Goal: Information Seeking & Learning: Learn about a topic

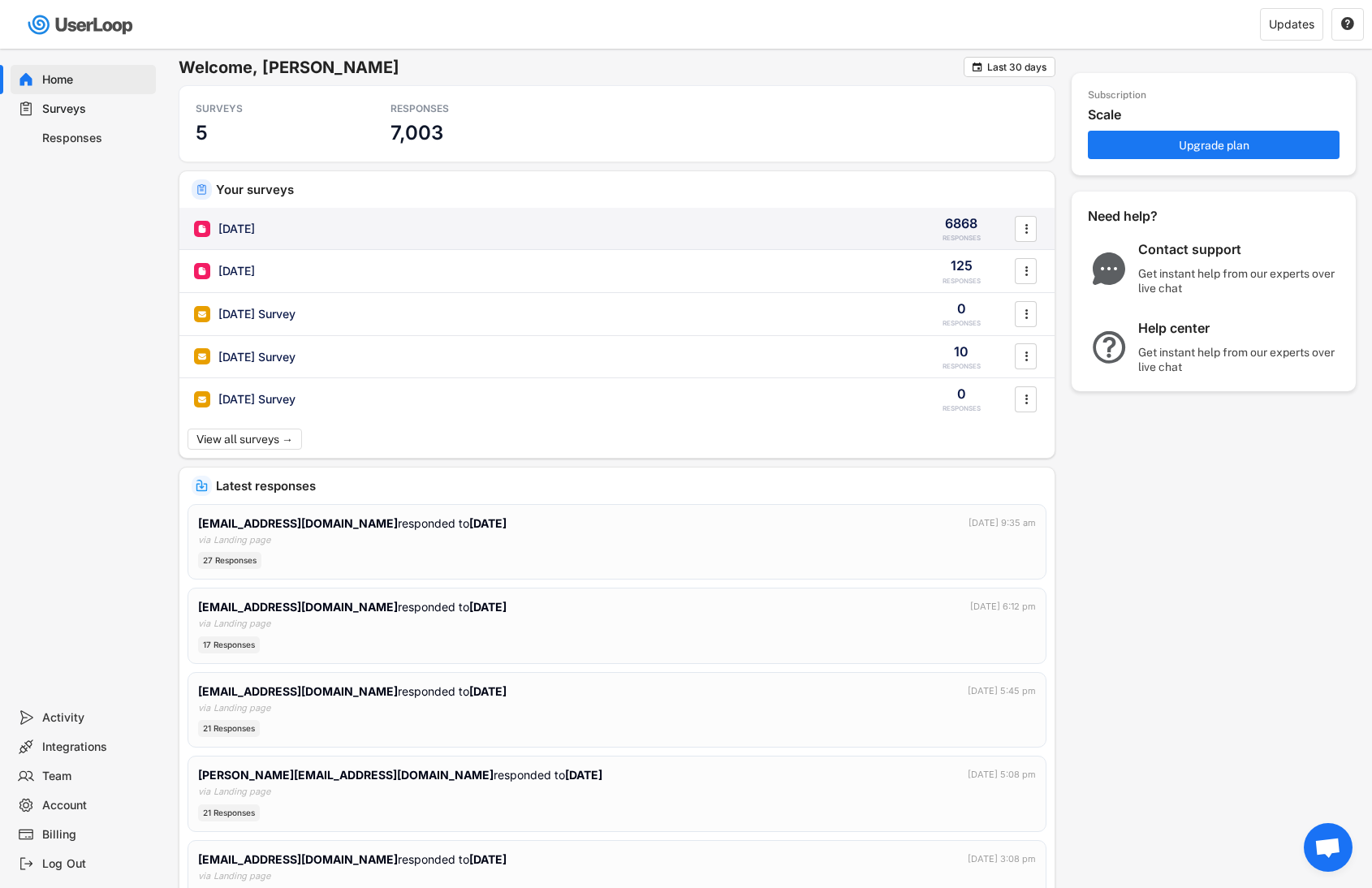
click at [240, 216] on div "[DATE] 6868 RESPONSES " at bounding box center [617, 229] width 875 height 42
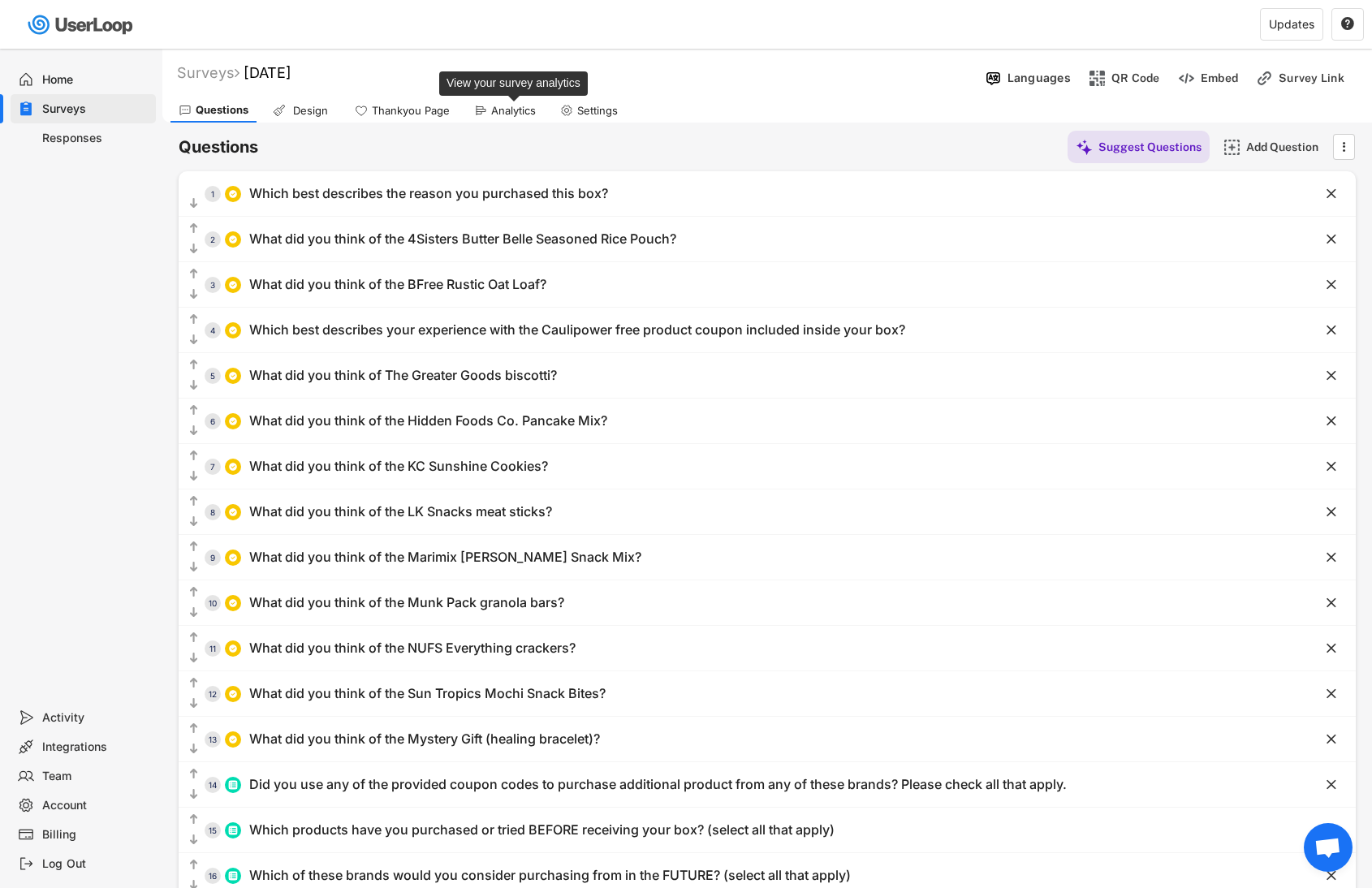
click at [518, 109] on div "Analytics" at bounding box center [513, 111] width 44 height 13
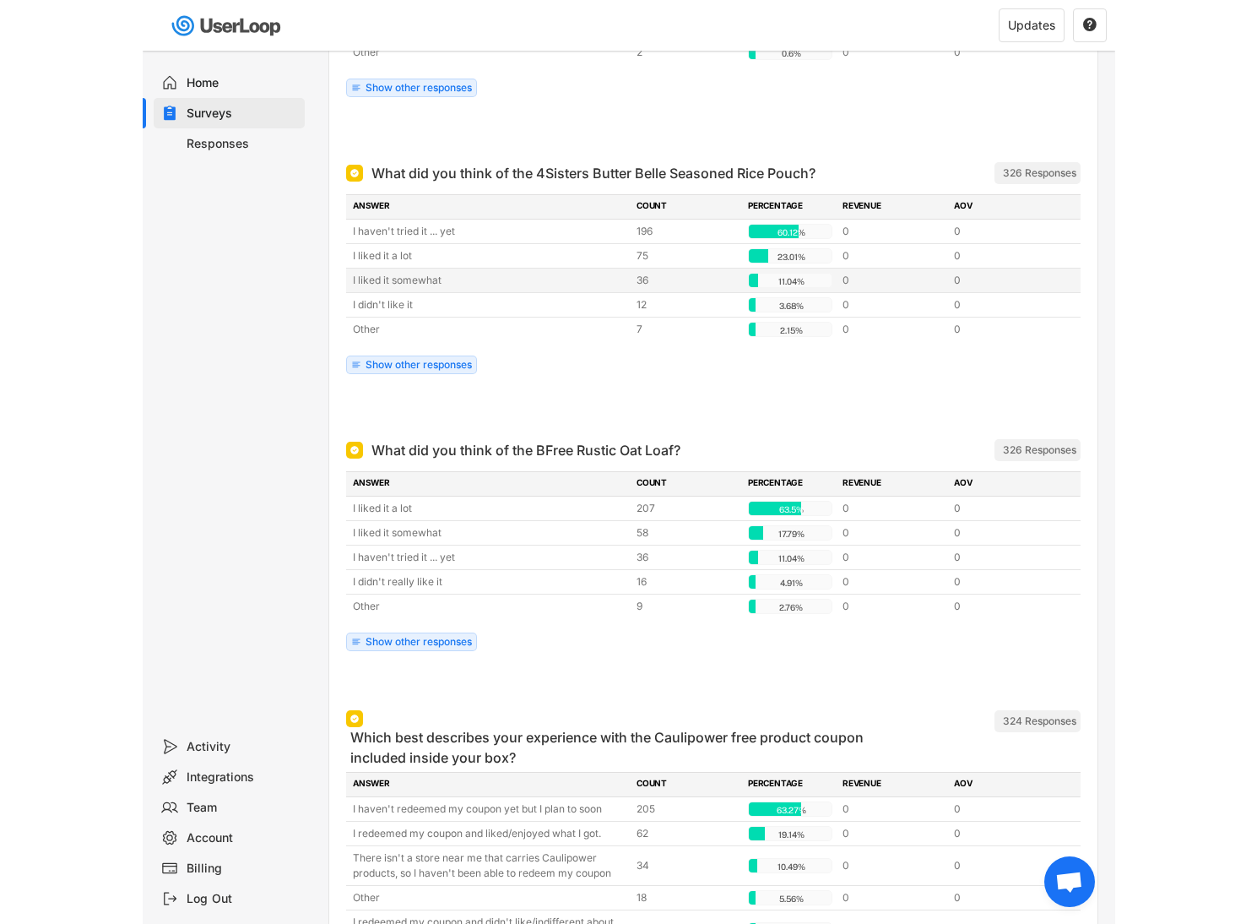
scroll to position [447, 0]
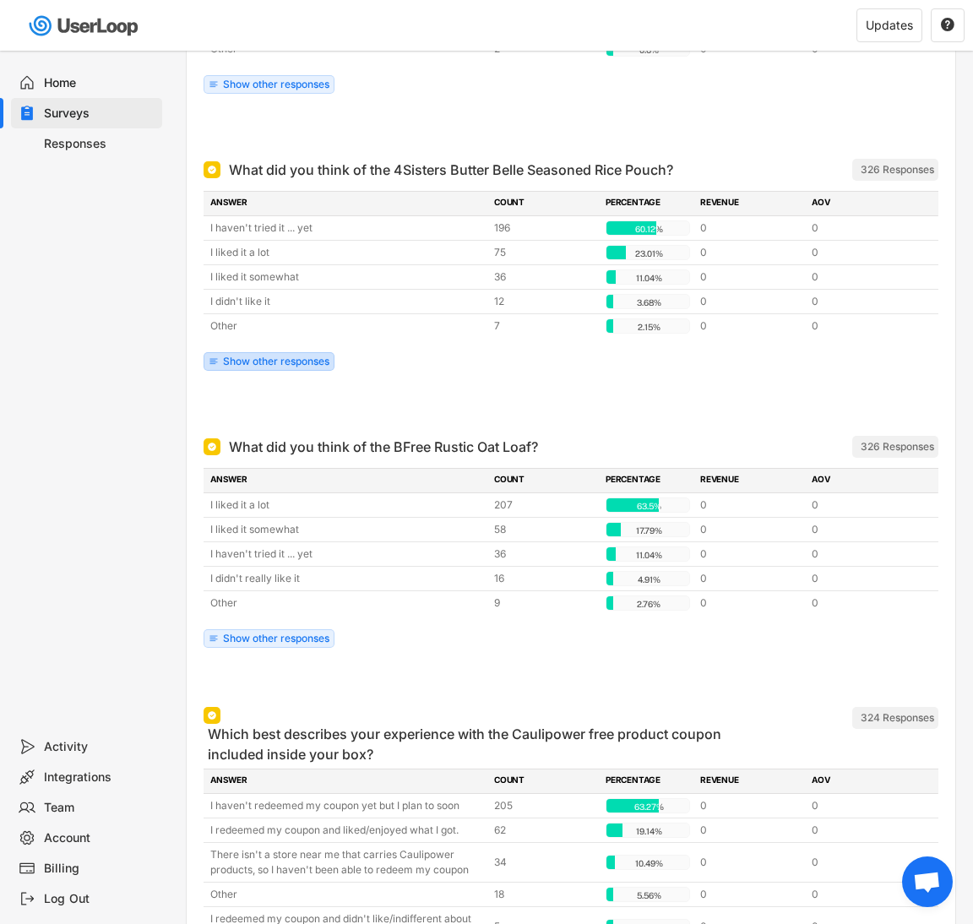
click at [295, 366] on div "Show other responses" at bounding box center [276, 361] width 106 height 10
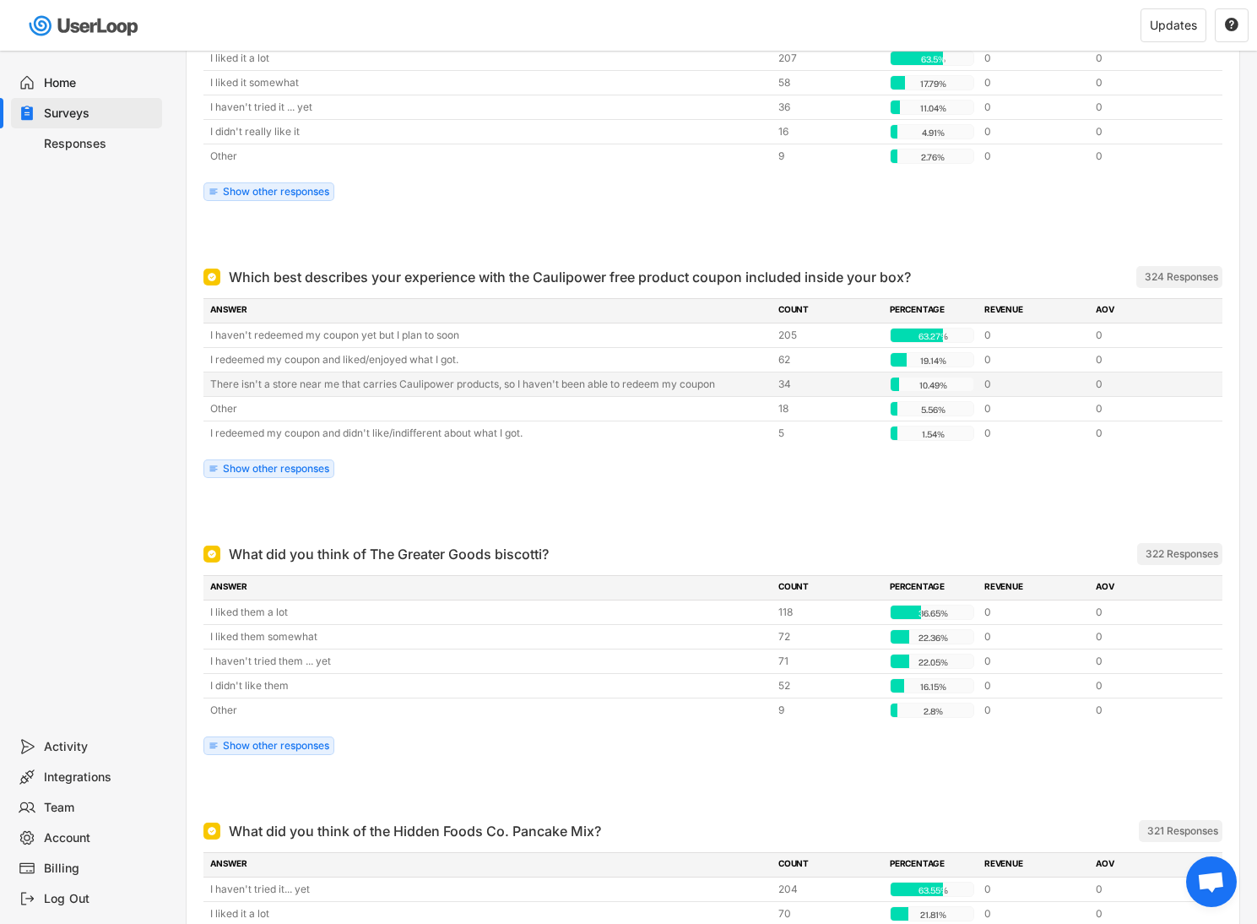
scroll to position [1113, 0]
click at [272, 191] on div "Show other responses" at bounding box center [276, 190] width 106 height 10
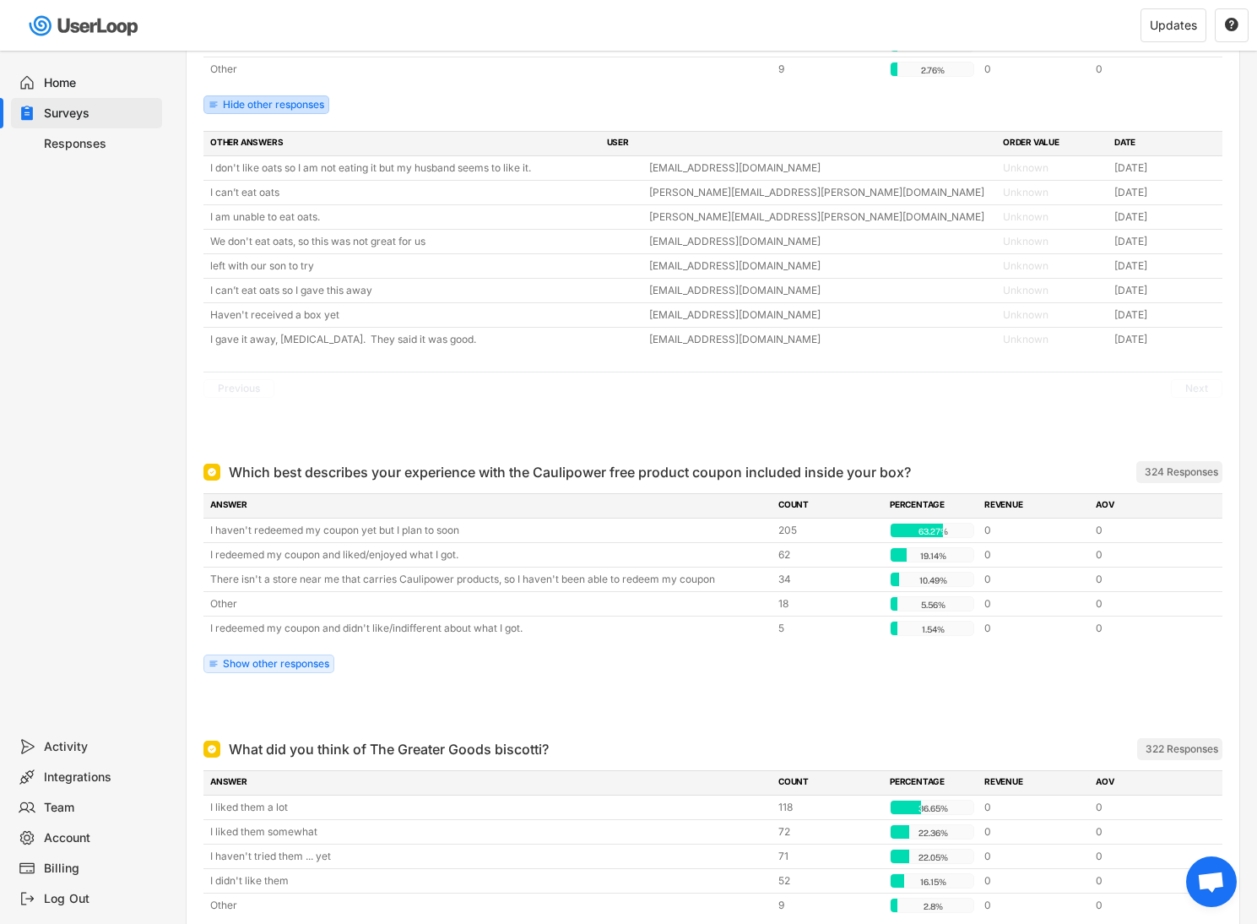
scroll to position [1201, 0]
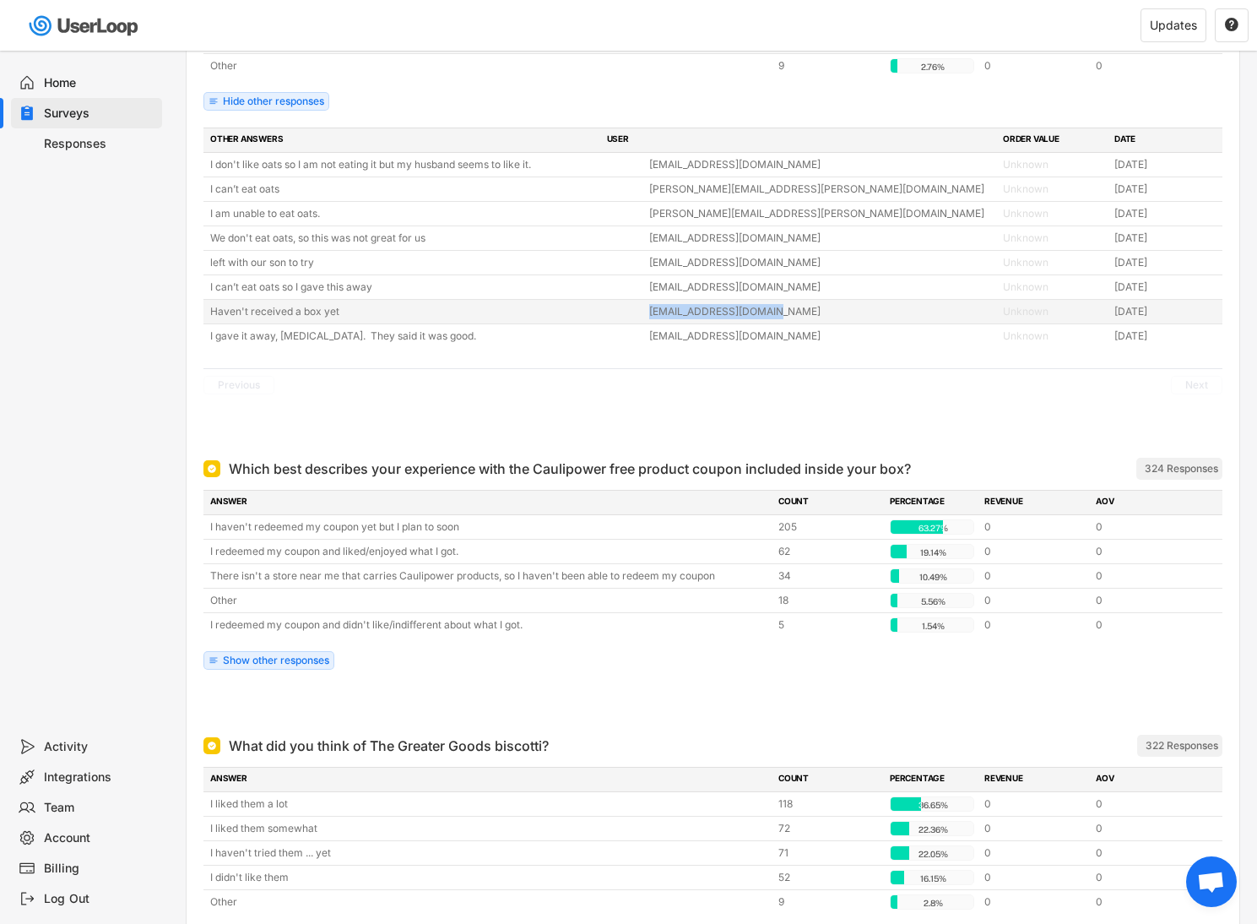
drag, startPoint x: 794, startPoint y: 312, endPoint x: 648, endPoint y: 312, distance: 146.0
click at [649, 312] on div "[EMAIL_ADDRESS][DOMAIN_NAME]" at bounding box center [821, 311] width 344 height 15
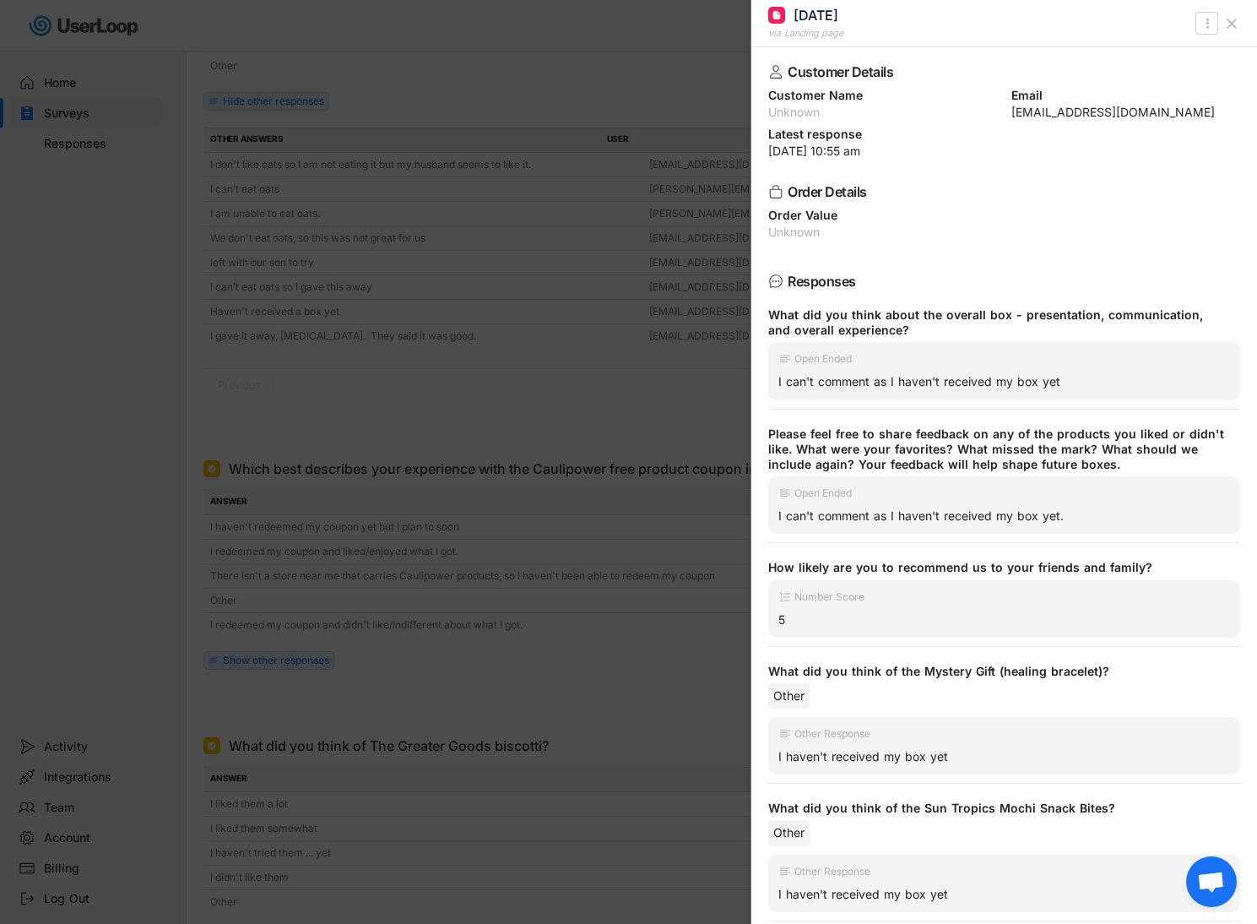
click at [1026, 110] on div "[EMAIL_ADDRESS][DOMAIN_NAME]" at bounding box center [1126, 112] width 230 height 12
drag, startPoint x: 1026, startPoint y: 110, endPoint x: 1131, endPoint y: 110, distance: 105.5
click at [1131, 110] on div "[EMAIL_ADDRESS][DOMAIN_NAME]" at bounding box center [1126, 112] width 230 height 12
copy div "[EMAIL_ADDRESS][DOMAIN_NAME]"
click at [735, 53] on div at bounding box center [628, 462] width 1257 height 924
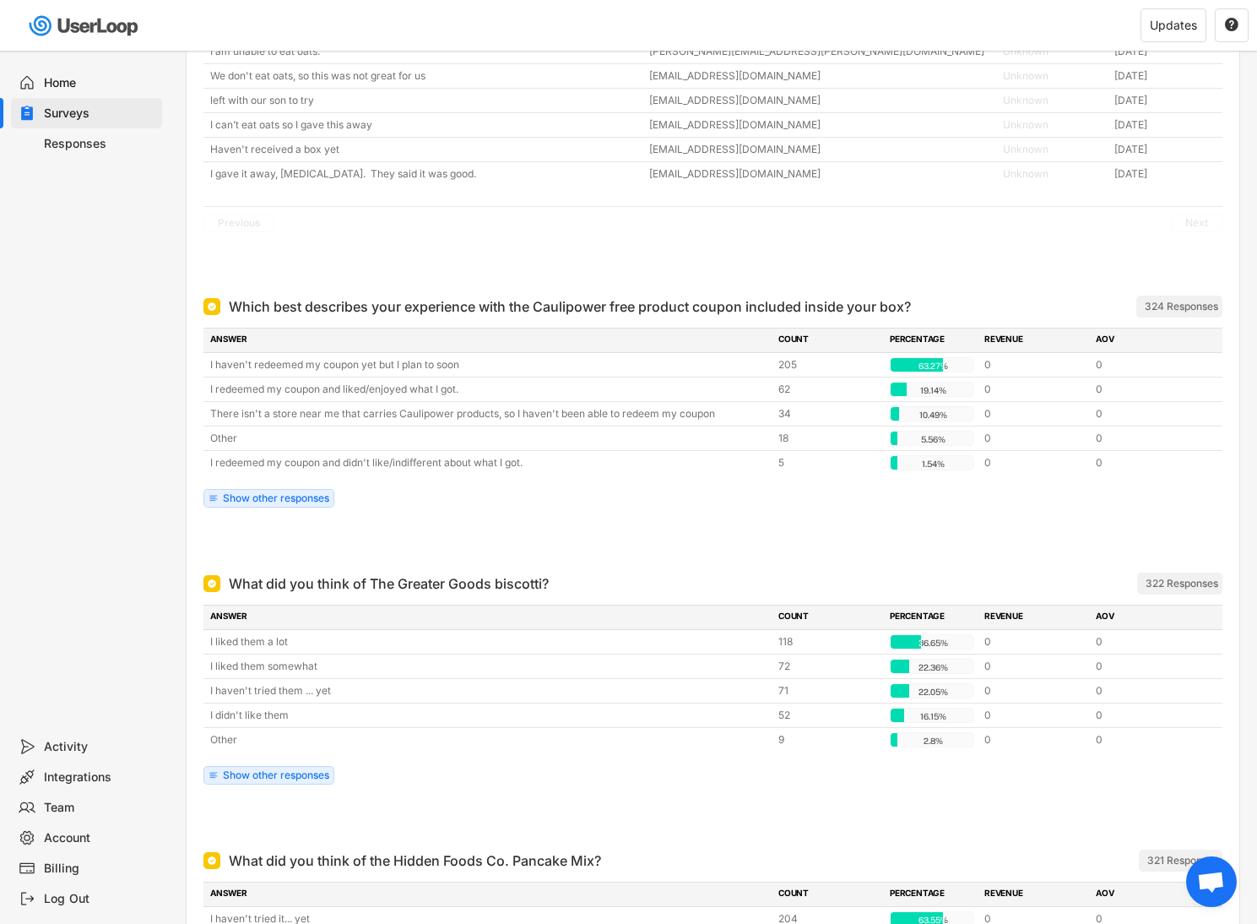
scroll to position [1380, 0]
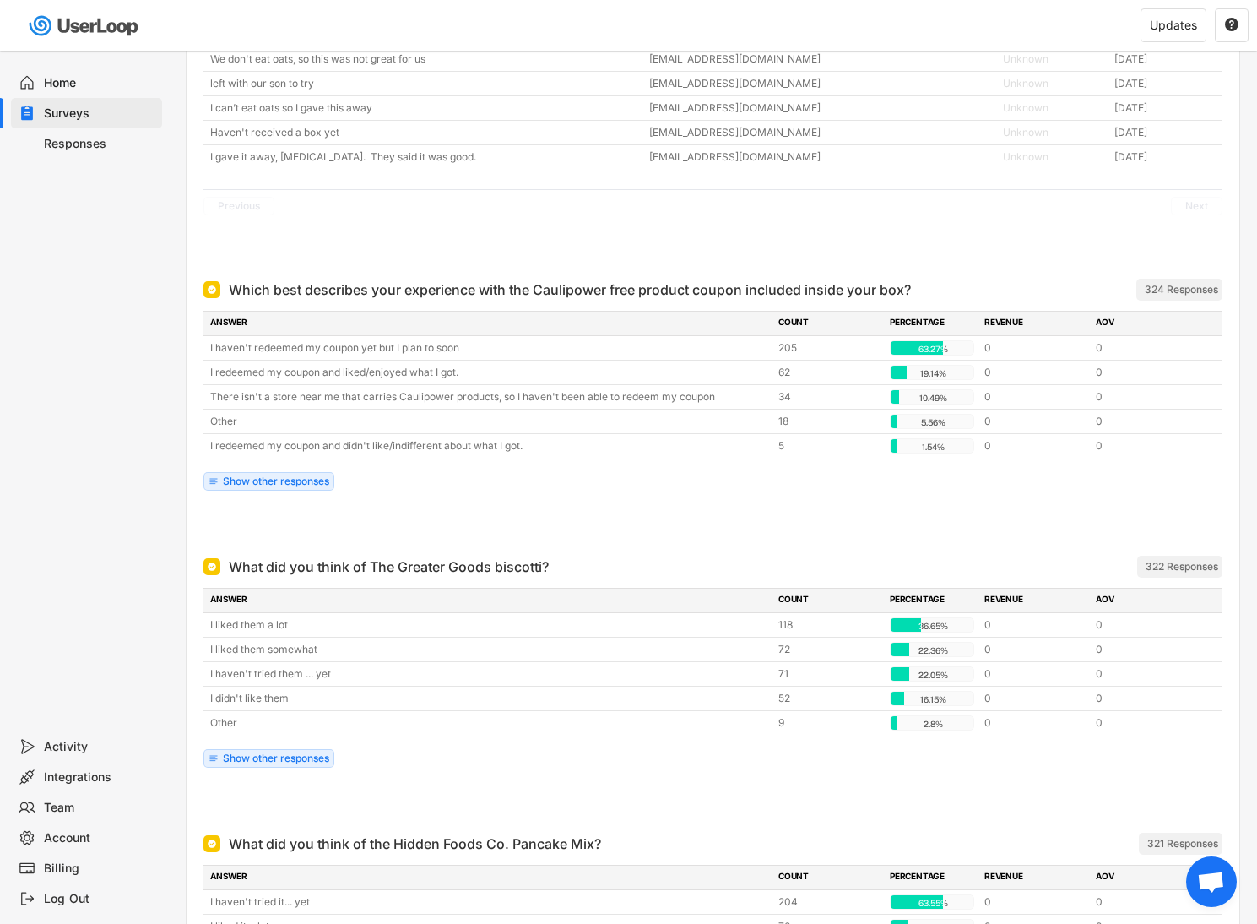
click at [279, 484] on div "Show other responses" at bounding box center [276, 481] width 106 height 10
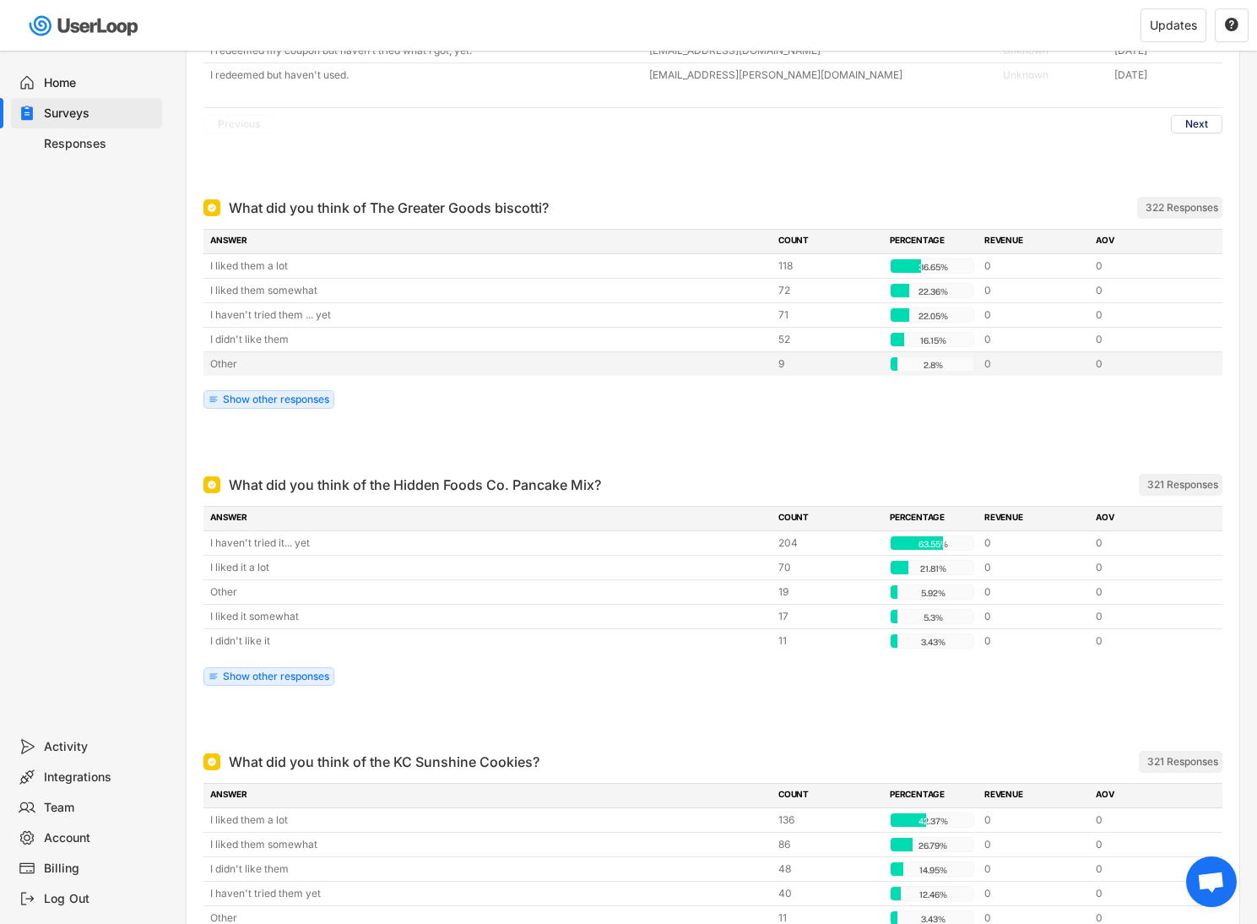
scroll to position [2098, 0]
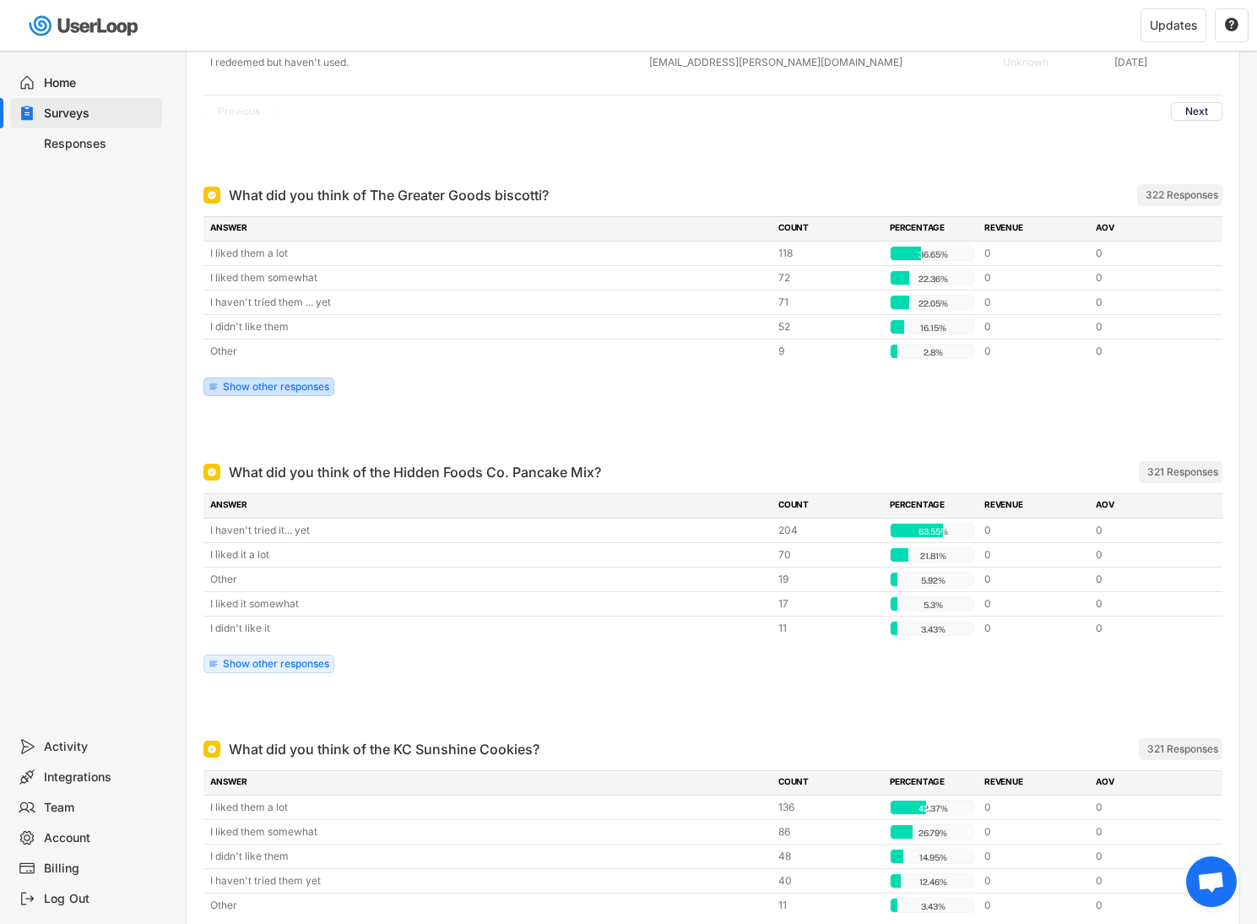
click at [268, 382] on div "Show other responses" at bounding box center [276, 387] width 106 height 10
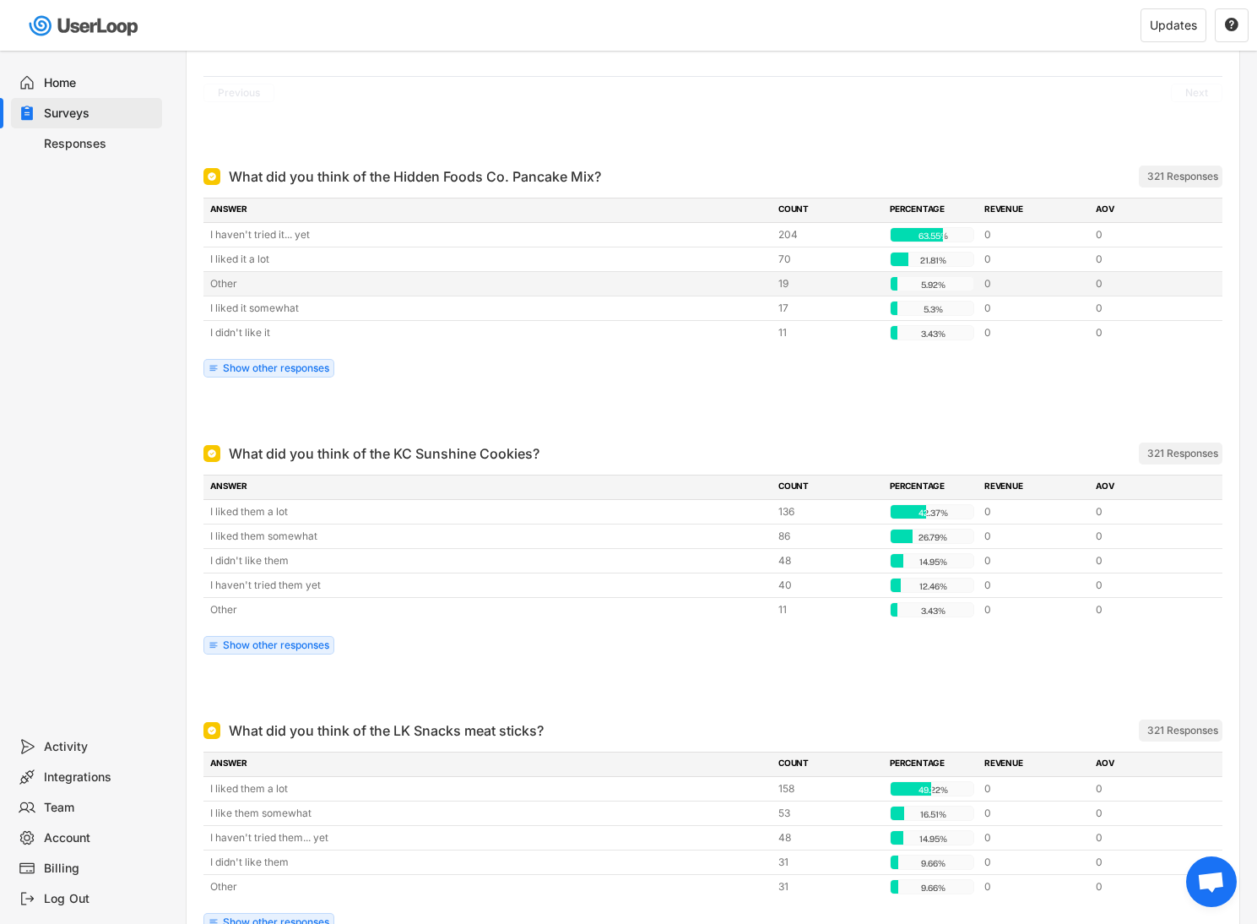
scroll to position [2711, 0]
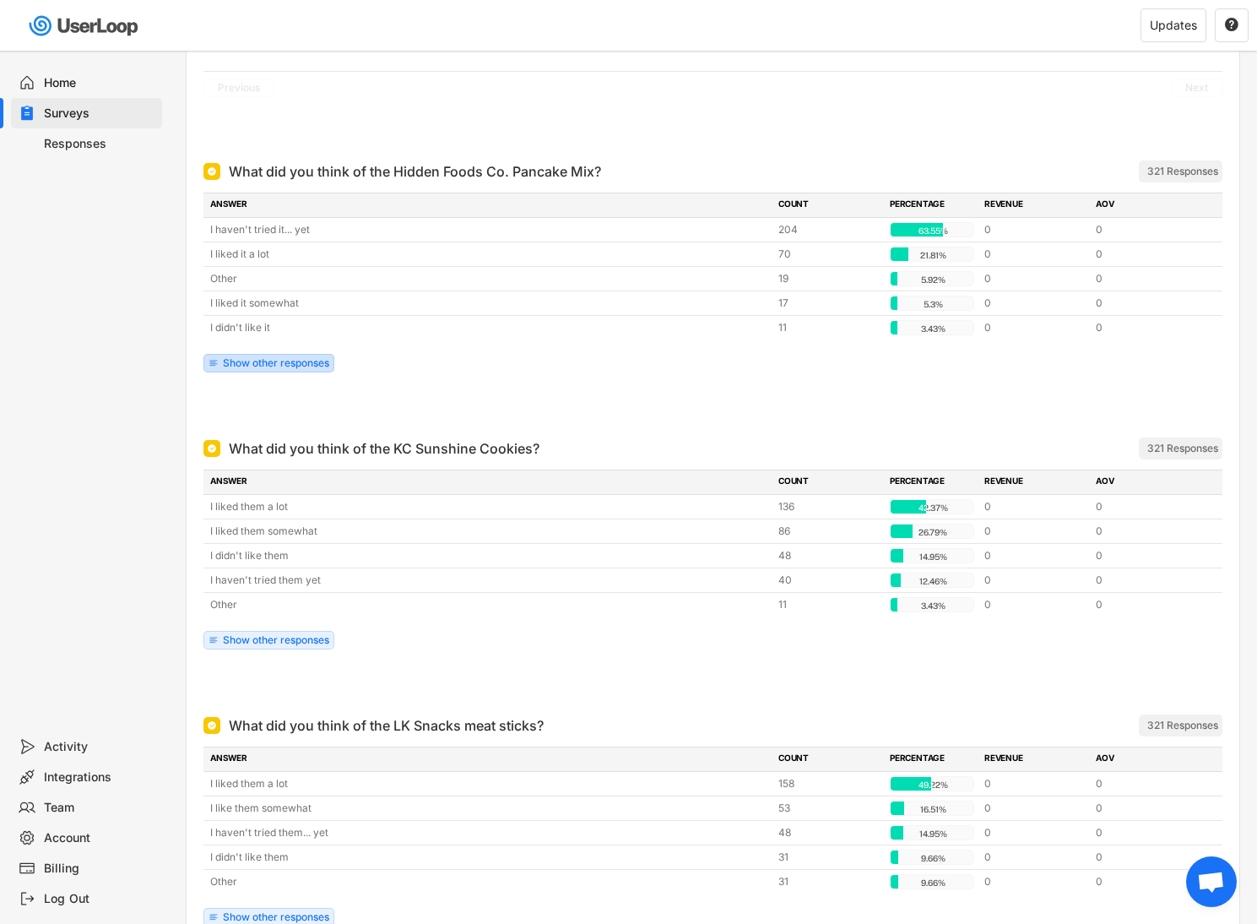
click at [290, 359] on div "ANSWER COUNT PERCENTAGE REVENUE AOV I haven't tried it... yet 204 63.55% 63.55%…" at bounding box center [712, 286] width 1019 height 188
click at [287, 358] on div "Show other responses" at bounding box center [276, 363] width 106 height 10
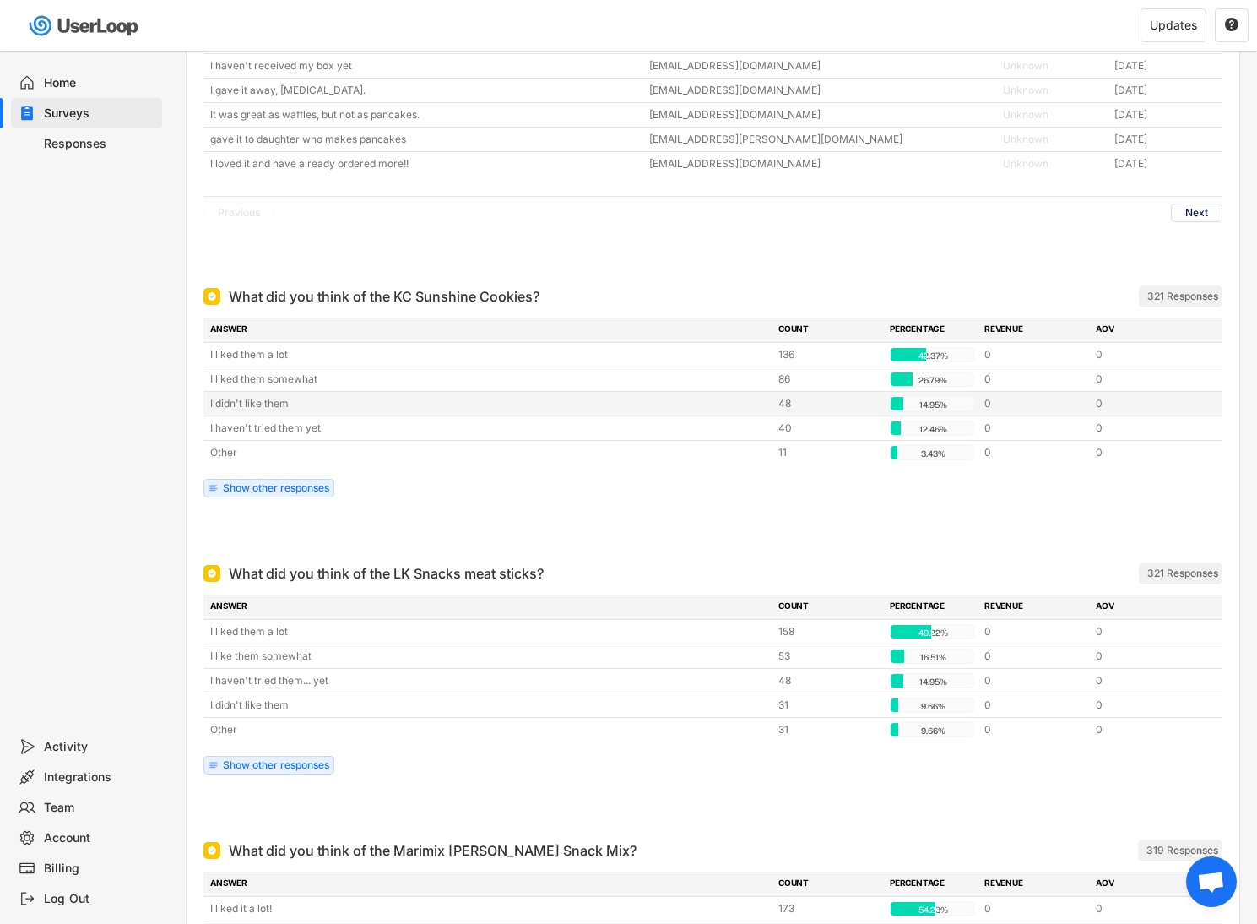
scroll to position [3259, 0]
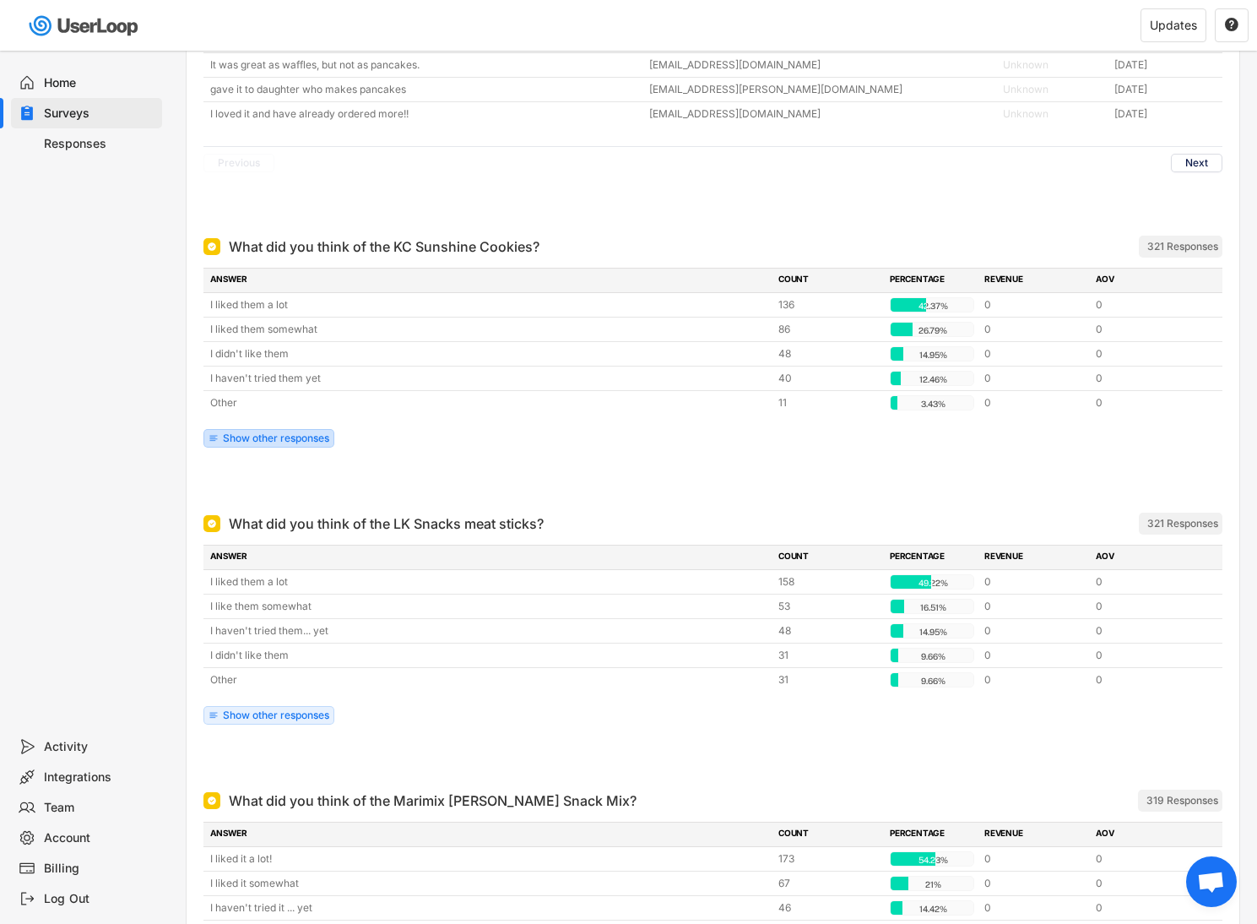
click at [272, 433] on div "Show other responses" at bounding box center [276, 438] width 106 height 10
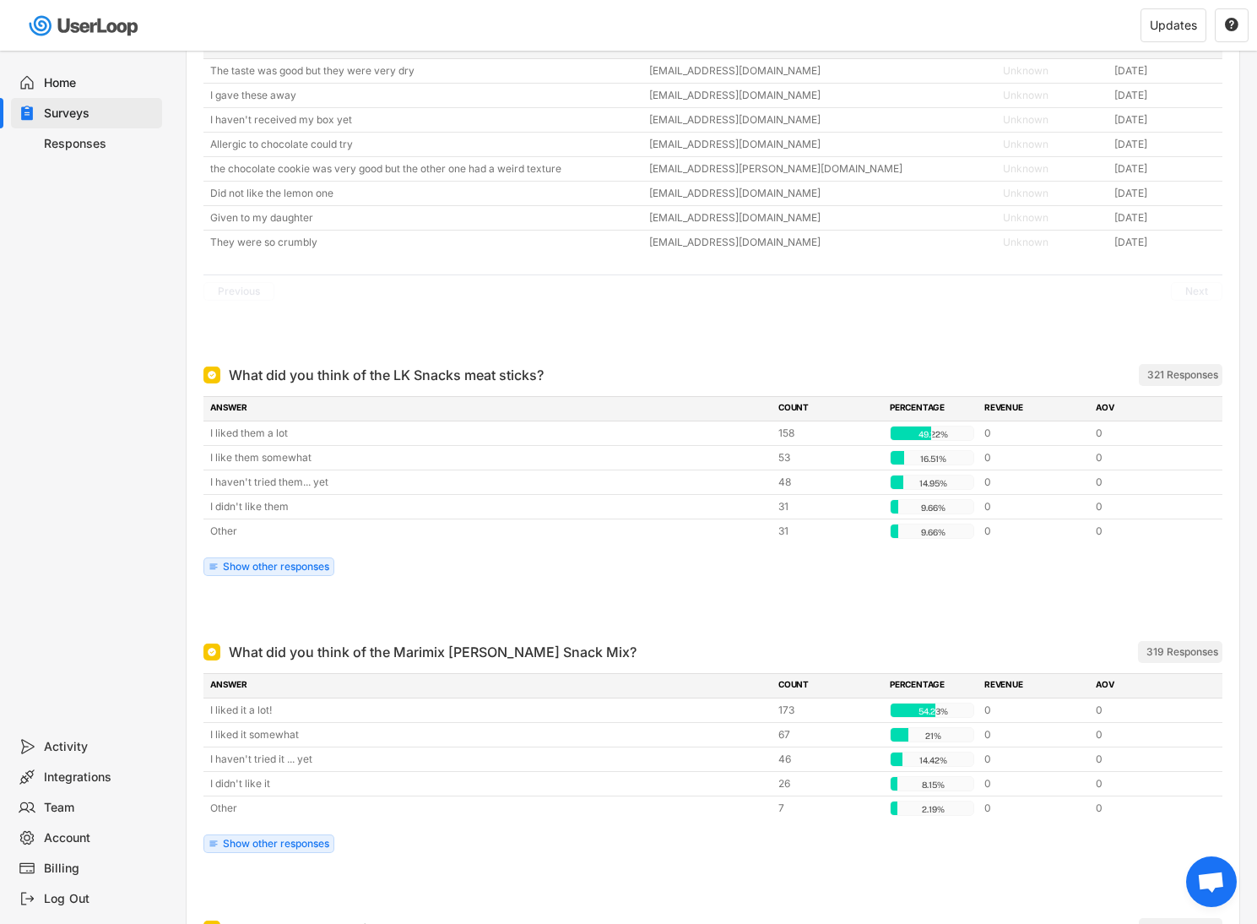
scroll to position [3710, 0]
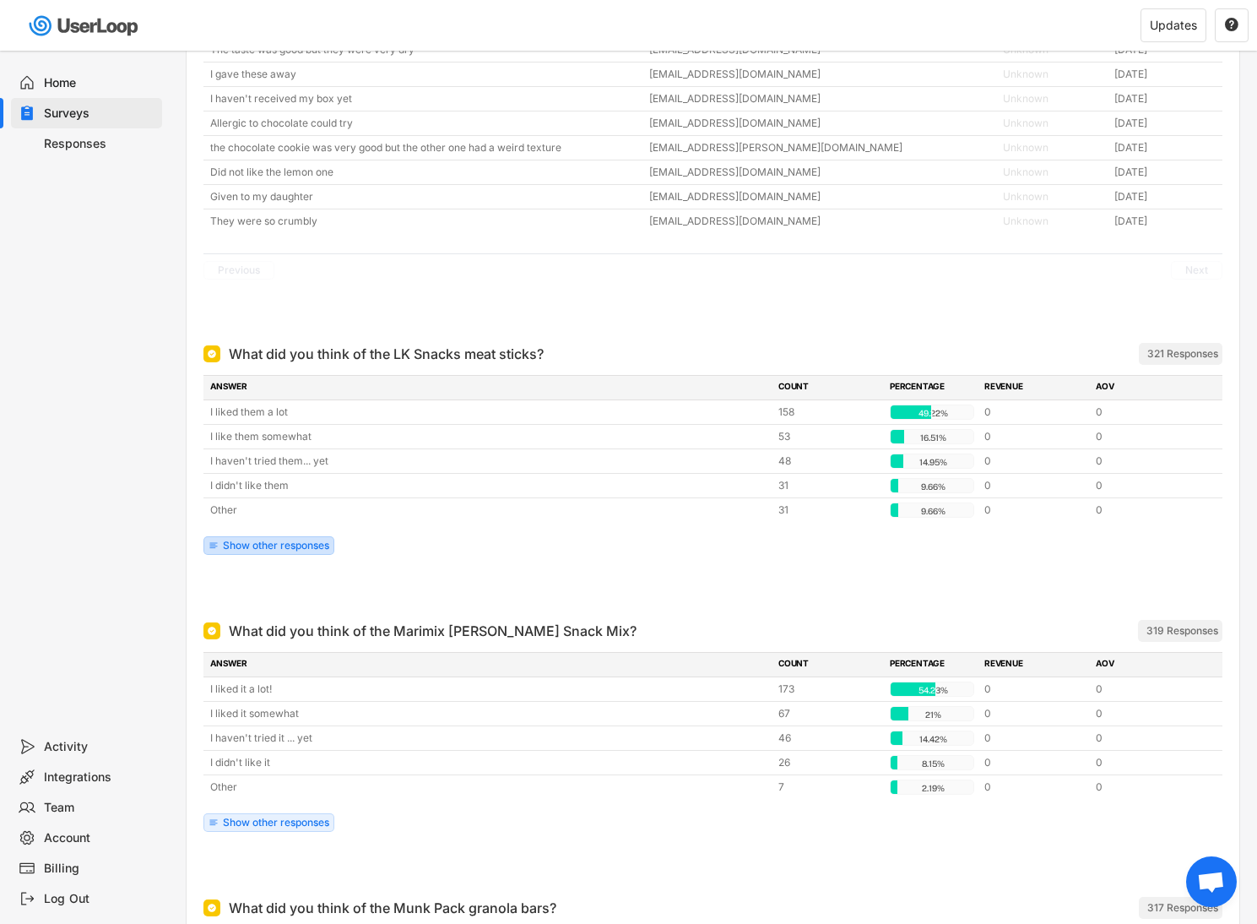
click at [252, 540] on div "Show other responses" at bounding box center [276, 545] width 106 height 10
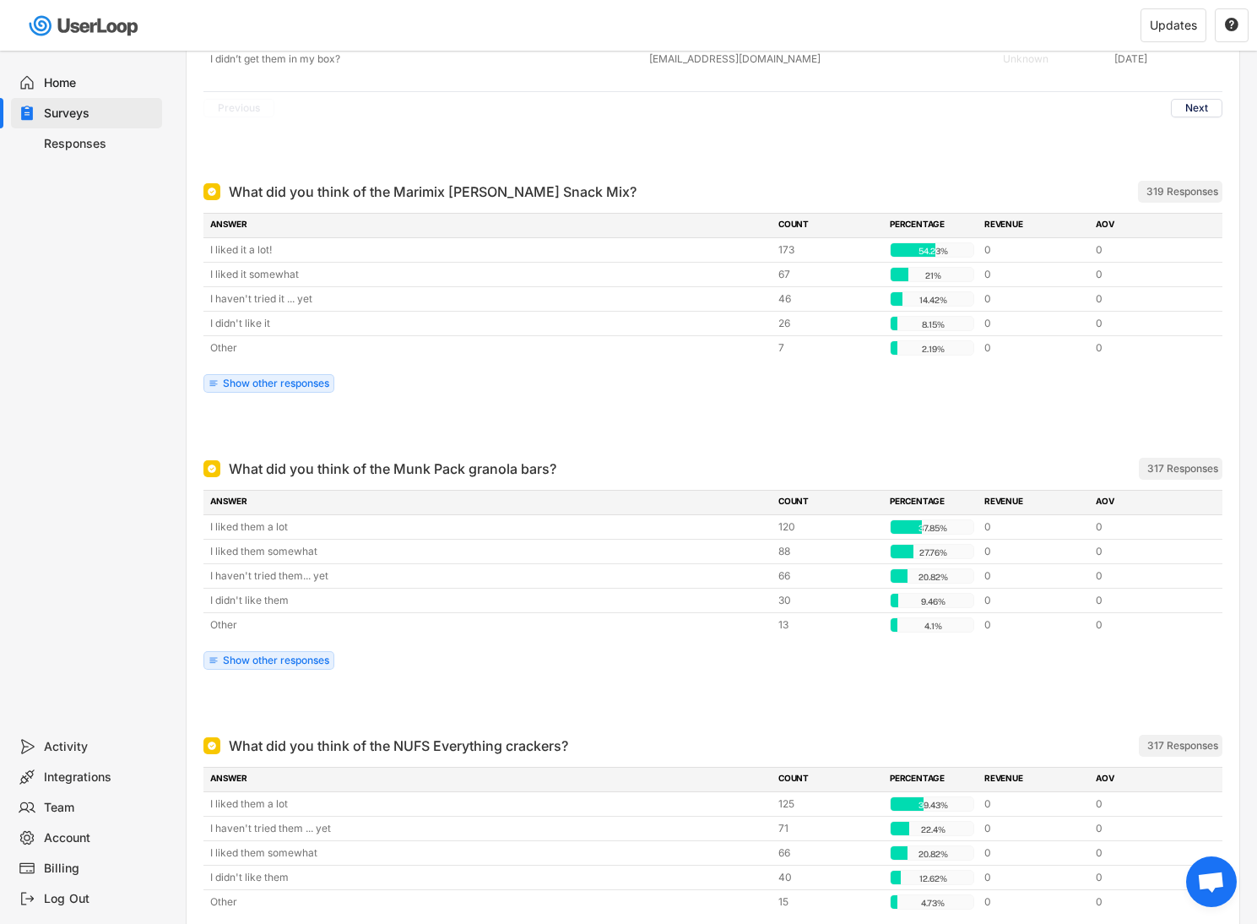
scroll to position [4484, 0]
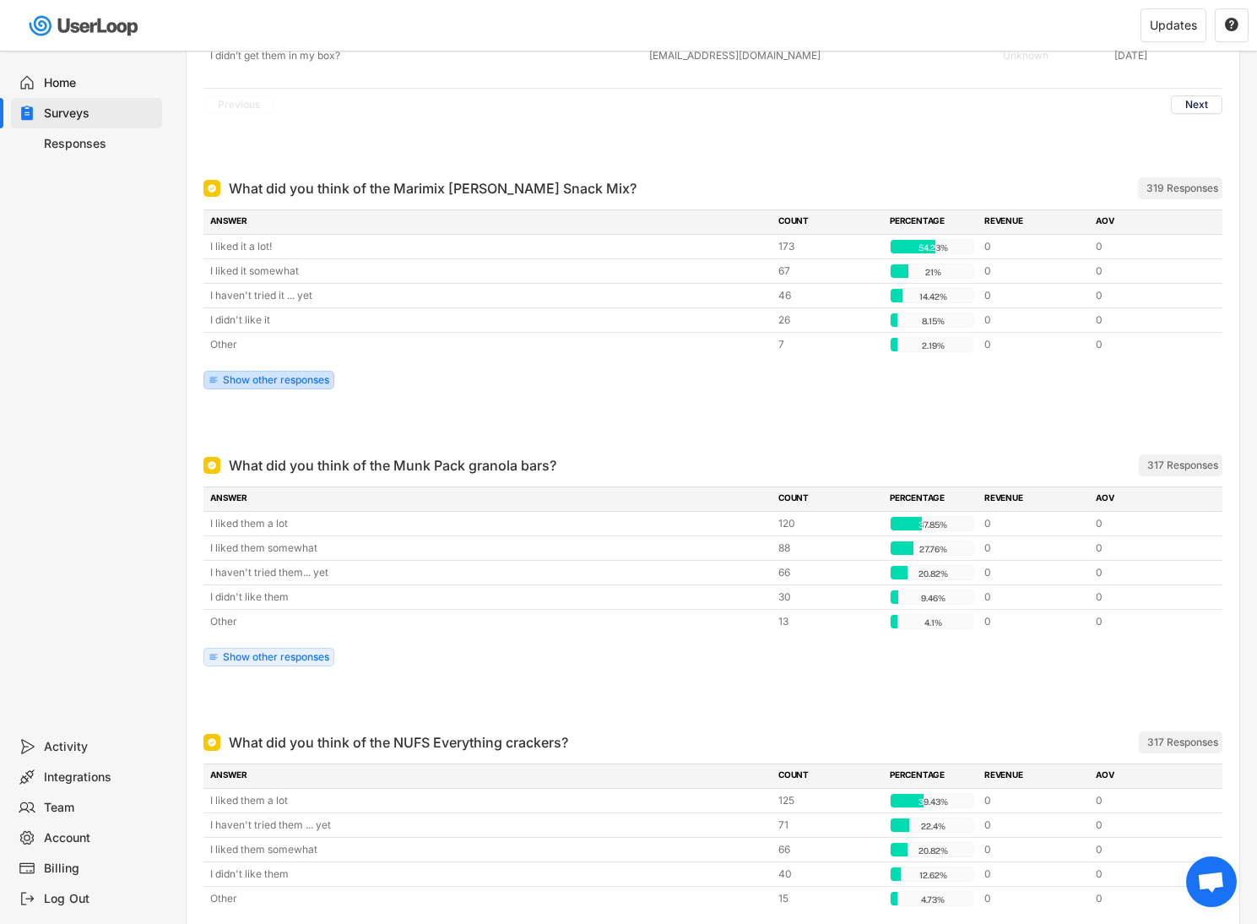
click at [275, 375] on div "Show other responses" at bounding box center [276, 380] width 106 height 10
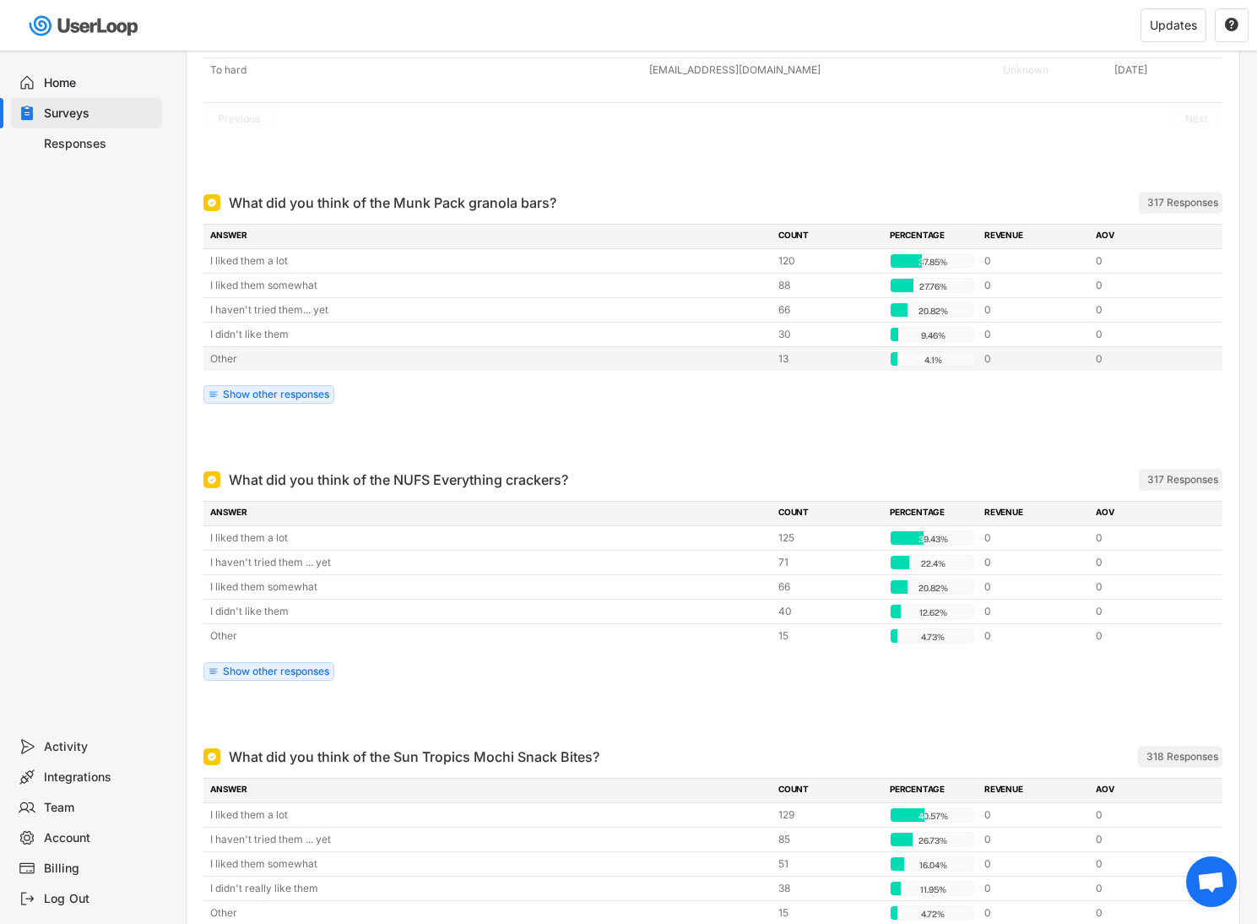
scroll to position [4944, 0]
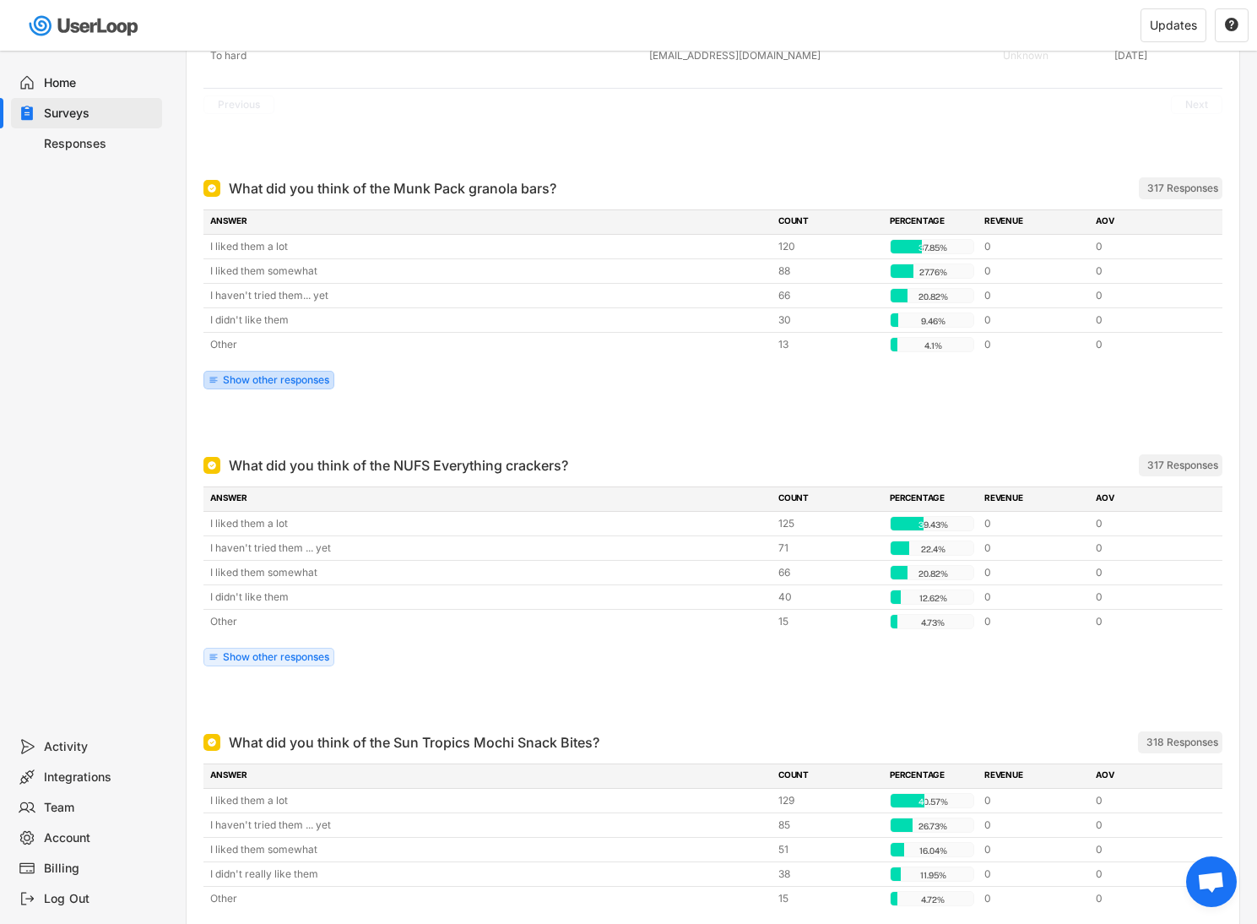
click at [274, 371] on div "Show other responses" at bounding box center [268, 380] width 131 height 19
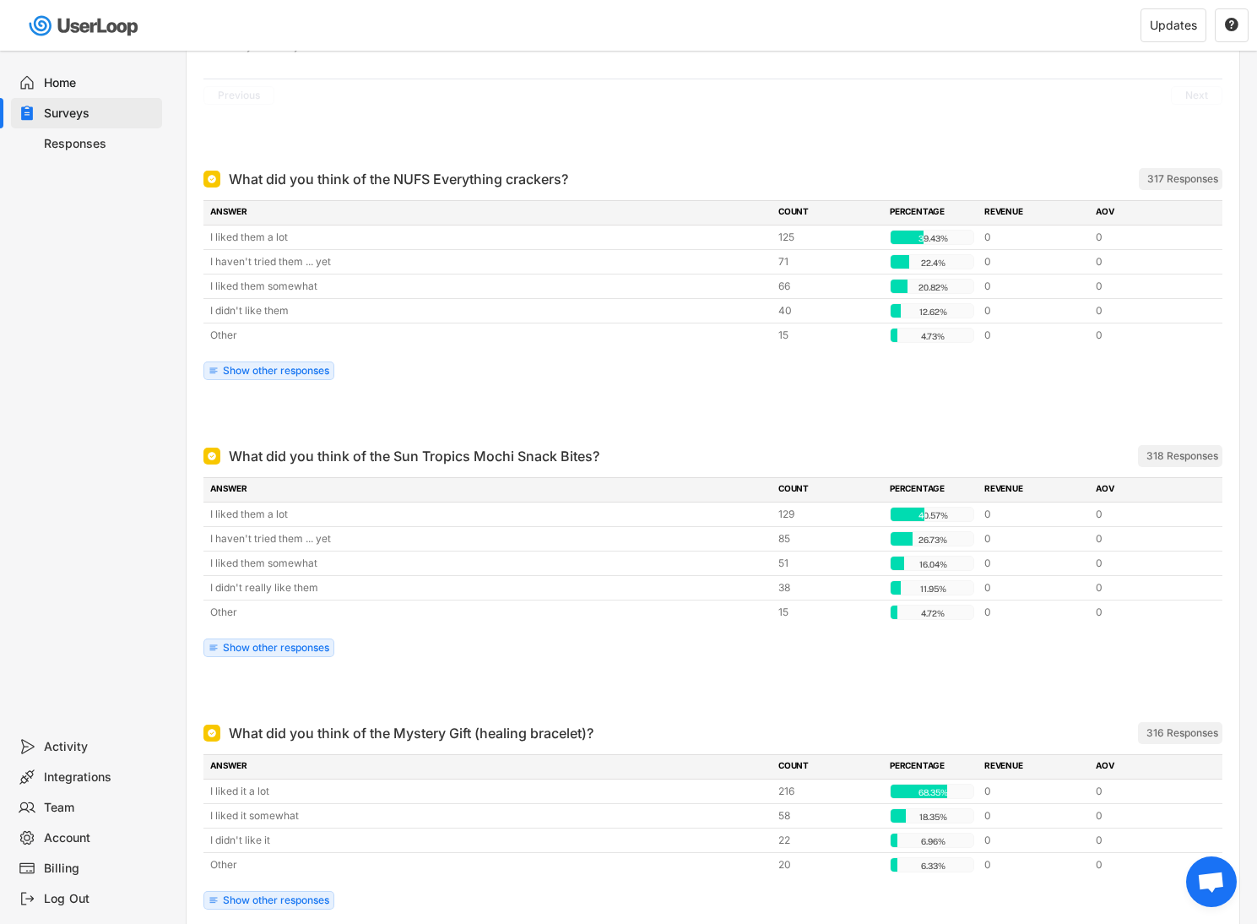
scroll to position [5581, 0]
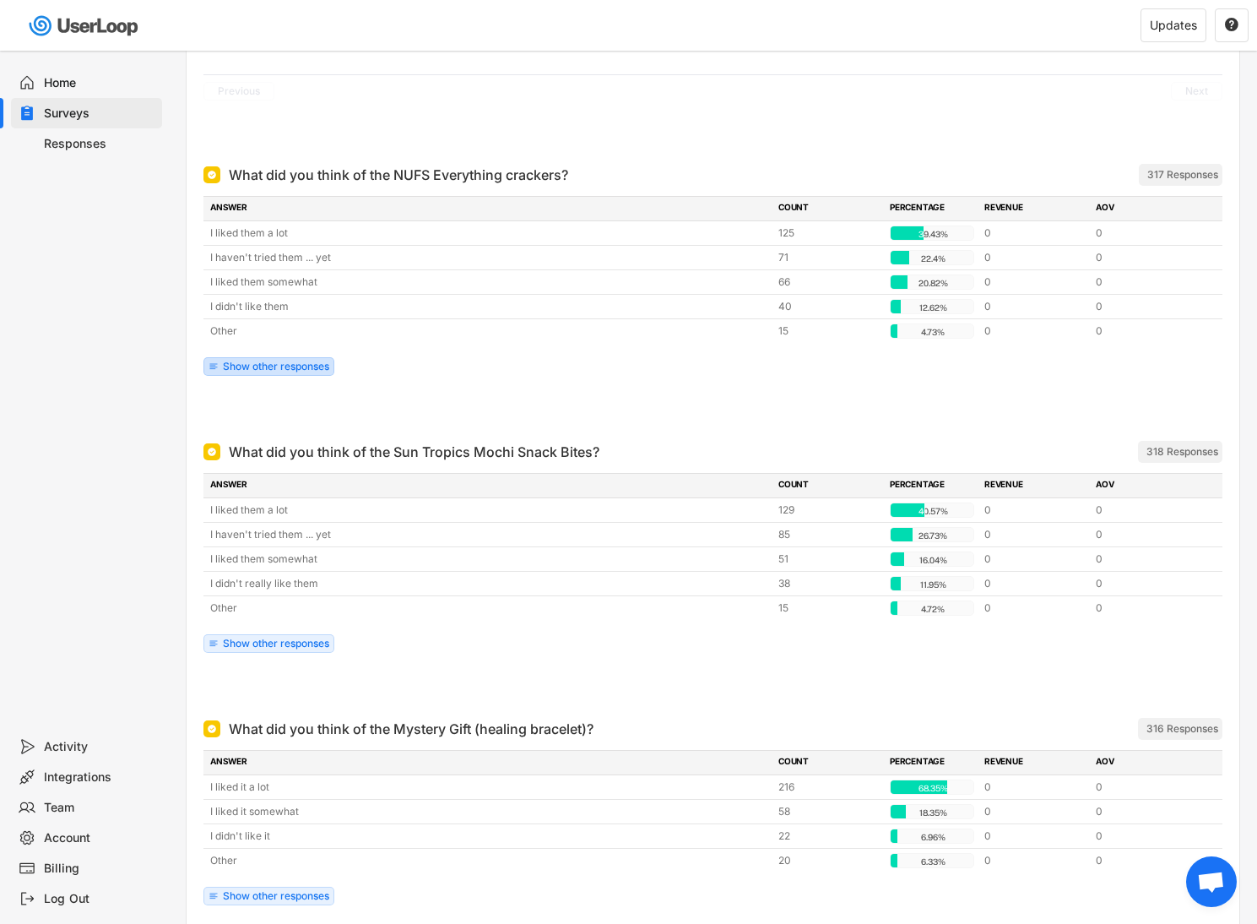
click at [263, 361] on div "Show other responses" at bounding box center [276, 366] width 106 height 10
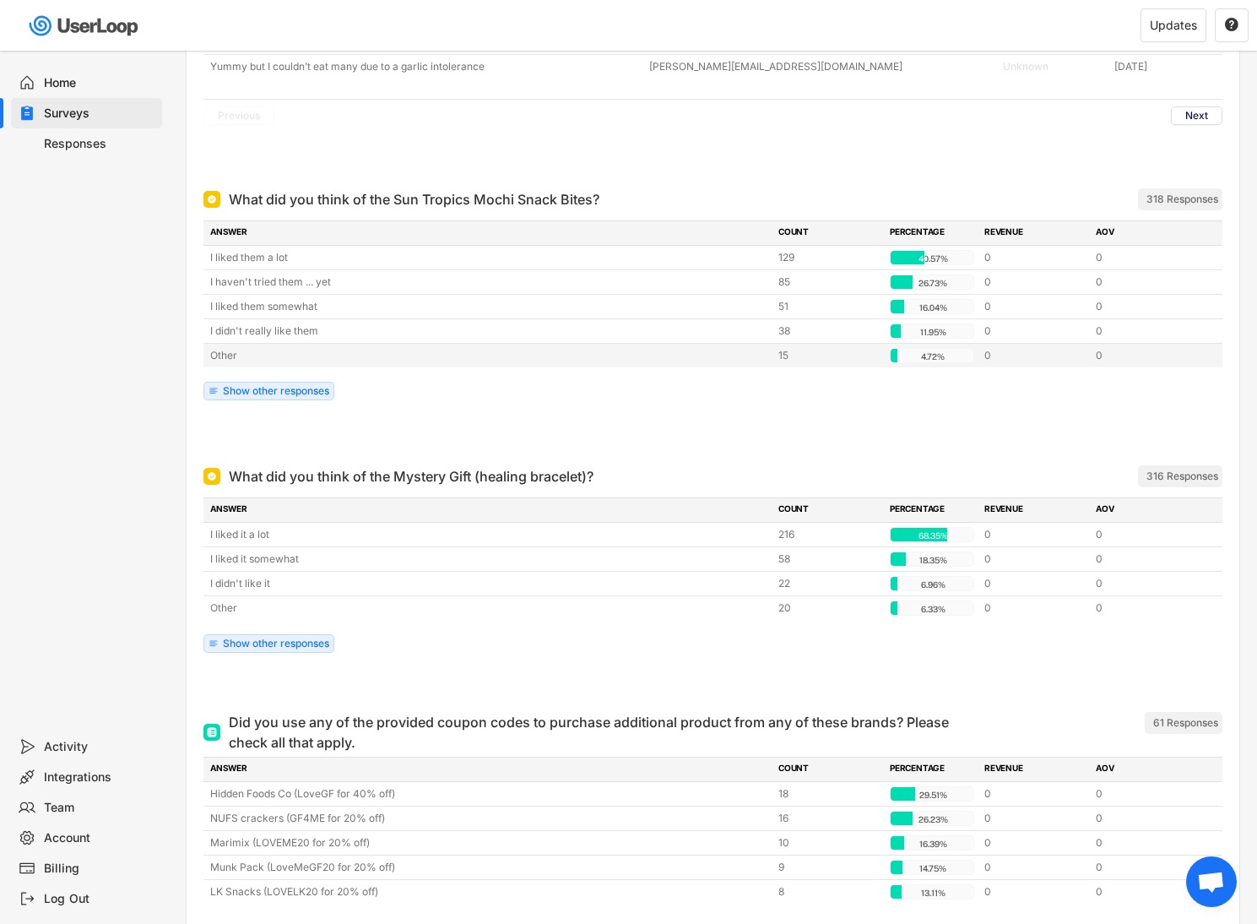
scroll to position [6173, 0]
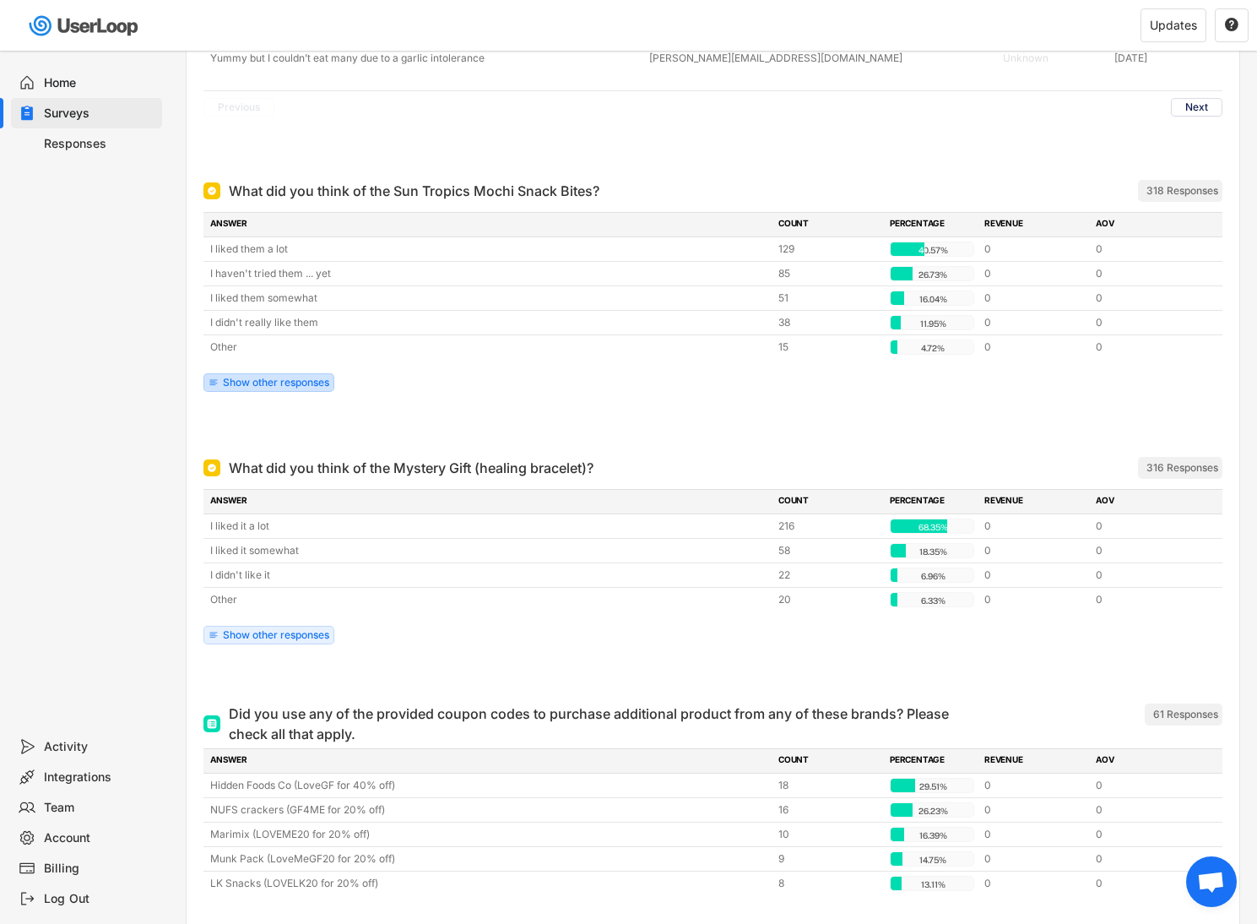
click at [265, 382] on div "Show other responses" at bounding box center [276, 382] width 106 height 10
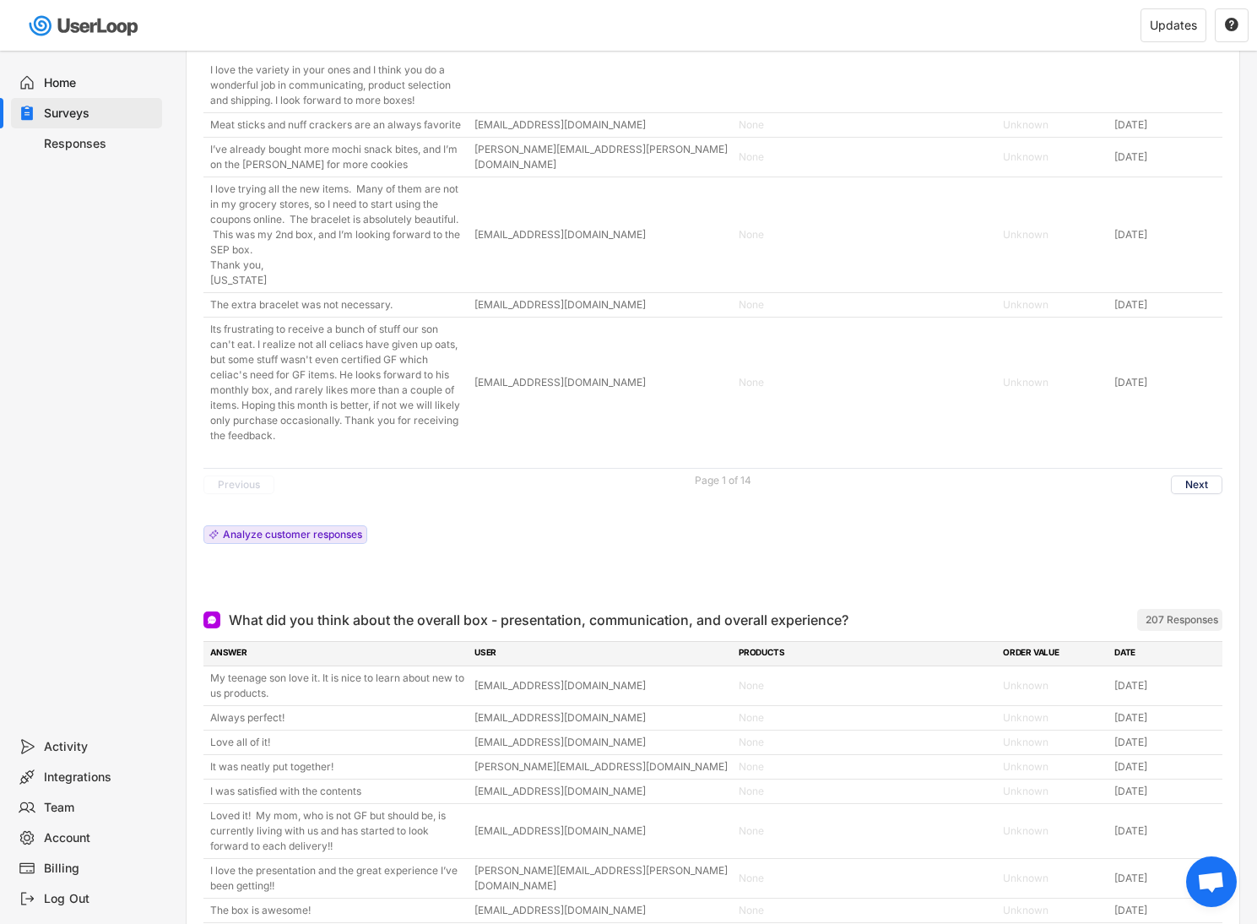
scroll to position [8841, 0]
click at [1201, 492] on button "Next" at bounding box center [1196, 483] width 51 height 19
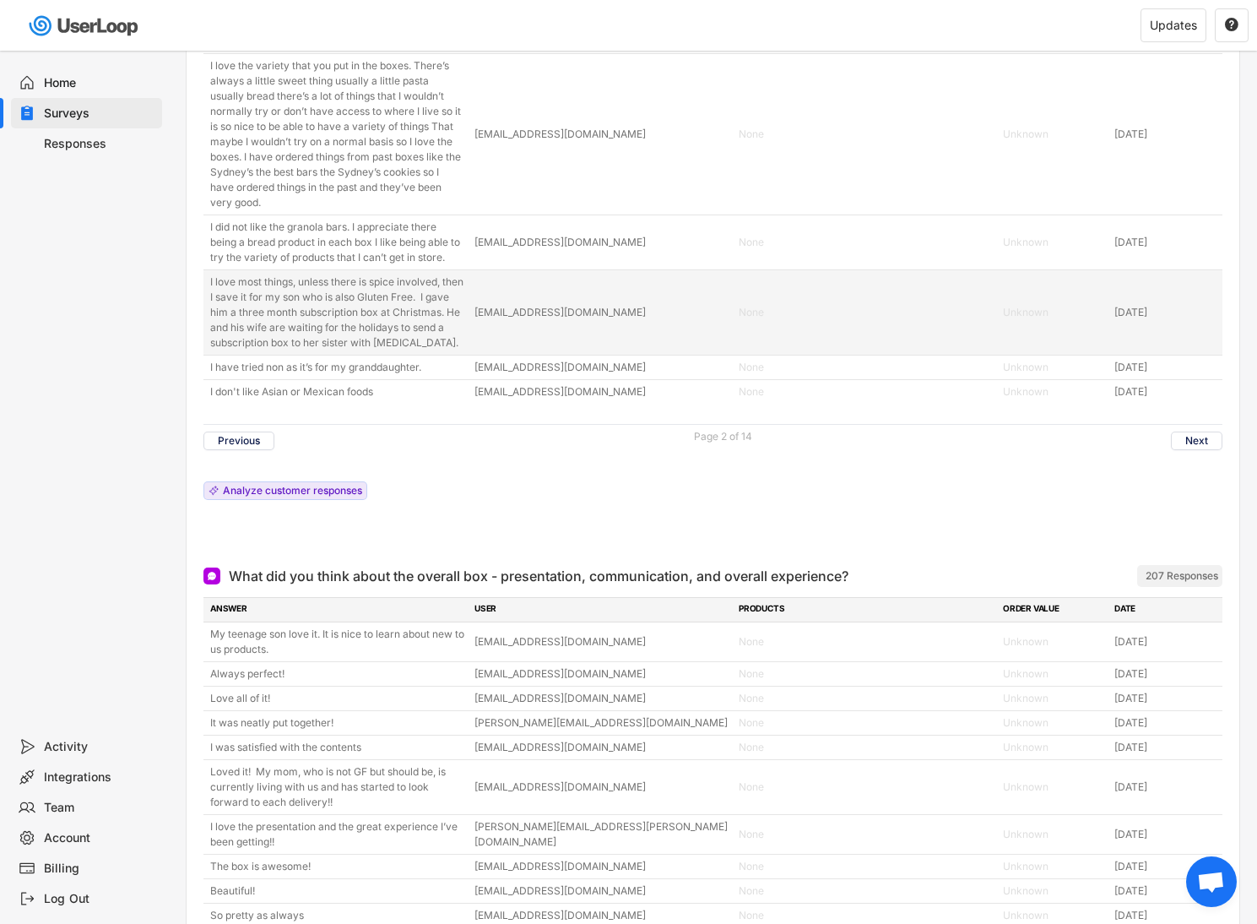
scroll to position [8931, 0]
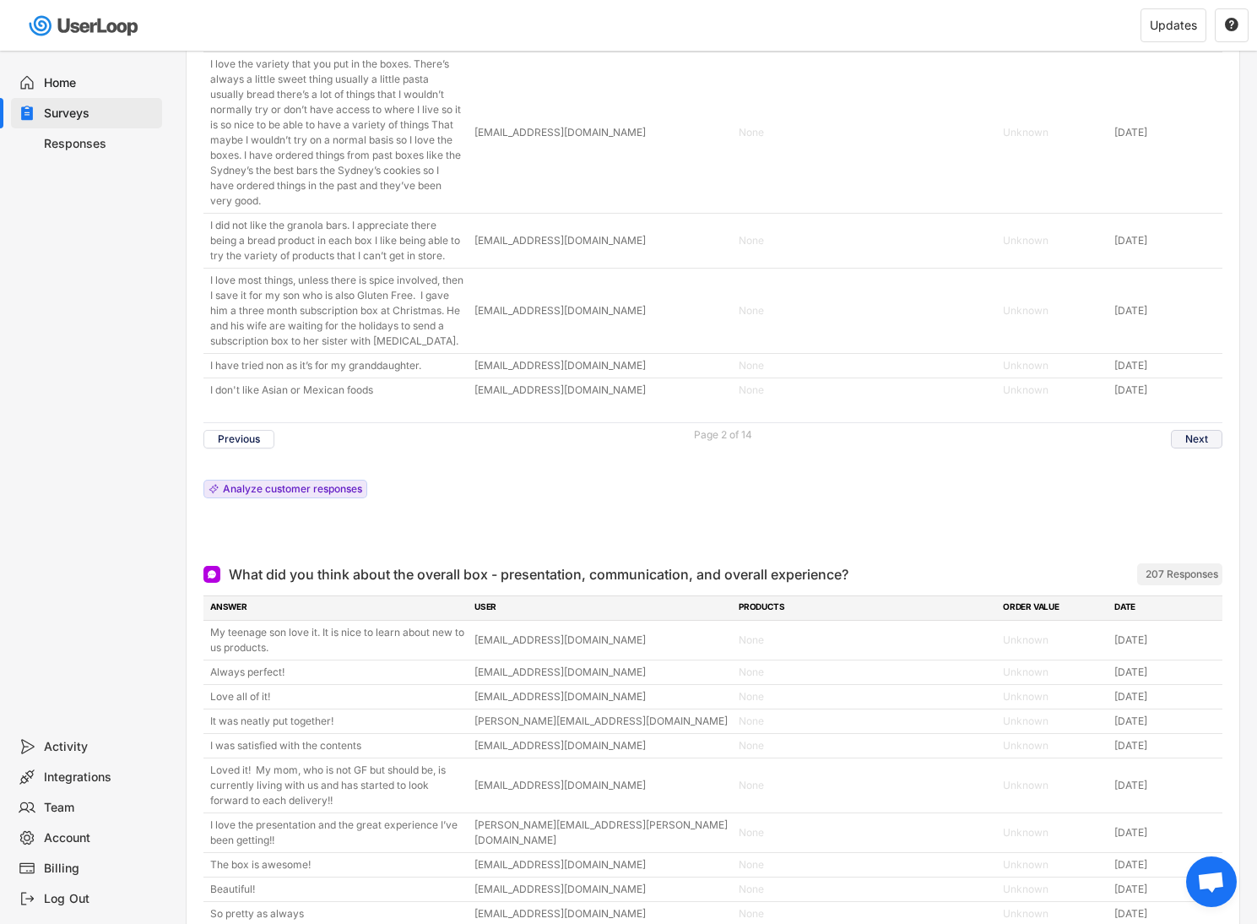
click at [1195, 448] on button "Next" at bounding box center [1196, 439] width 51 height 19
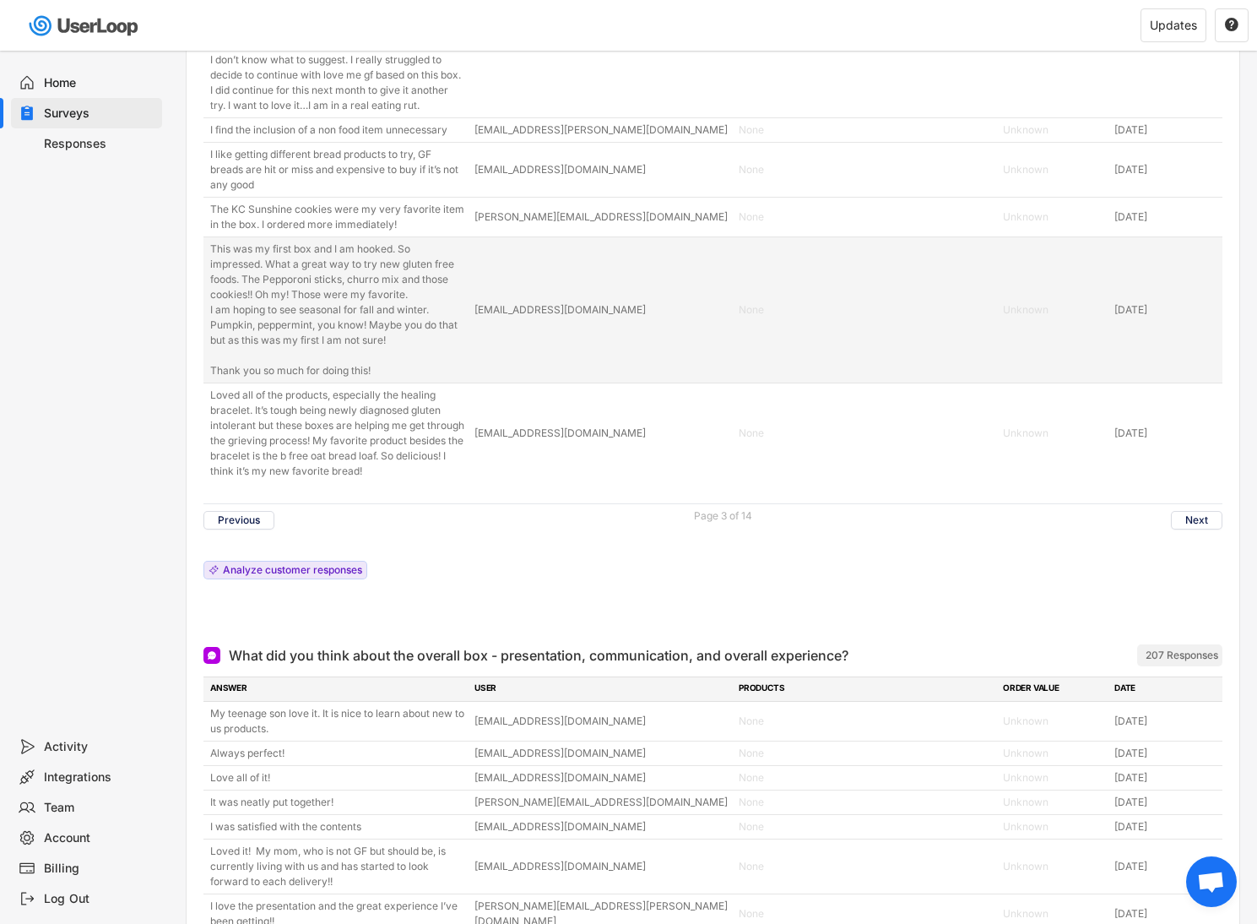
scroll to position [8930, 0]
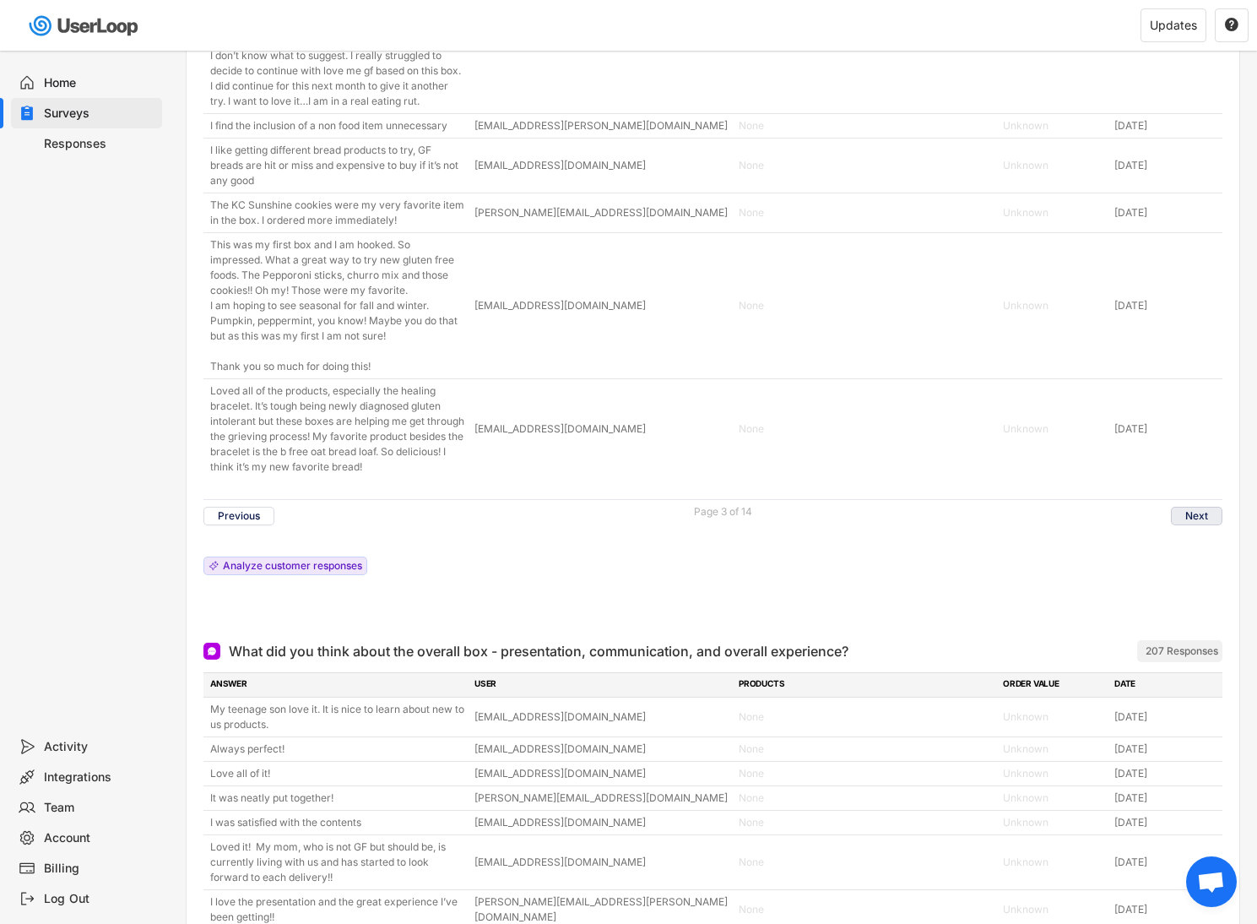
click at [1189, 525] on button "Next" at bounding box center [1196, 516] width 51 height 19
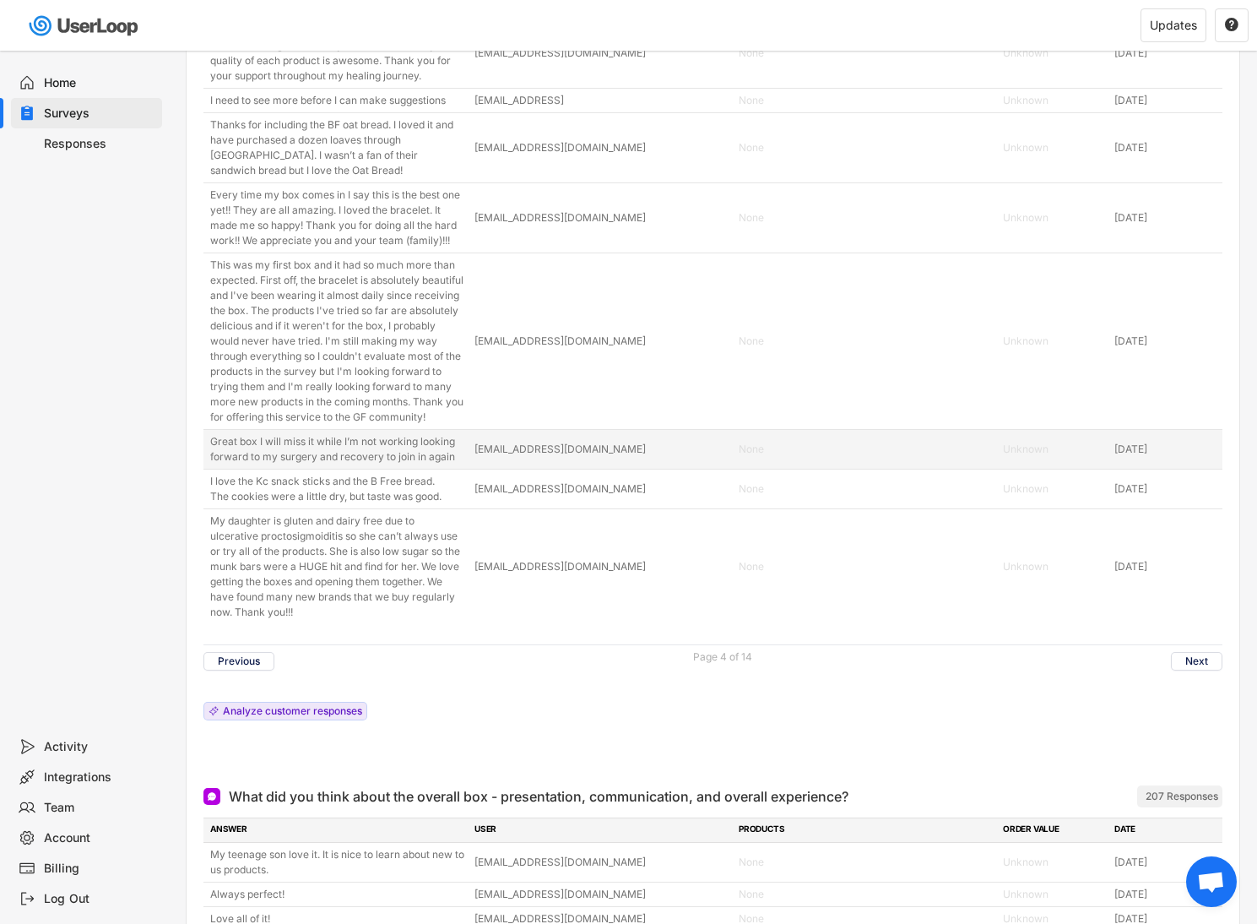
scroll to position [8764, 0]
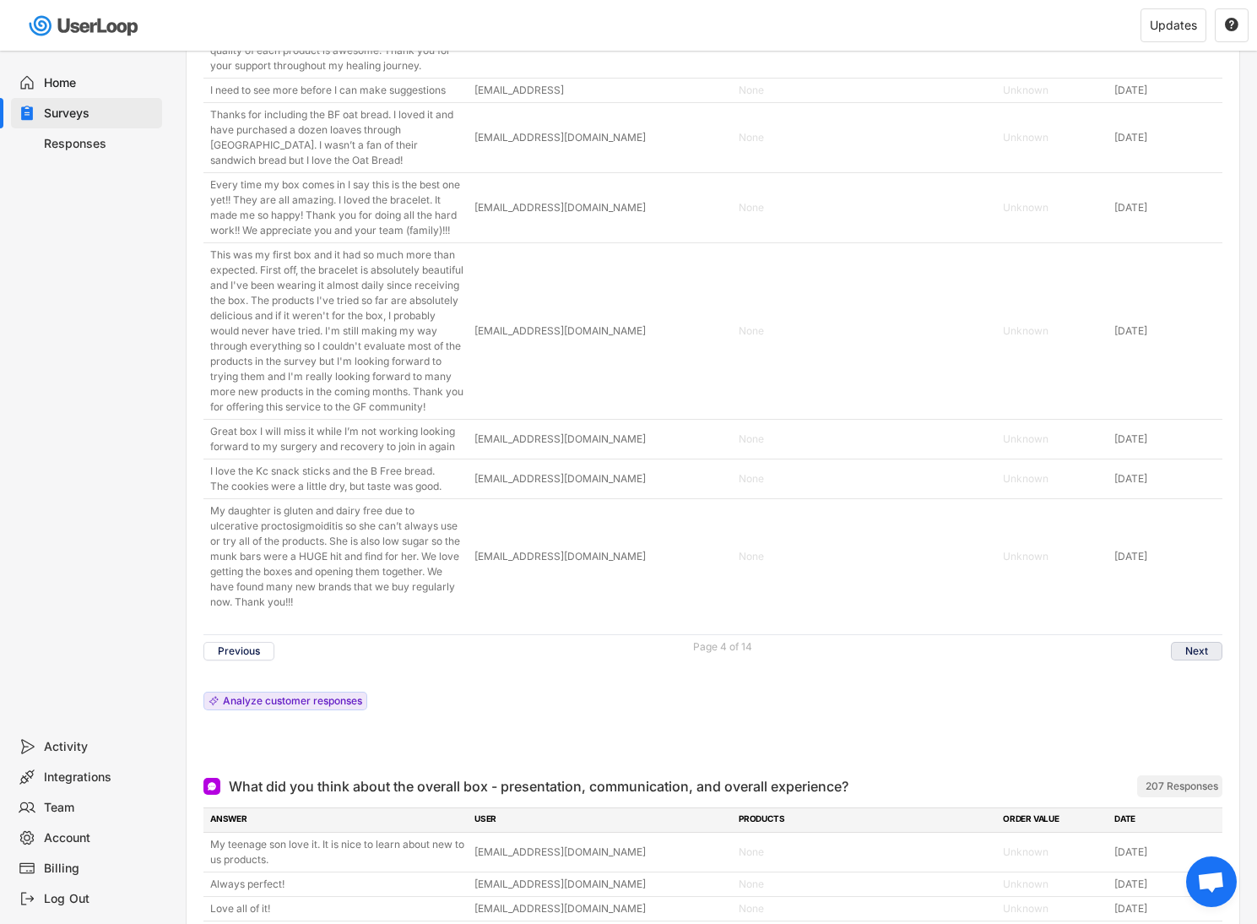
click at [1198, 653] on button "Next" at bounding box center [1196, 651] width 51 height 19
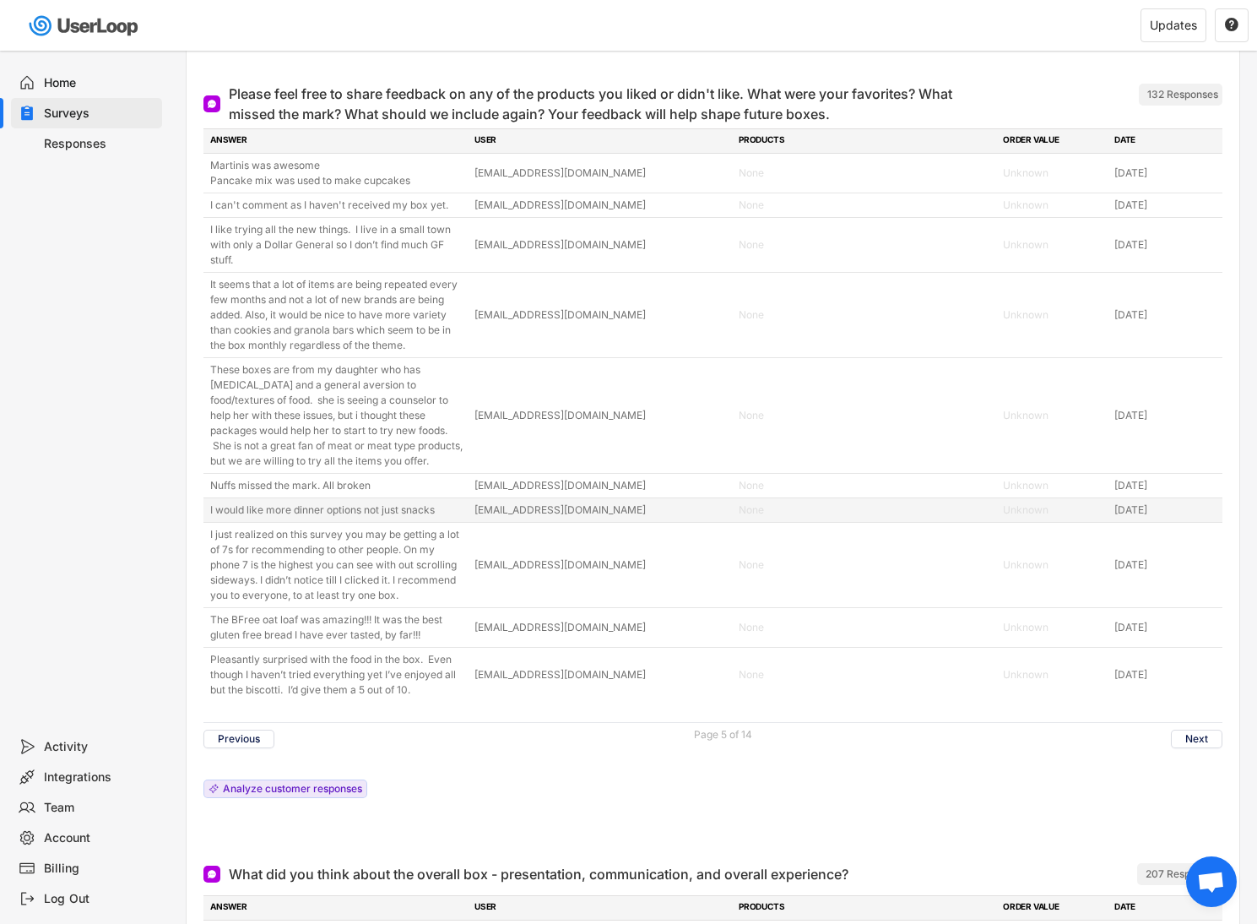
scroll to position [8491, 0]
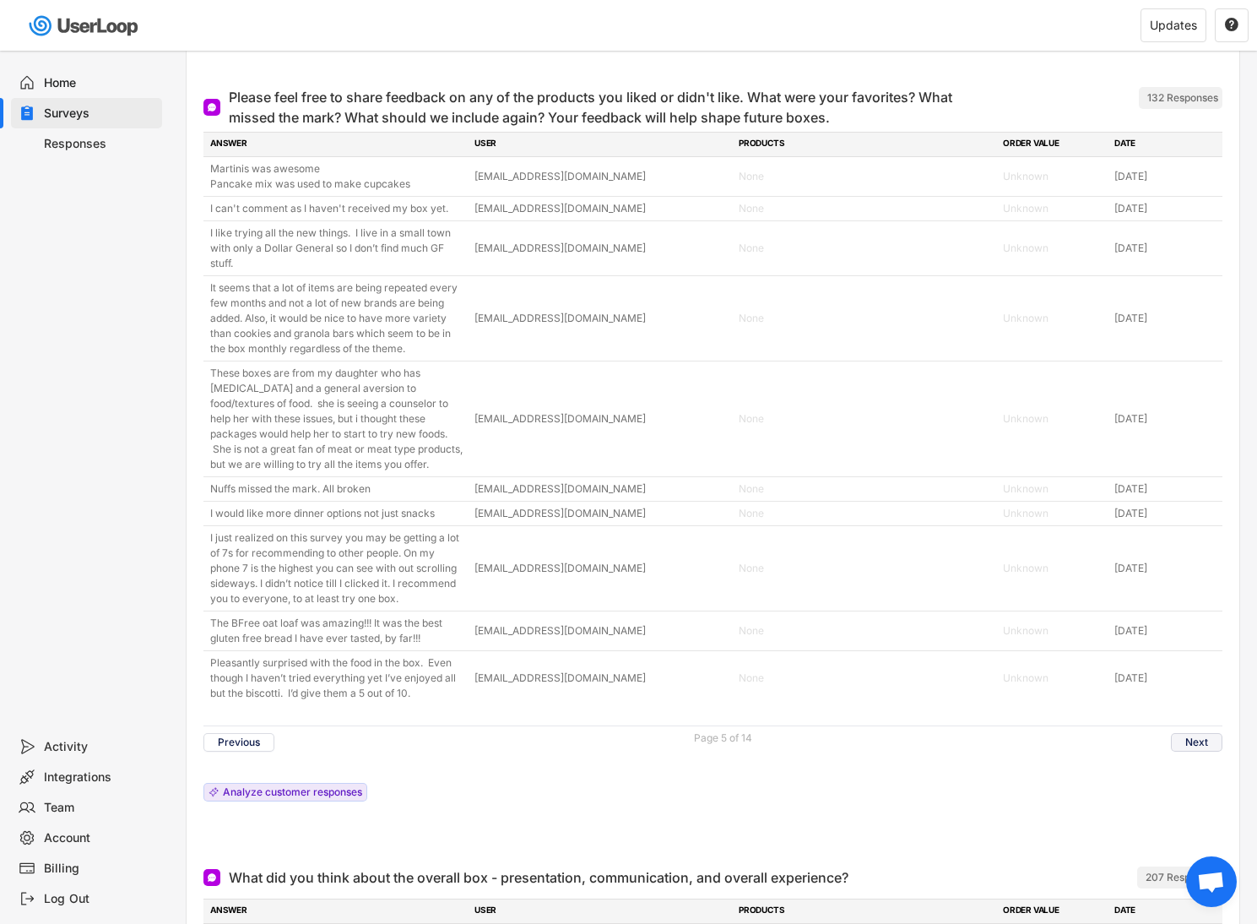
click at [1206, 741] on button "Next" at bounding box center [1196, 742] width 51 height 19
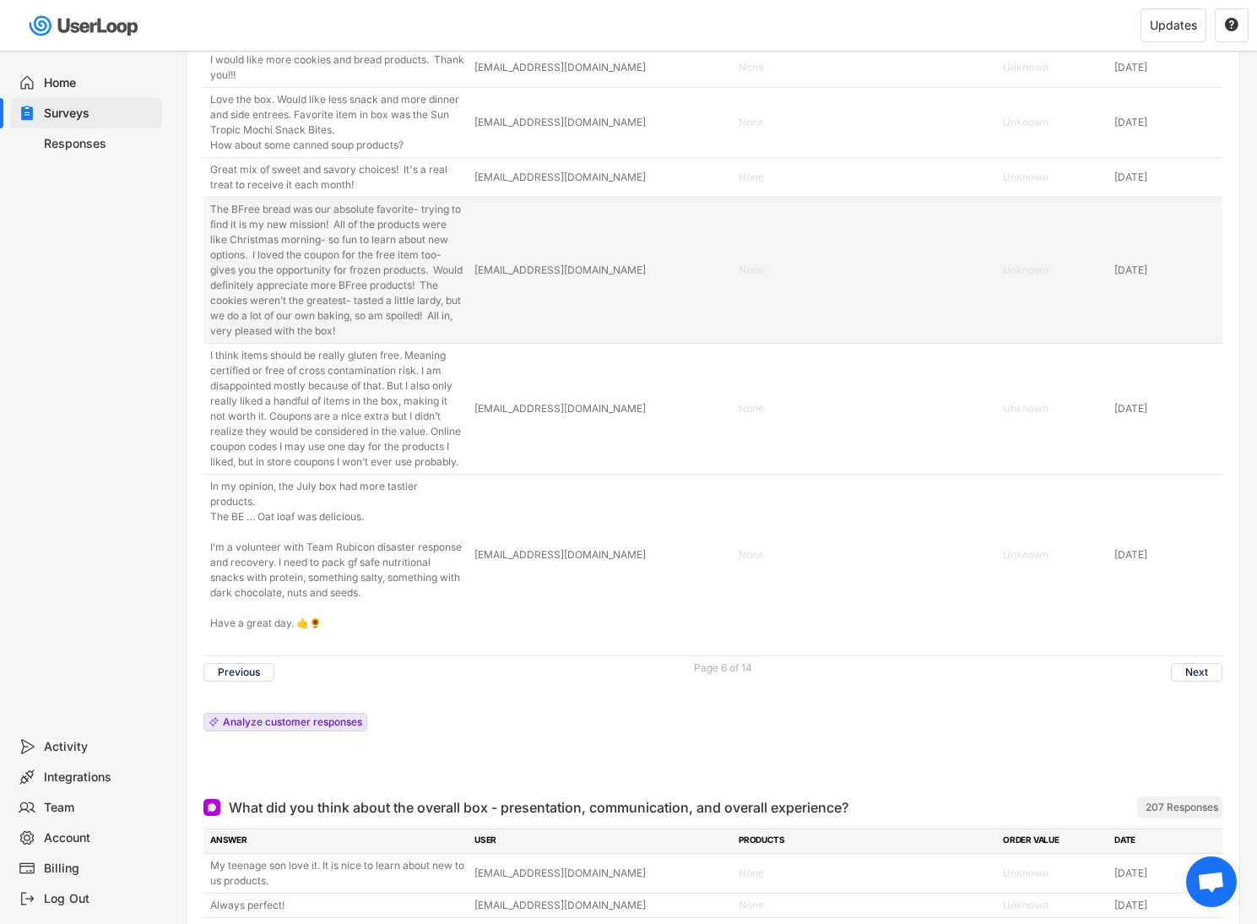
scroll to position [8748, 0]
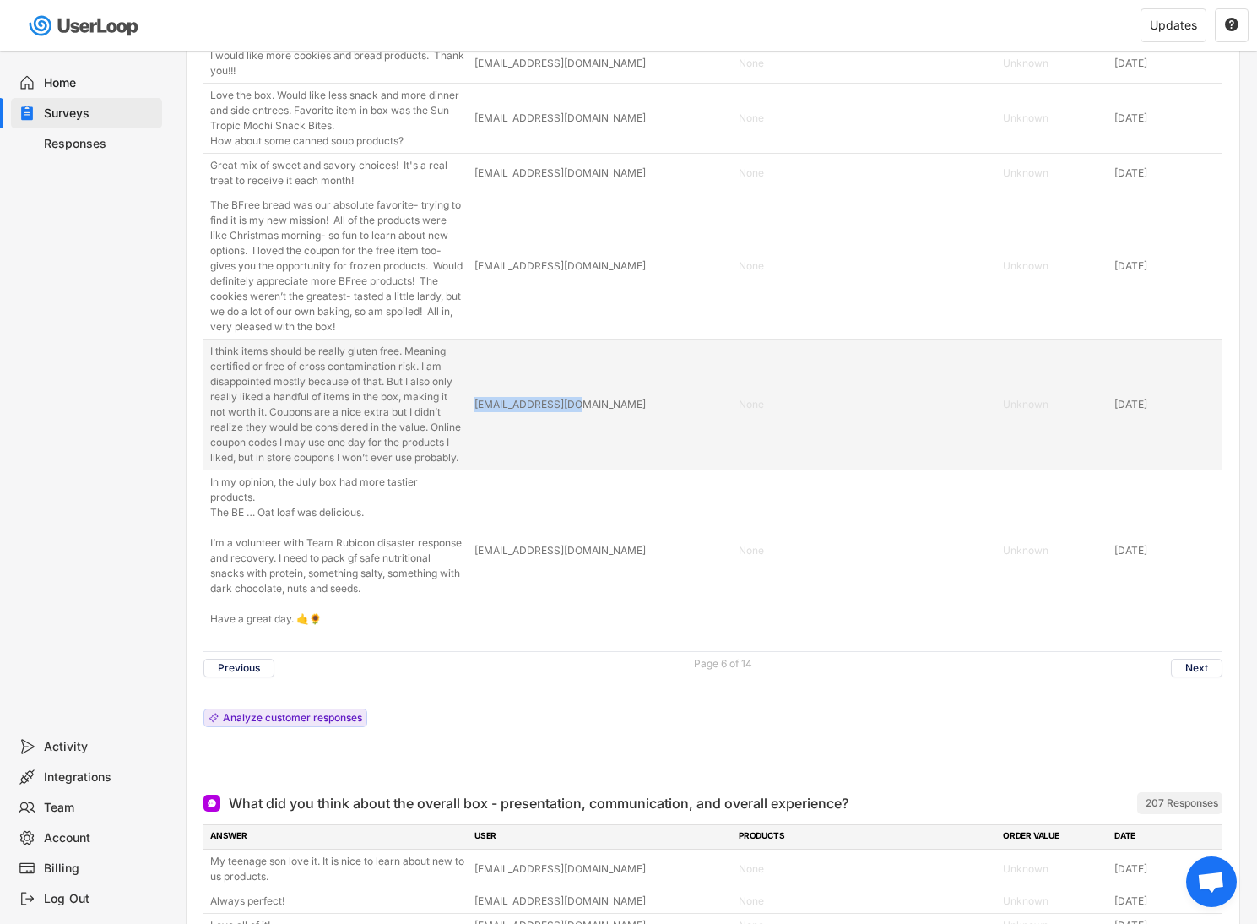
drag, startPoint x: 601, startPoint y: 389, endPoint x: 472, endPoint y: 390, distance: 129.2
click at [472, 390] on div "I think items should be really gluten free. Meaning certified or free of cross …" at bounding box center [712, 404] width 1019 height 130
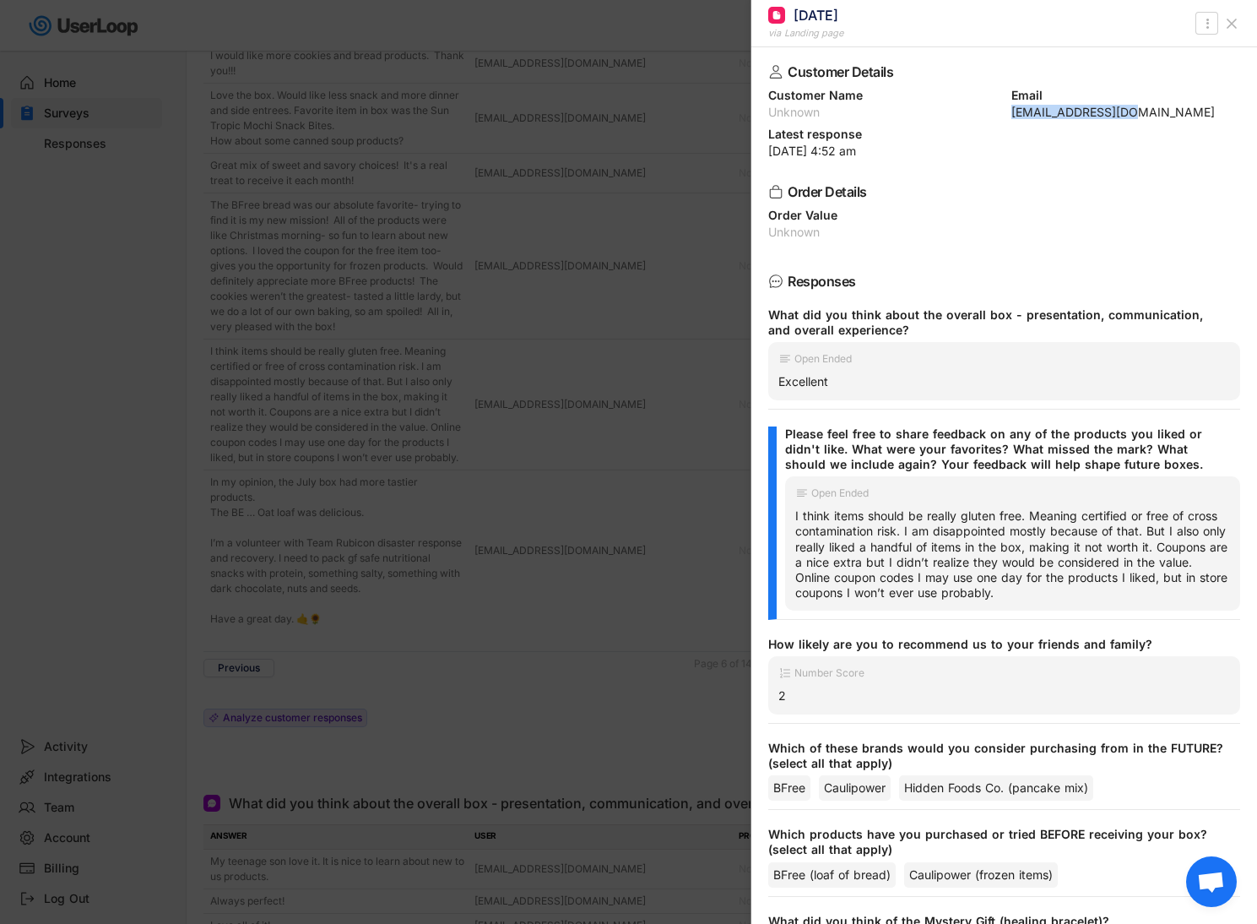
drag, startPoint x: 1009, startPoint y: 115, endPoint x: 1151, endPoint y: 119, distance: 142.7
click at [1151, 119] on div "Customer Details Customer Name Unknown Email [EMAIL_ADDRESS][DOMAIN_NAME] Lates…" at bounding box center [1004, 485] width 506 height 876
copy div "[EMAIL_ADDRESS][DOMAIN_NAME]"
click at [509, 593] on div at bounding box center [628, 462] width 1257 height 924
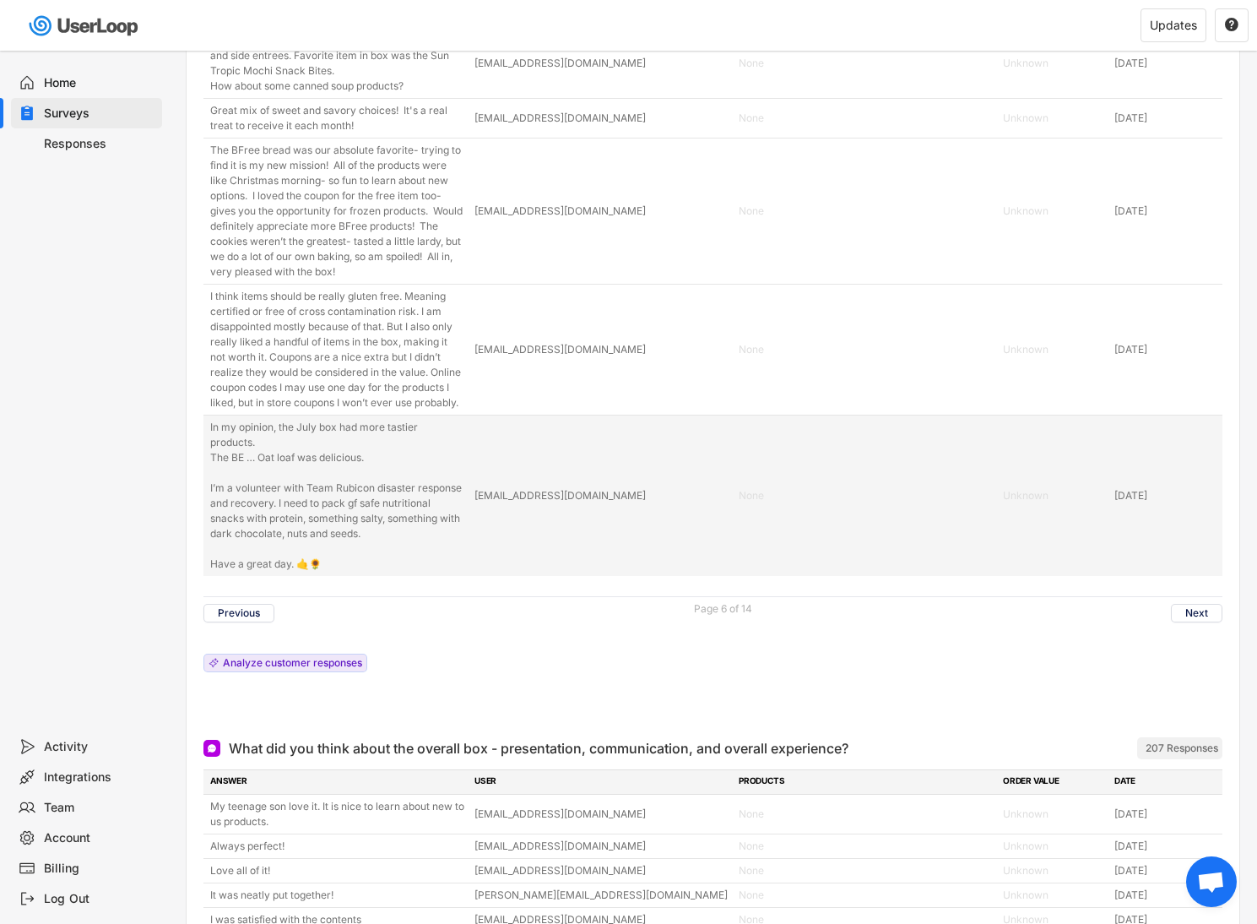
scroll to position [8803, 0]
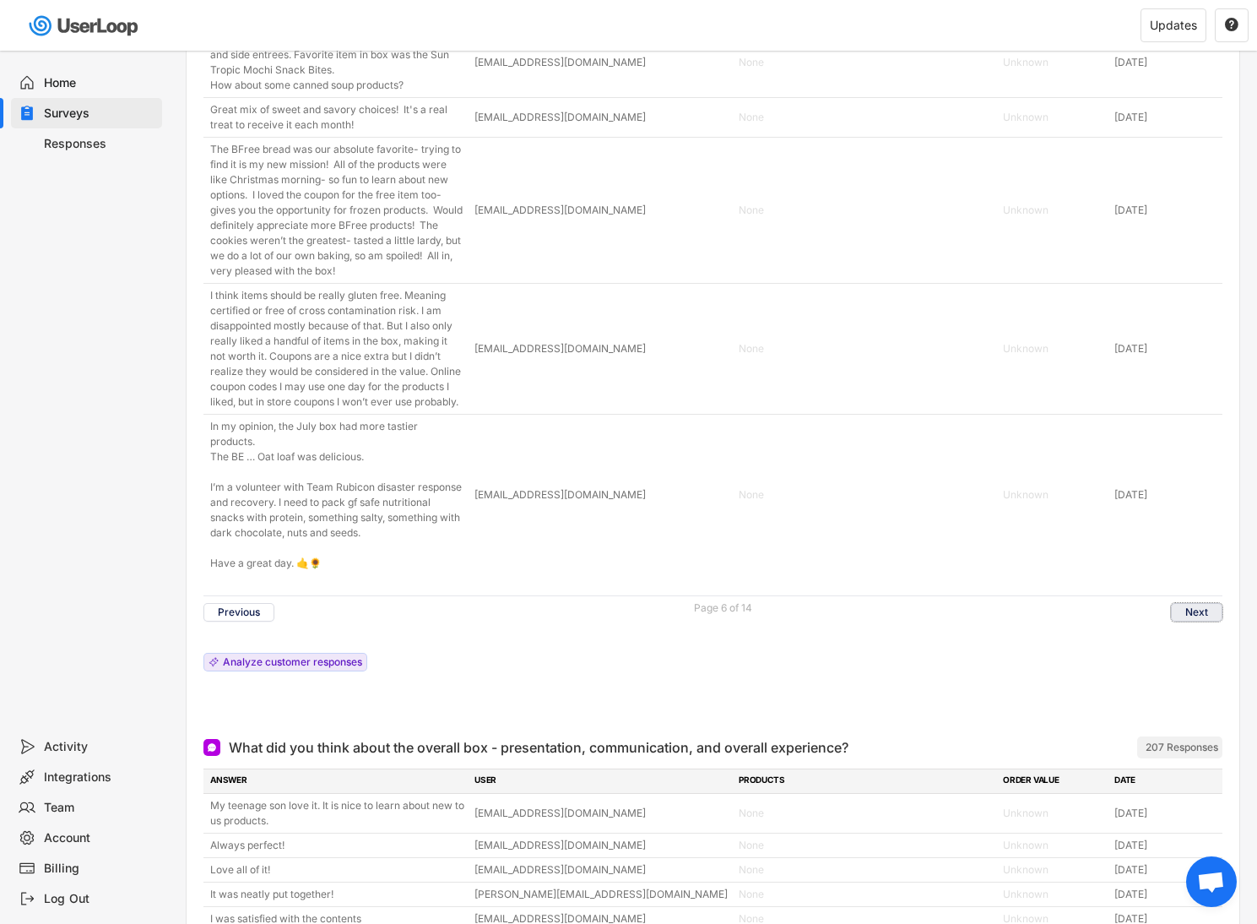
click at [1204, 614] on button "Next" at bounding box center [1196, 612] width 51 height 19
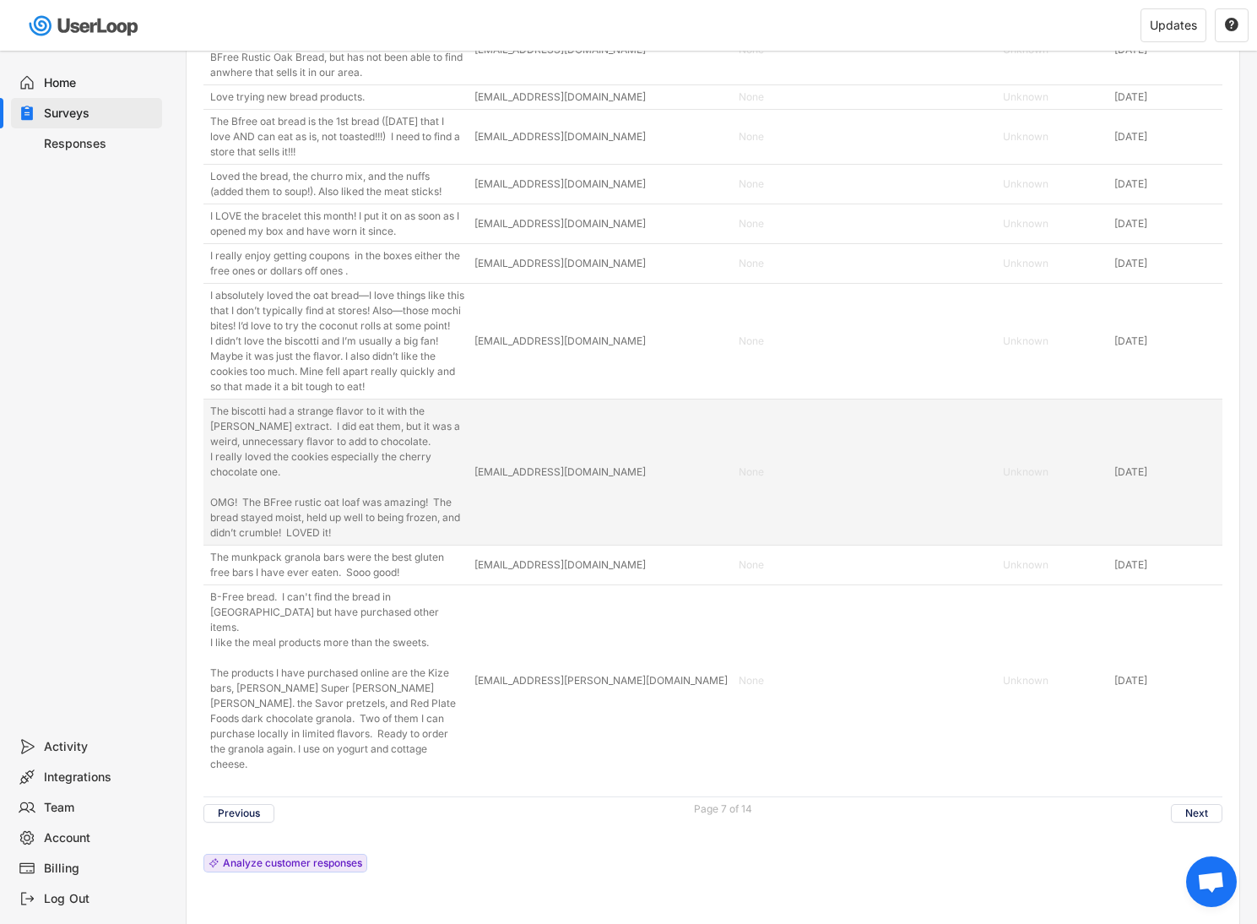
scroll to position [8665, 0]
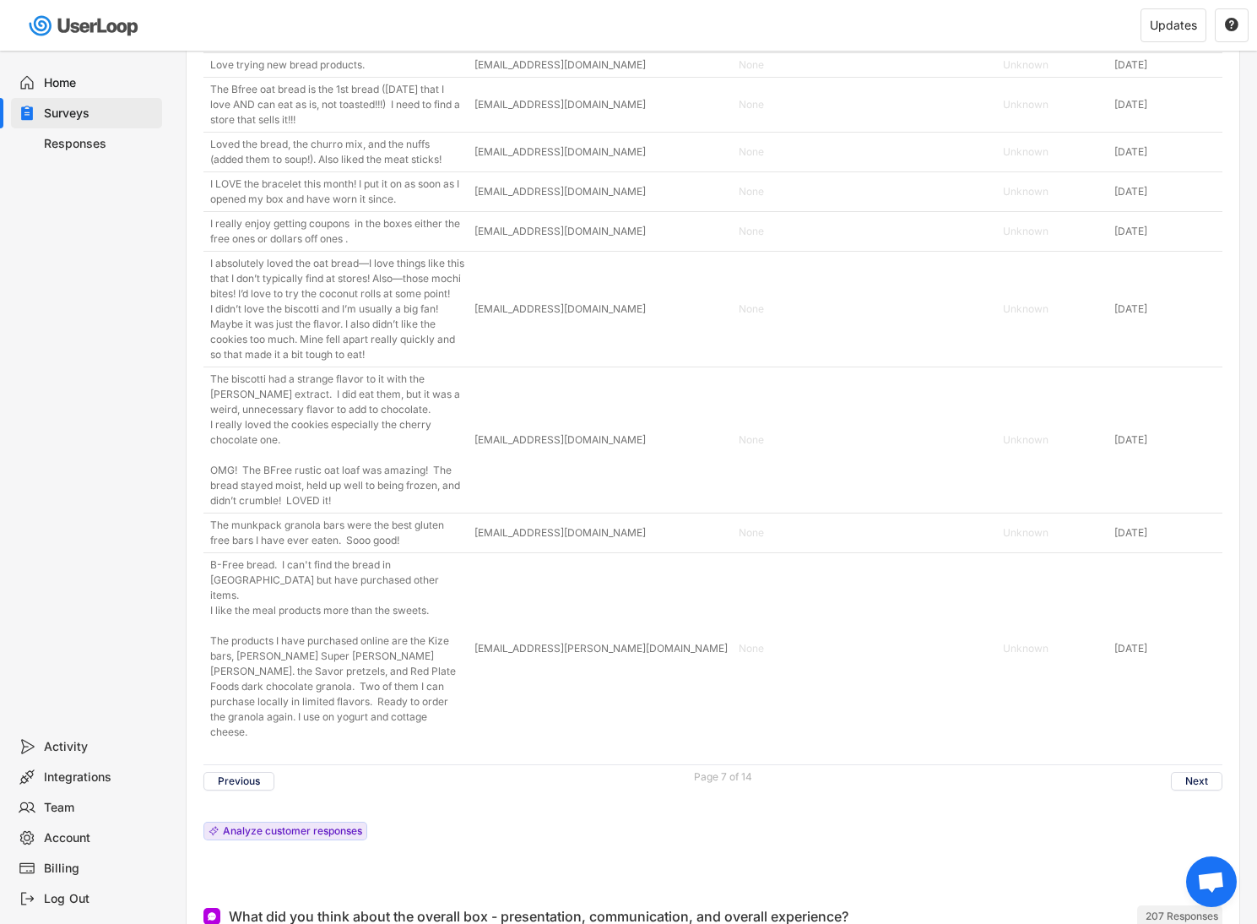
click at [1200, 790] on button "Next" at bounding box center [1196, 781] width 51 height 19
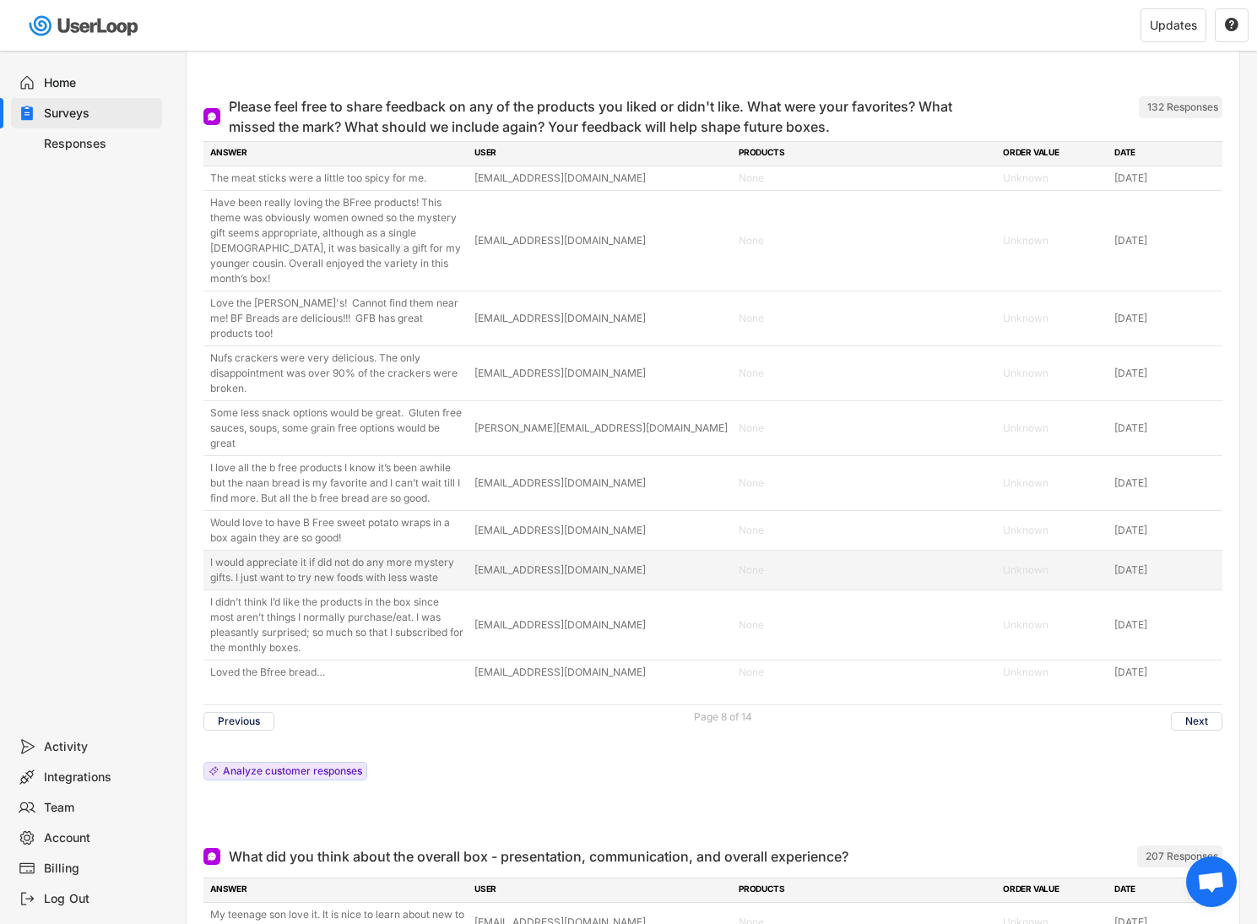
scroll to position [8480, 0]
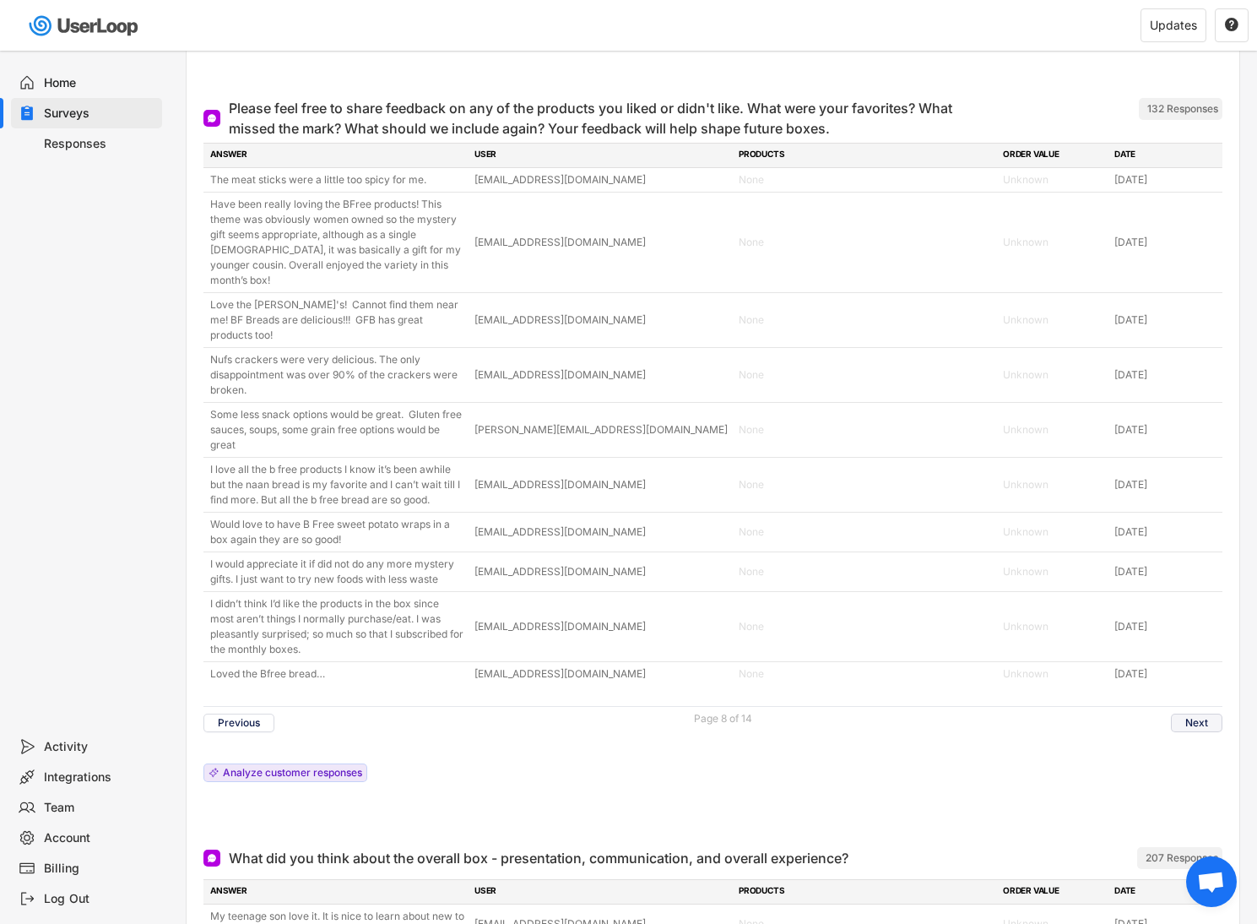
click at [1209, 713] on button "Next" at bounding box center [1196, 722] width 51 height 19
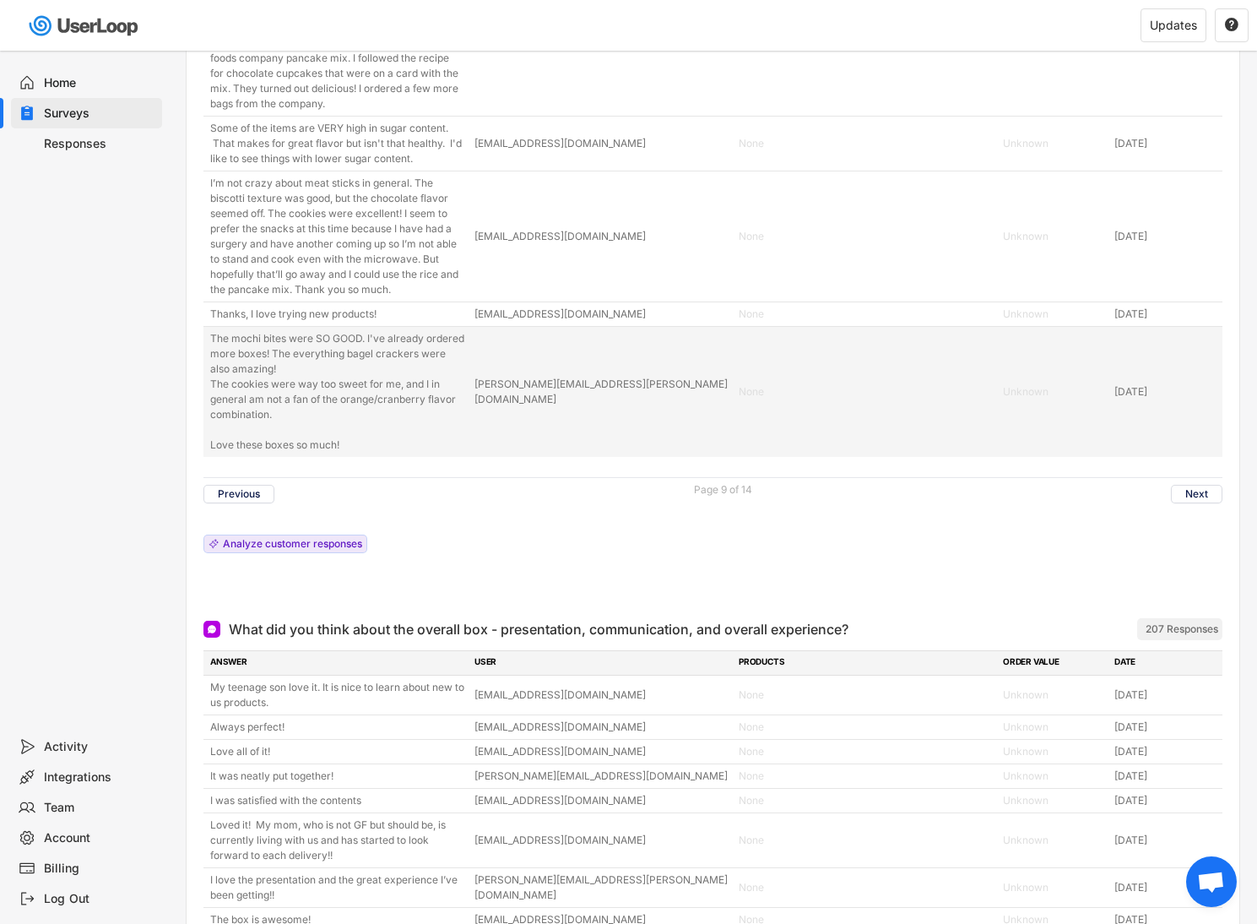
scroll to position [9768, 0]
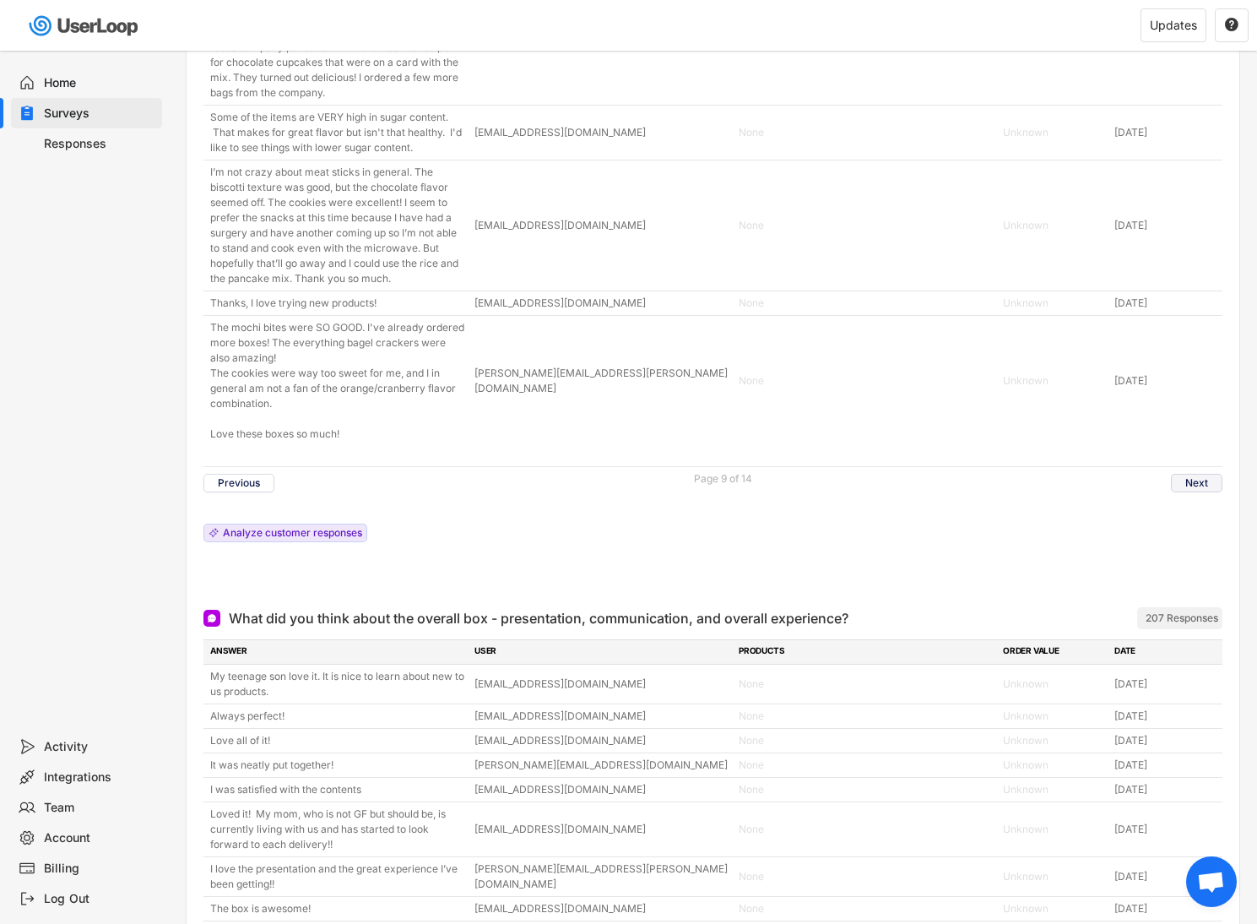
click at [1186, 474] on button "Next" at bounding box center [1196, 483] width 51 height 19
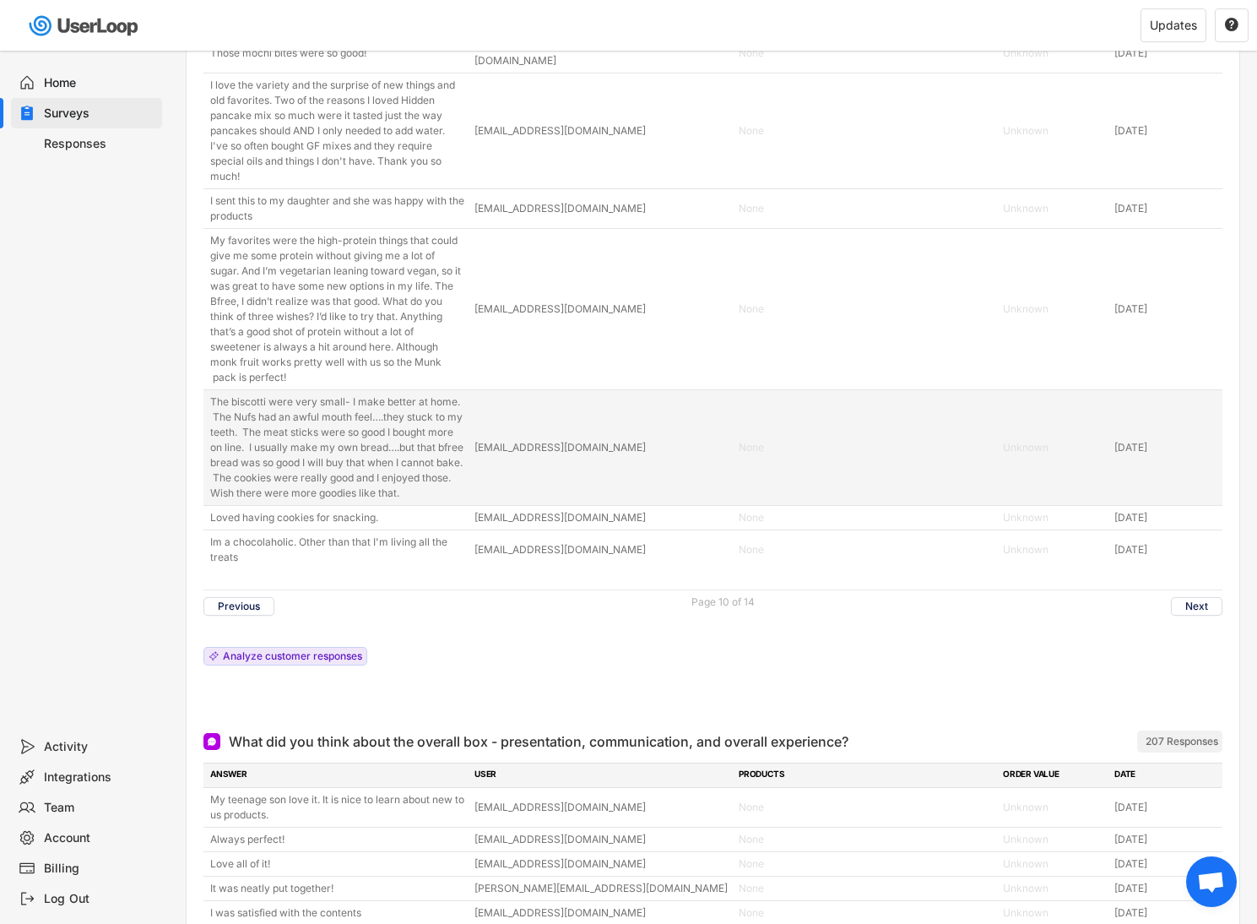
scroll to position [8851, 0]
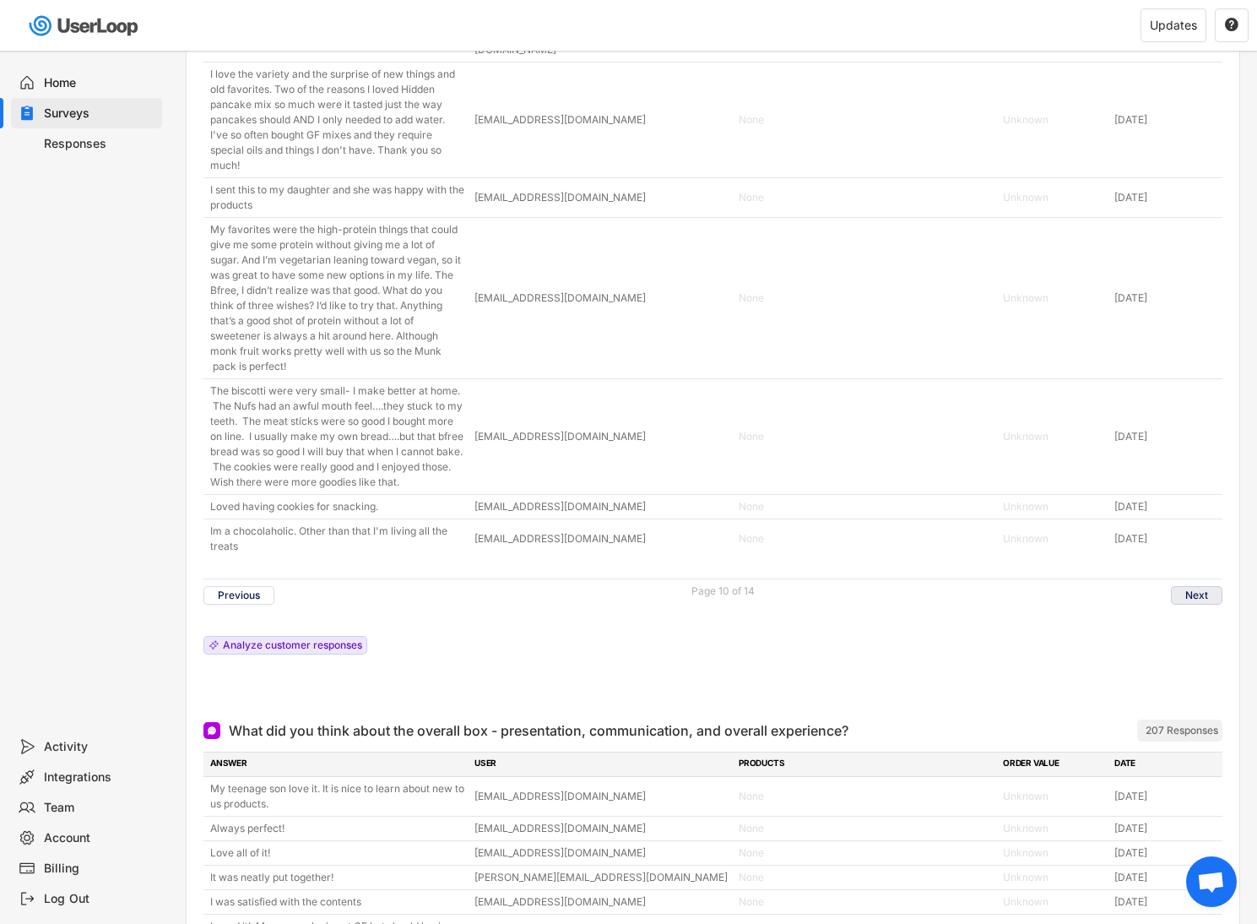
click at [1192, 600] on button "Next" at bounding box center [1196, 595] width 51 height 19
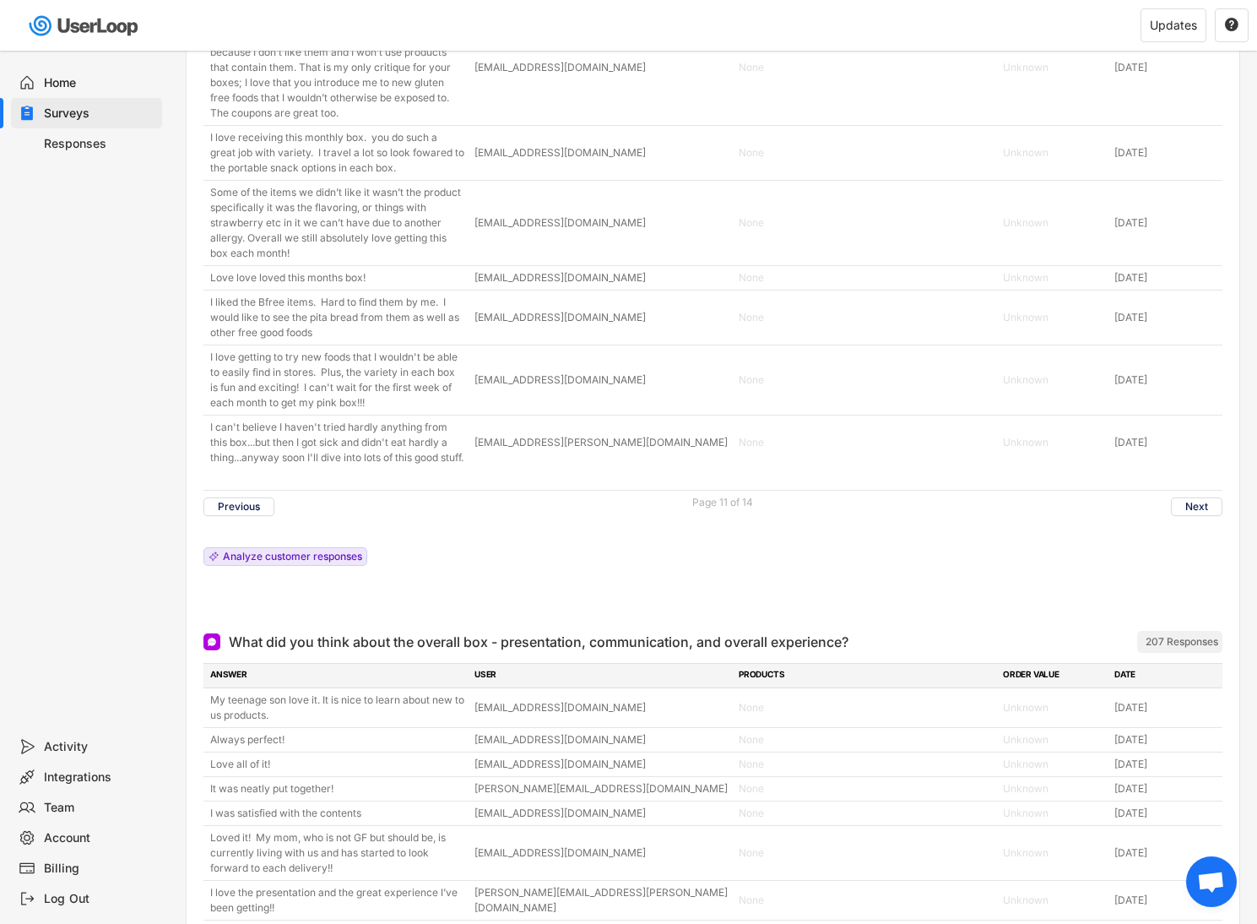
scroll to position [9122, 0]
click at [1196, 515] on button "Next" at bounding box center [1196, 505] width 51 height 19
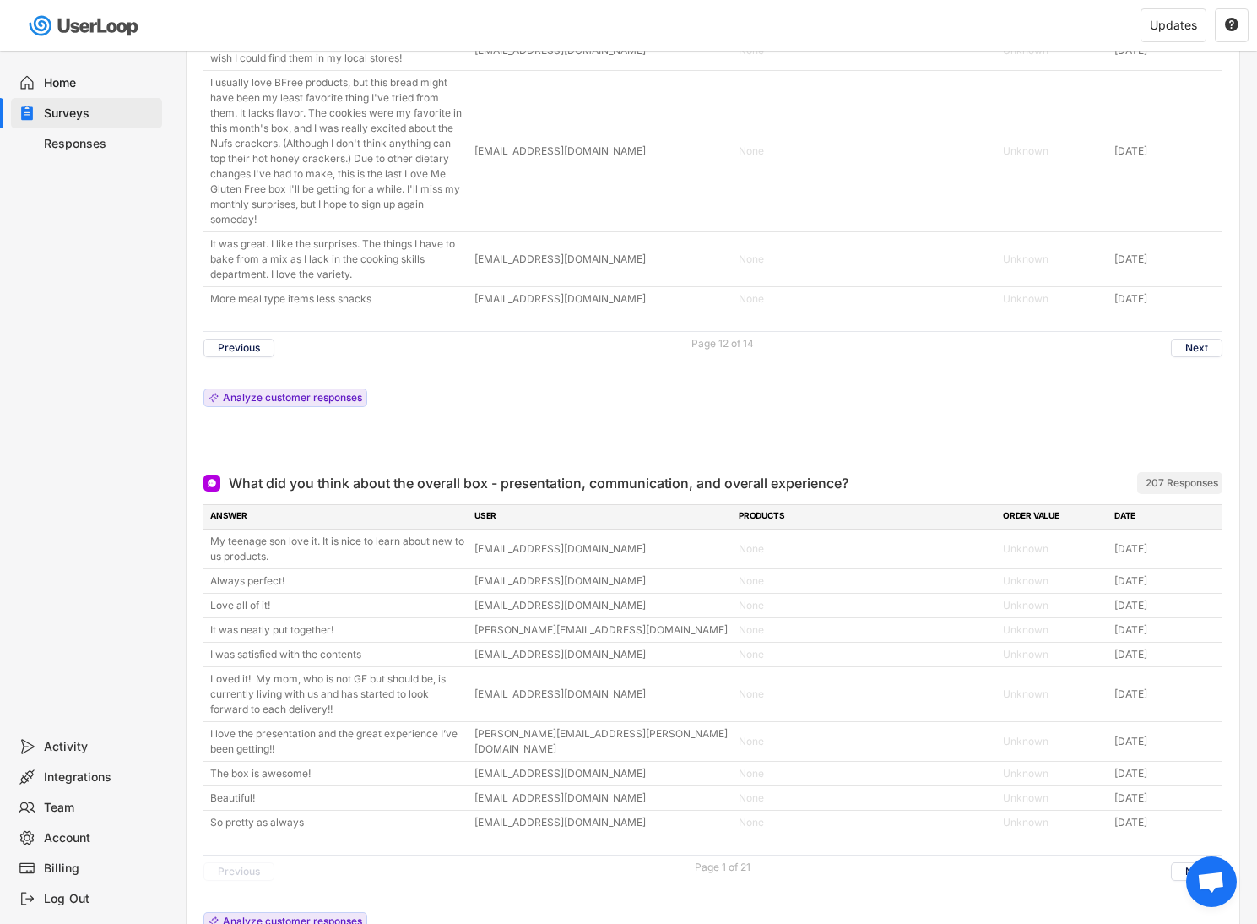
scroll to position [9166, 0]
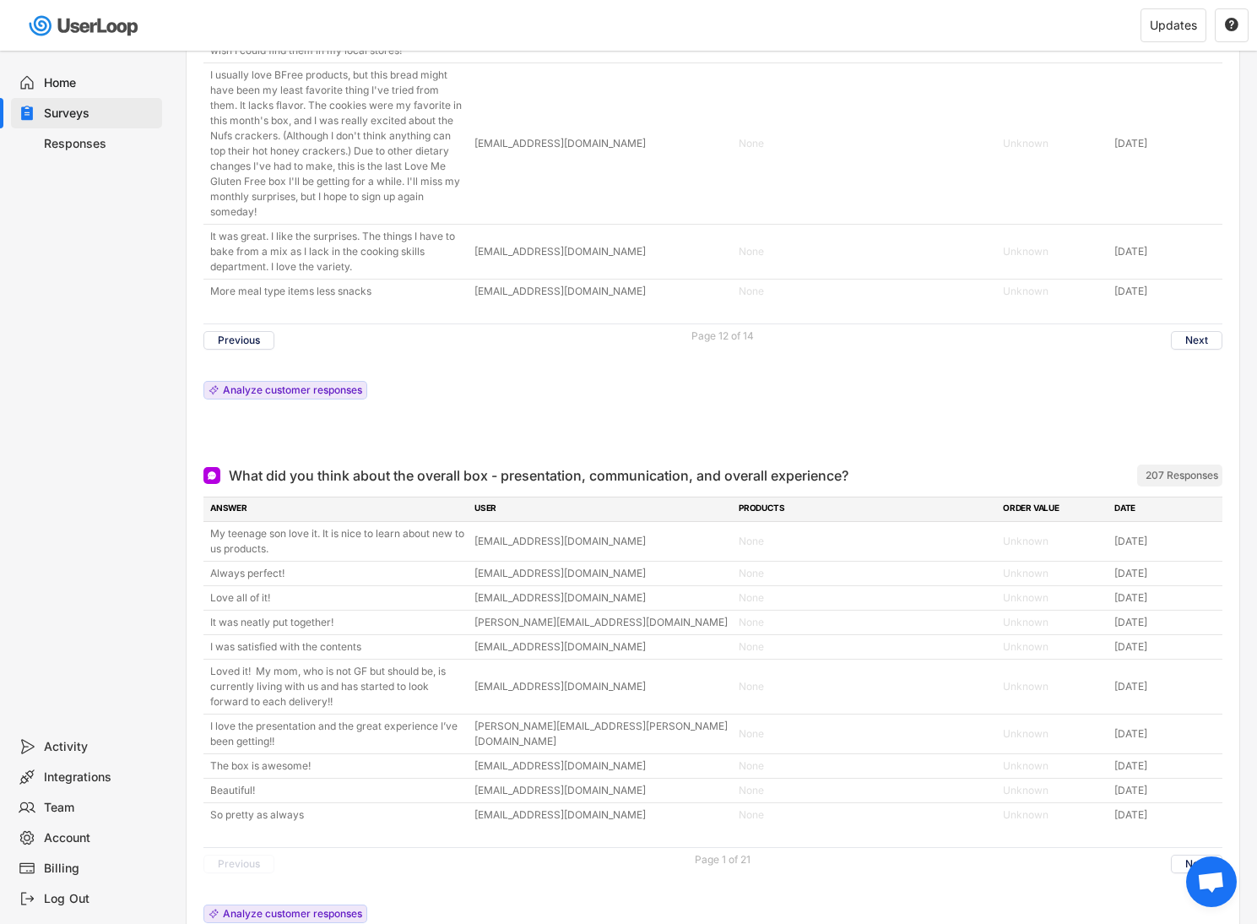
click at [1208, 349] on button "Next" at bounding box center [1196, 340] width 51 height 19
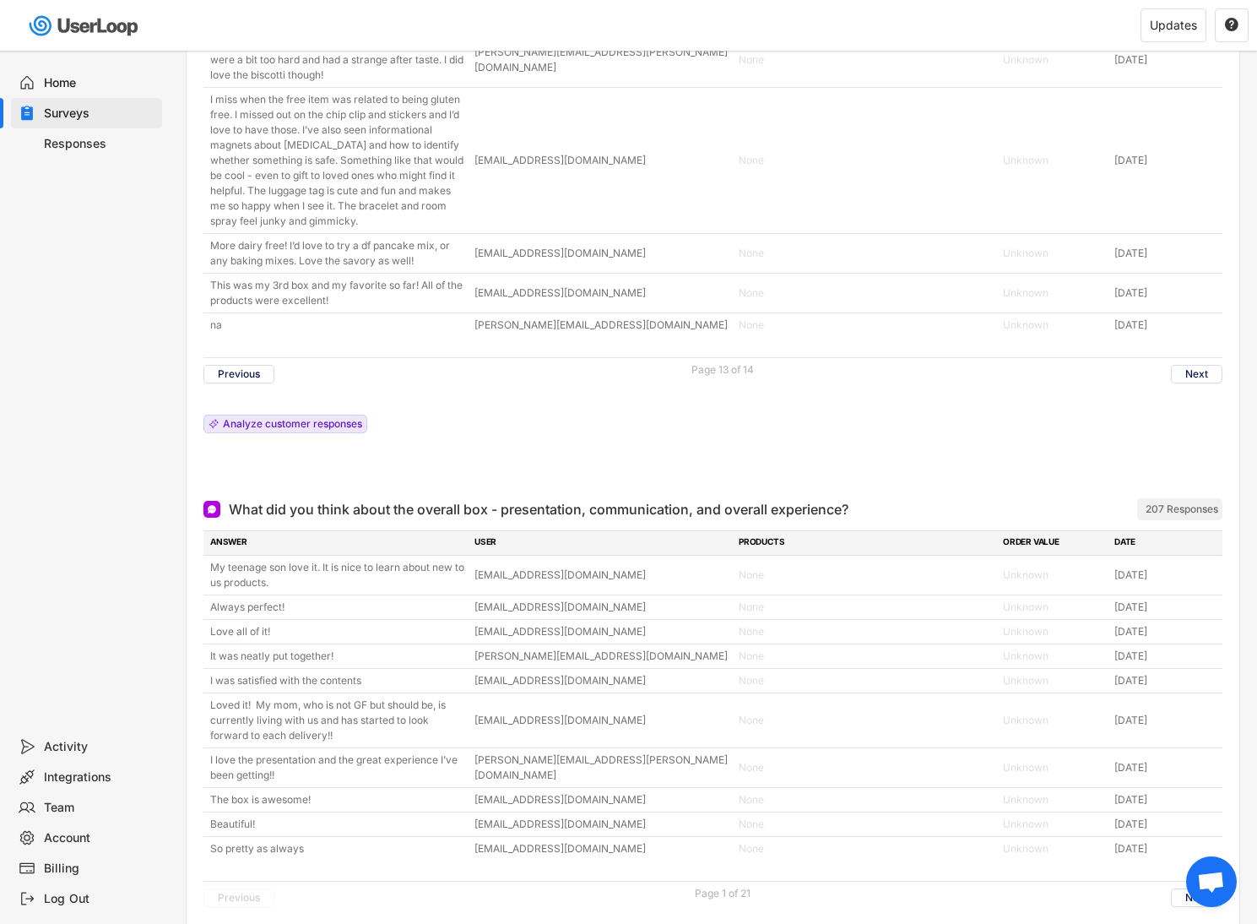
scroll to position [9045, 0]
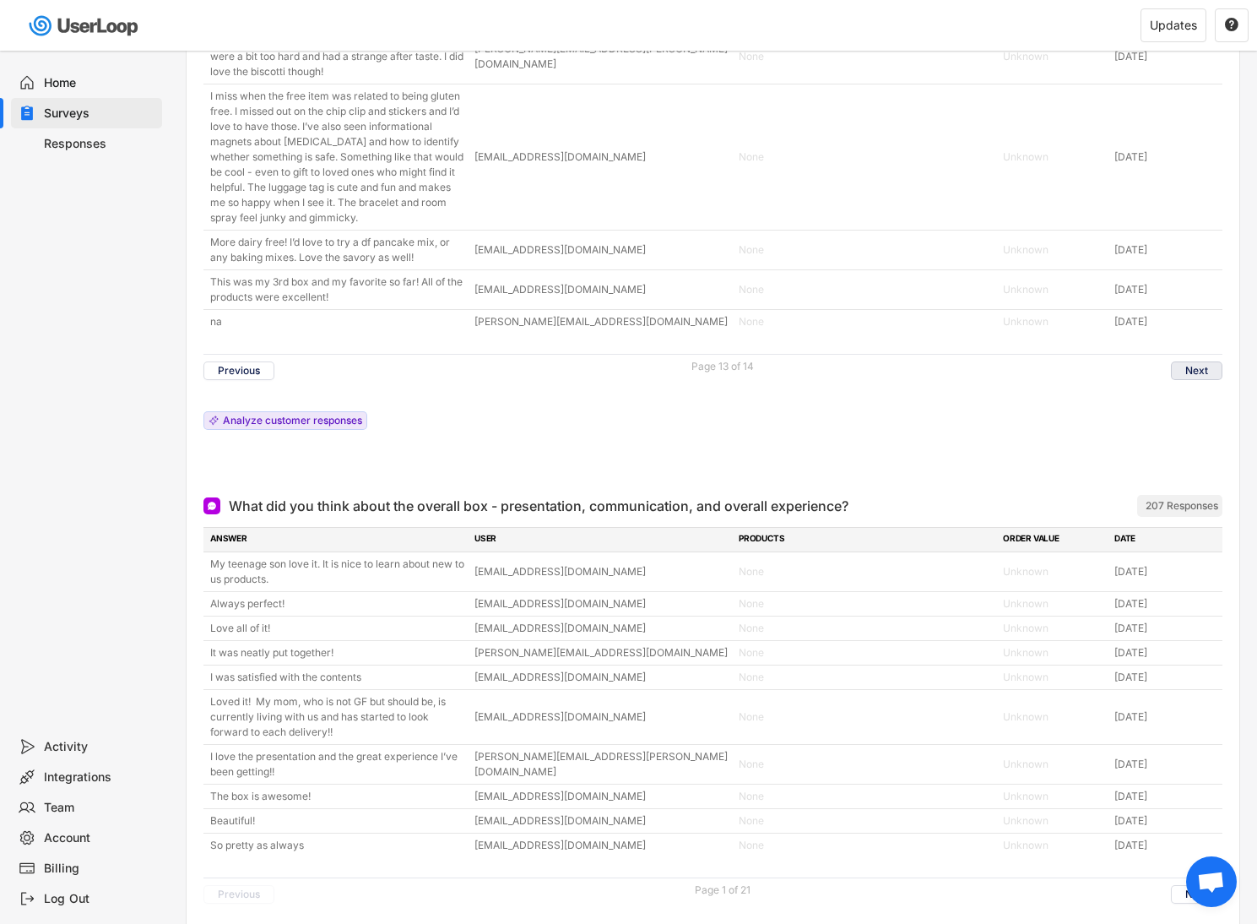
click at [1201, 380] on button "Next" at bounding box center [1196, 370] width 51 height 19
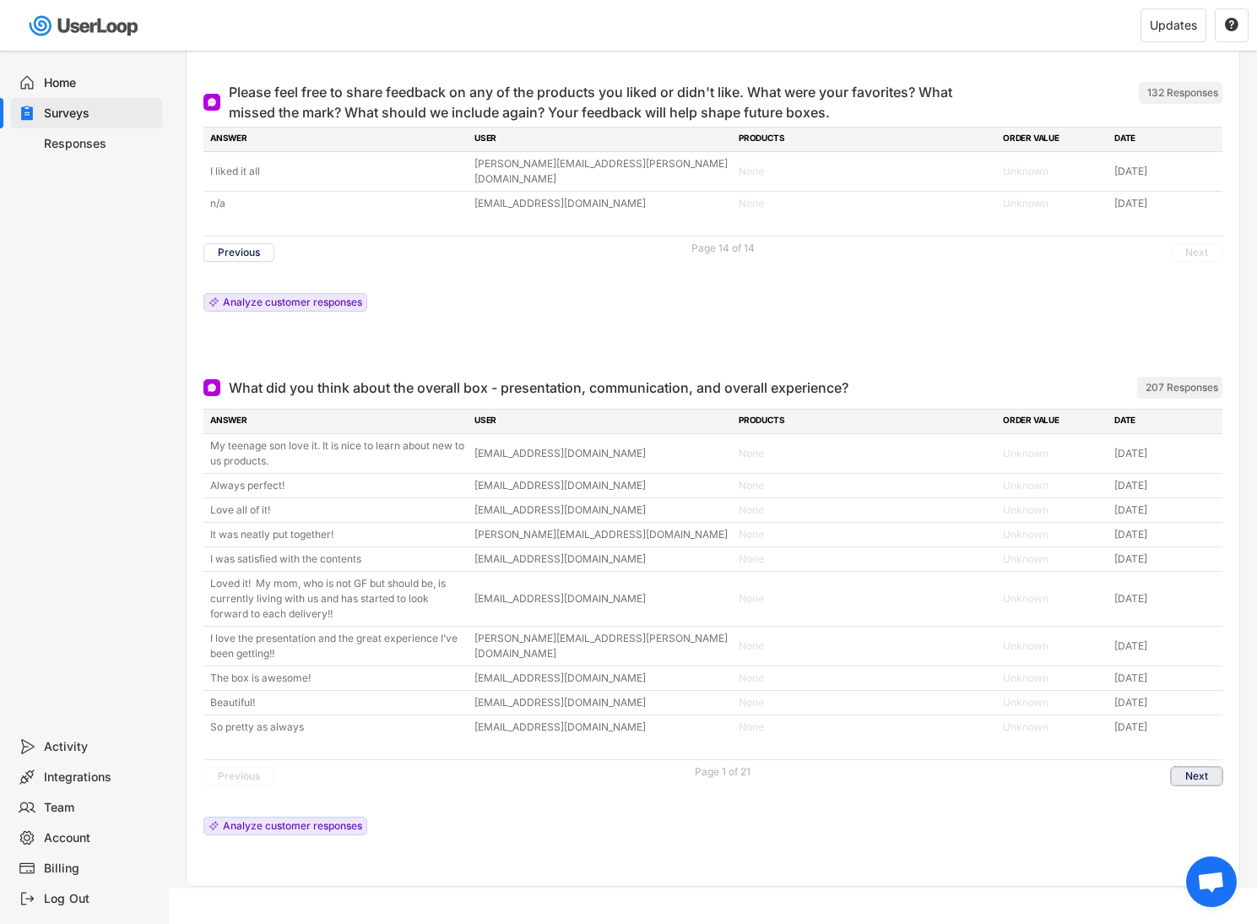
click at [1193, 768] on button "Next" at bounding box center [1196, 776] width 51 height 19
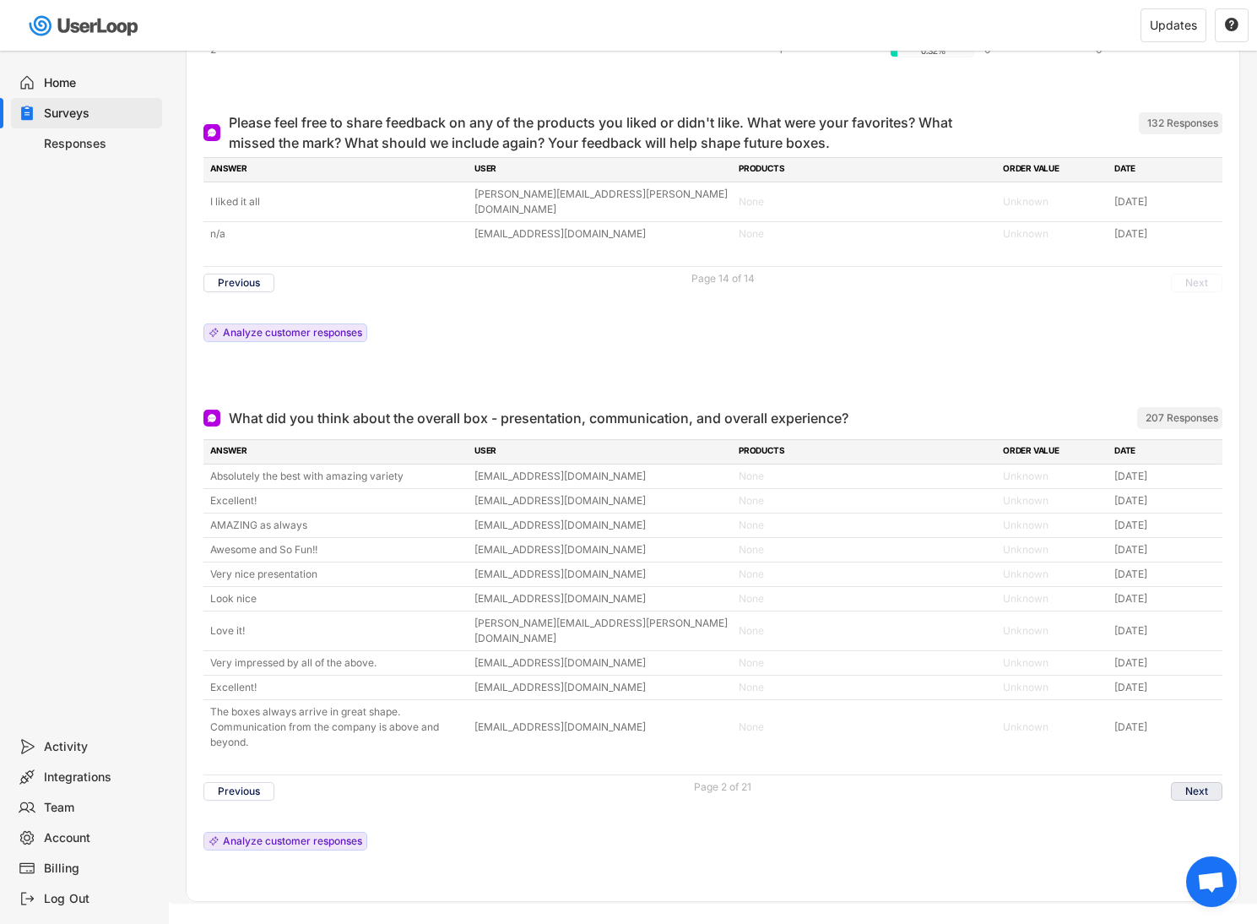
click at [1198, 782] on button "Next" at bounding box center [1196, 791] width 51 height 19
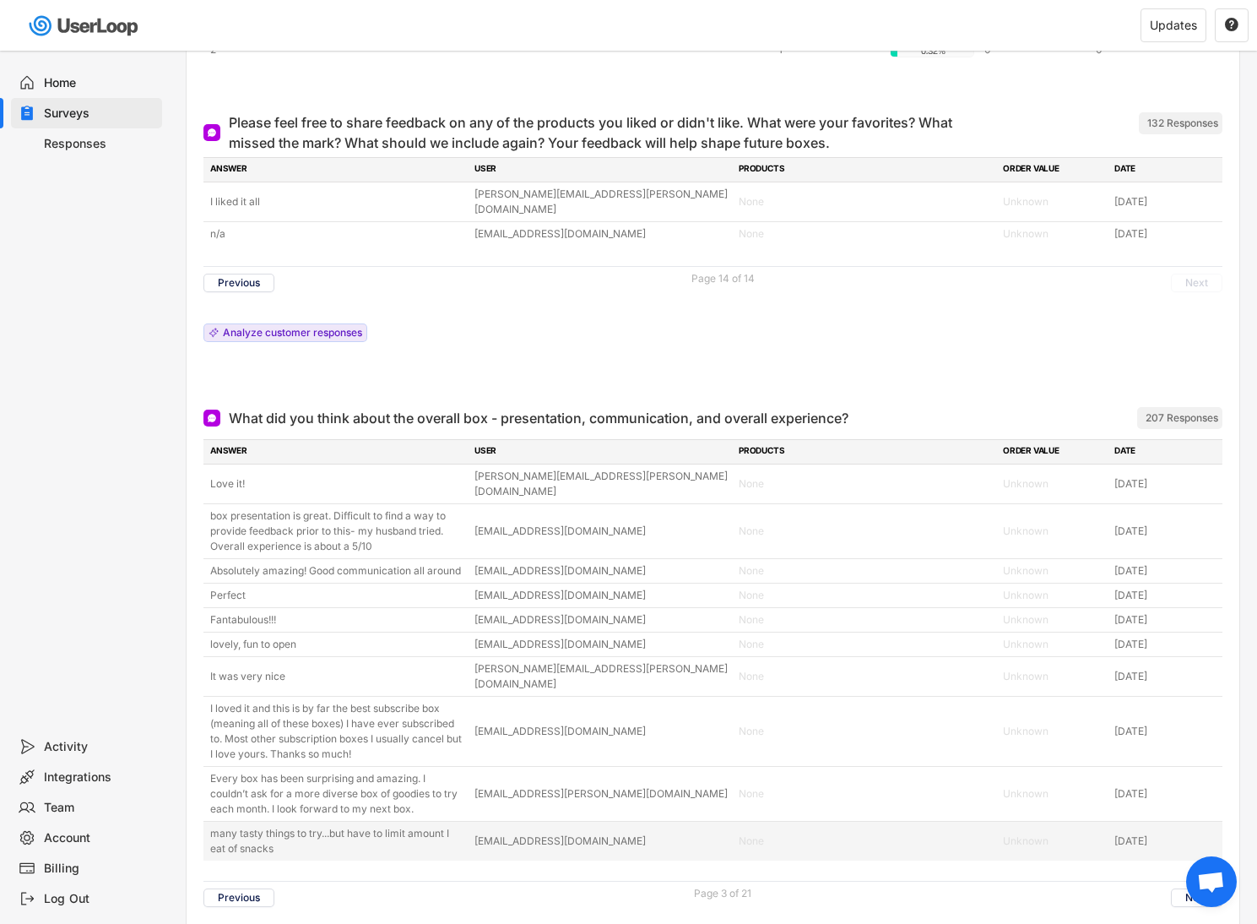
scroll to position [8496, 0]
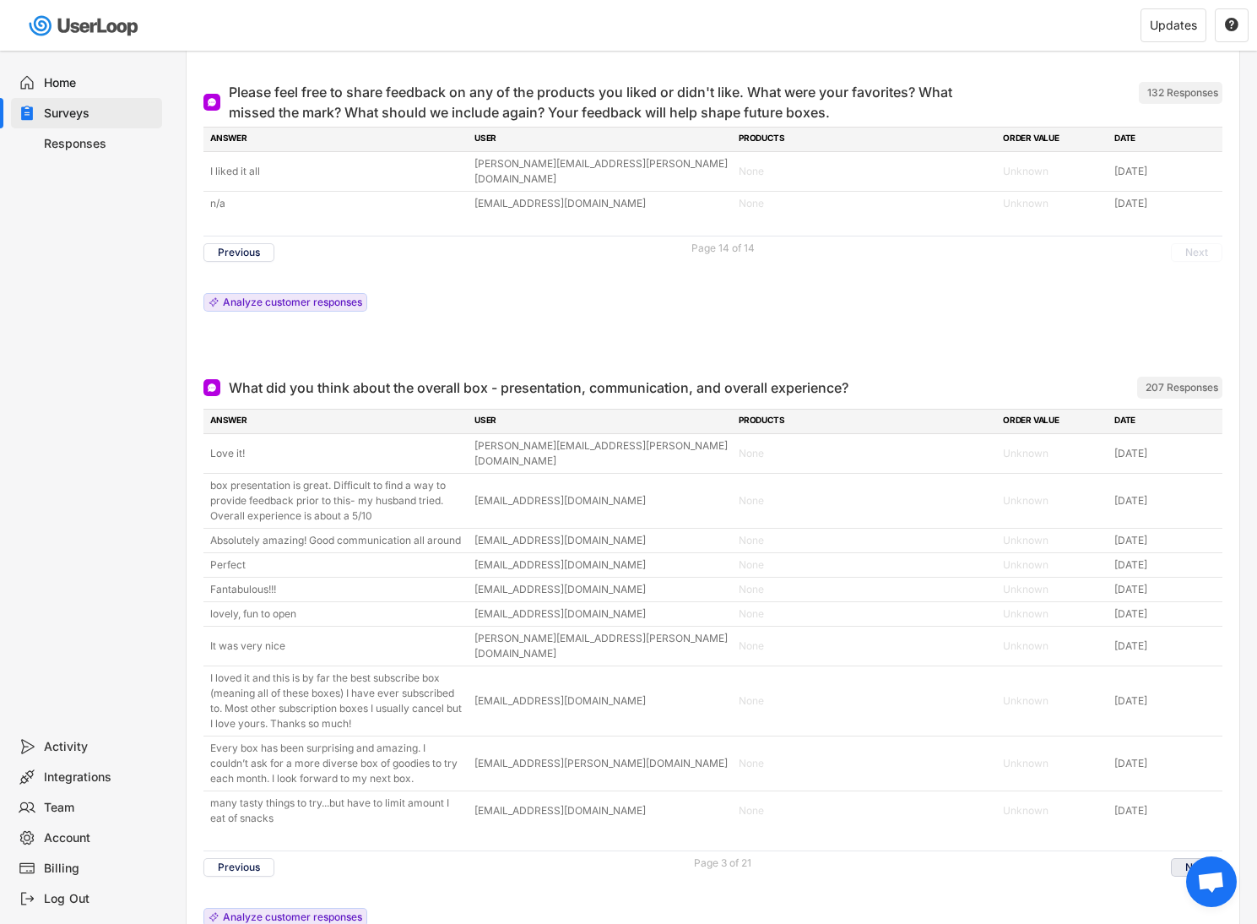
click at [1178, 858] on button "Next" at bounding box center [1196, 867] width 51 height 19
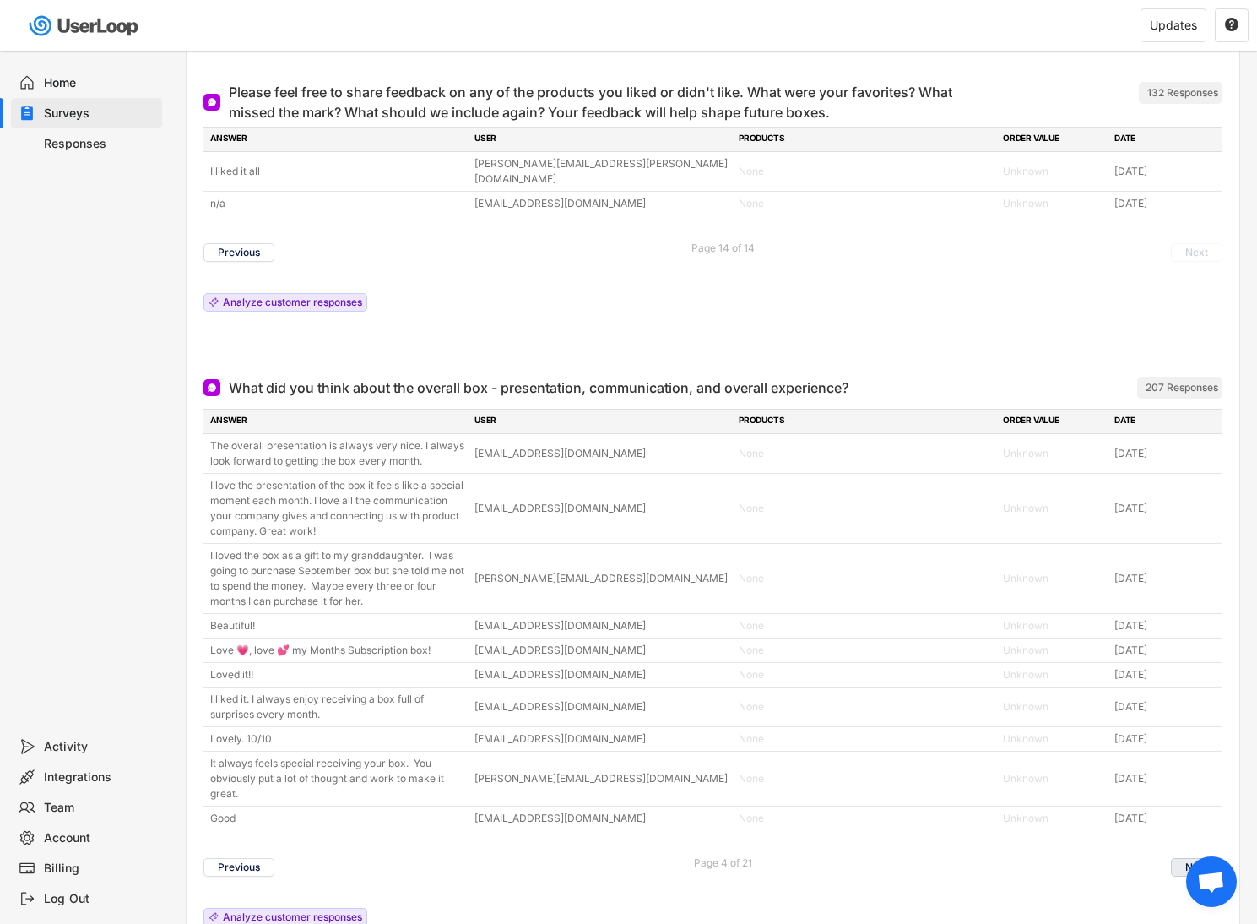
click at [1185, 858] on button "Next" at bounding box center [1196, 867] width 51 height 19
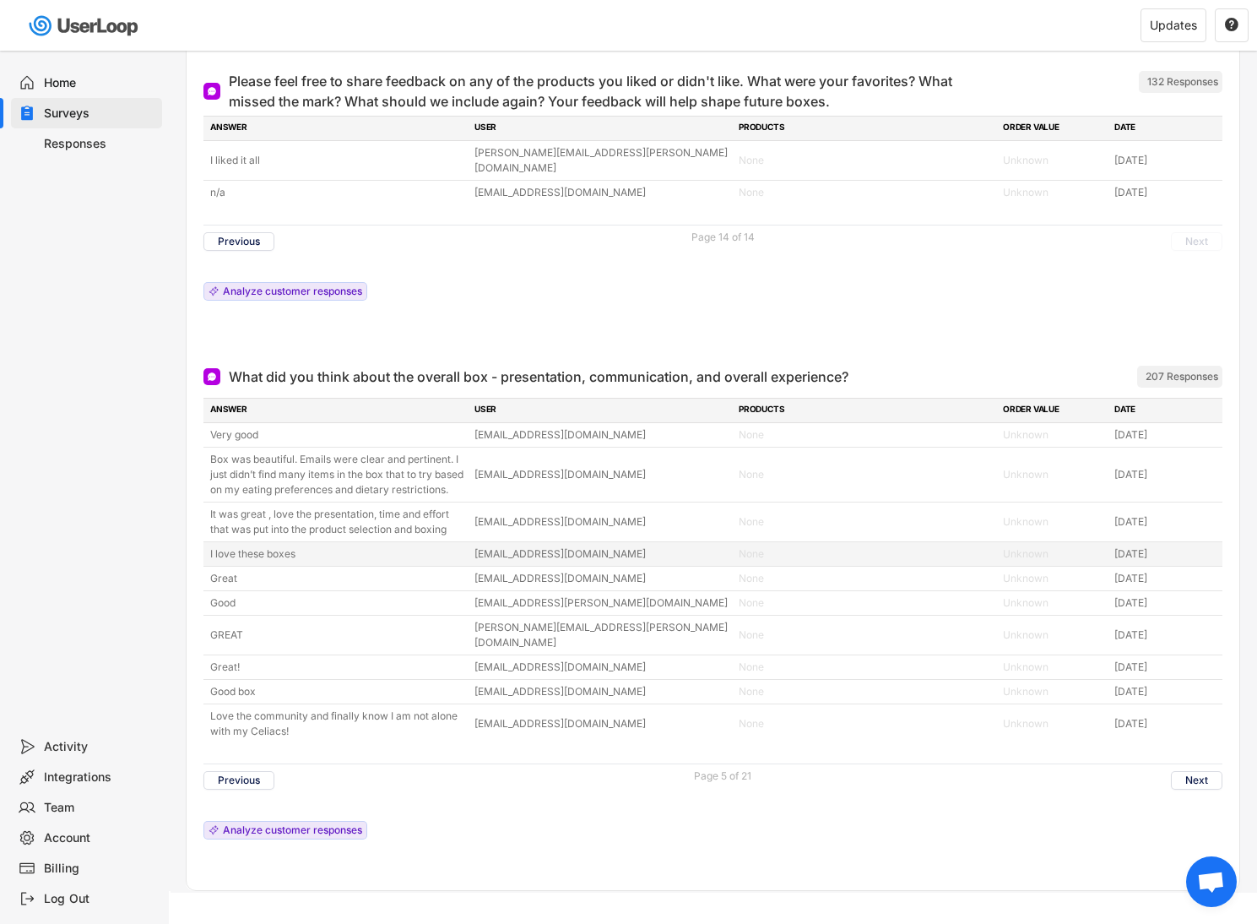
scroll to position [8511, 0]
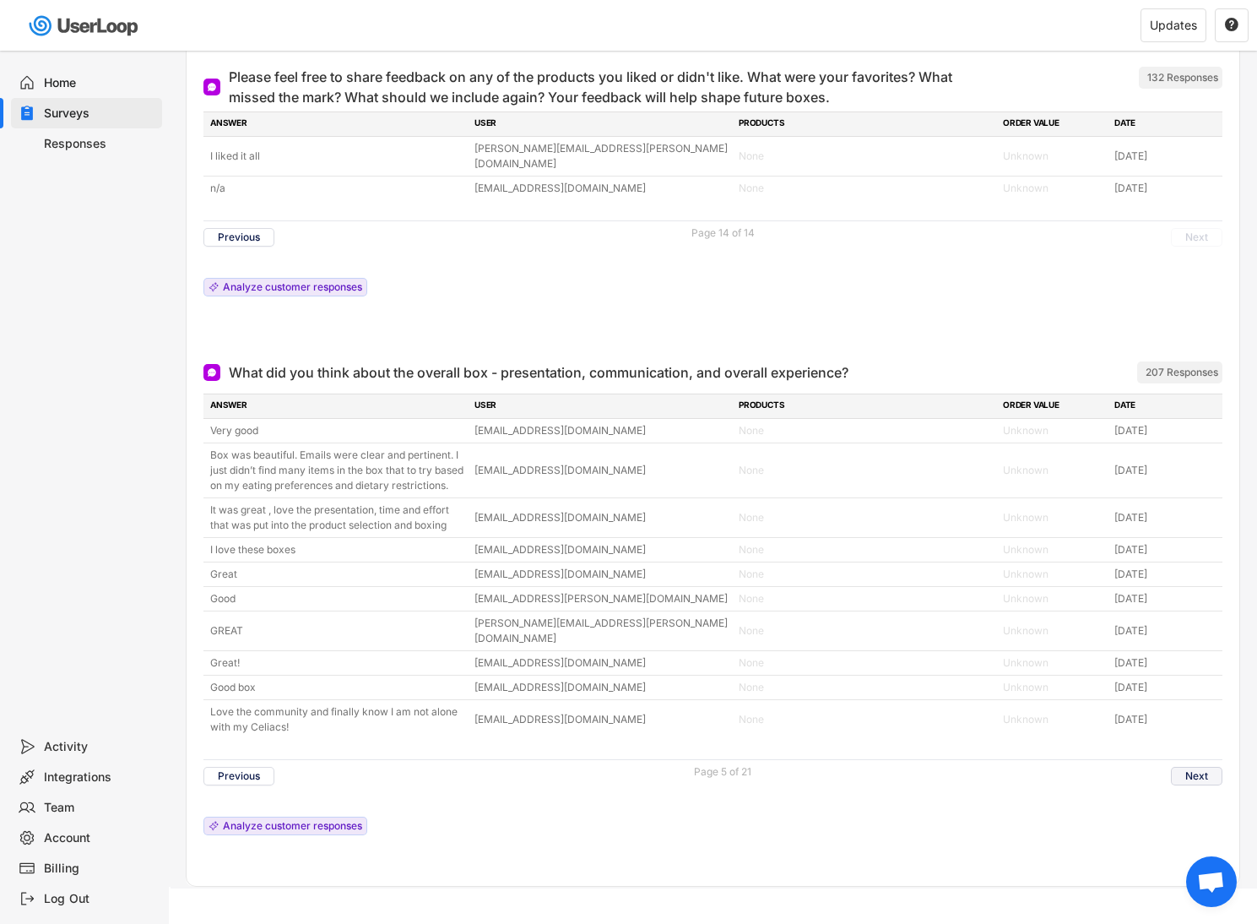
click at [1197, 767] on button "Next" at bounding box center [1196, 776] width 51 height 19
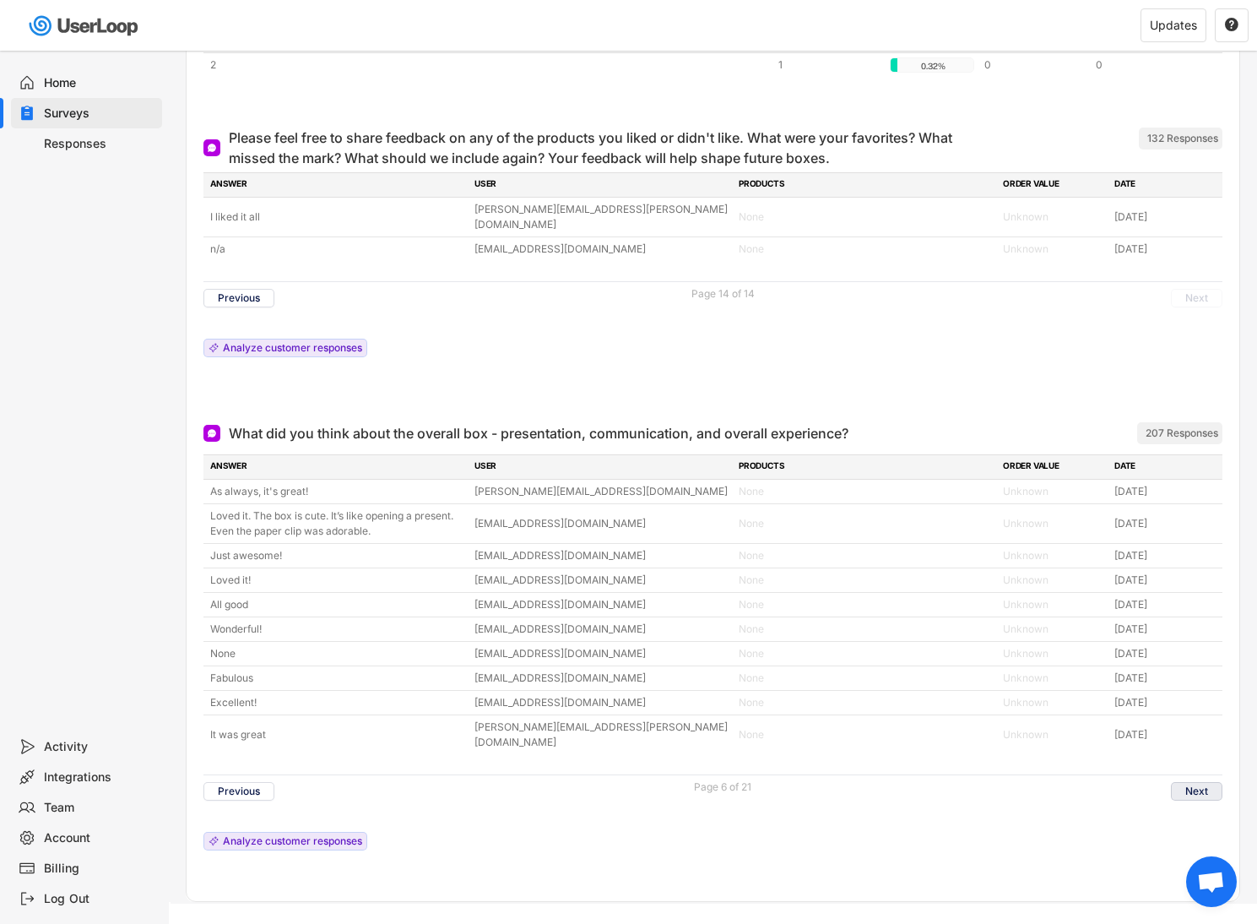
click at [1201, 782] on button "Next" at bounding box center [1196, 791] width 51 height 19
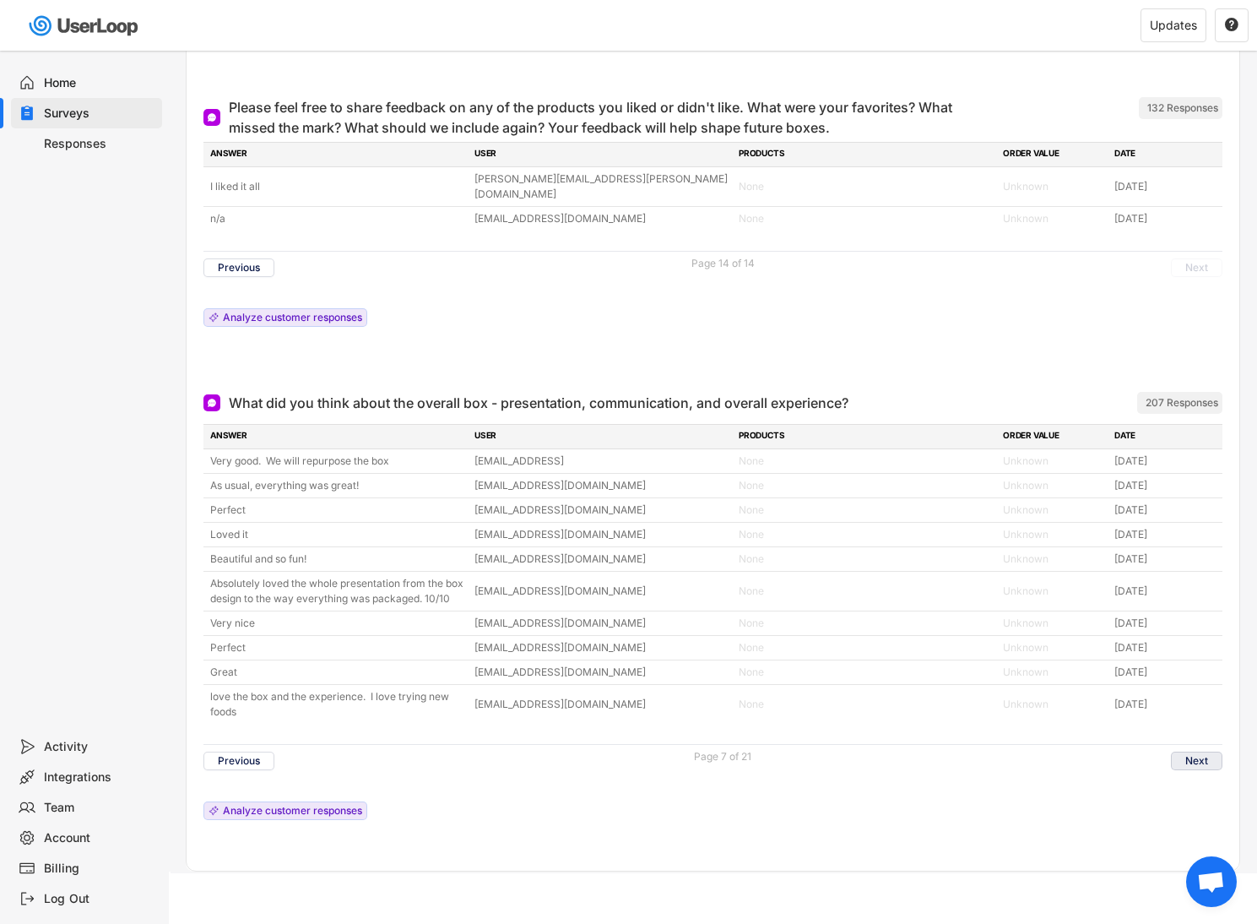
click at [1198, 762] on button "Next" at bounding box center [1196, 760] width 51 height 19
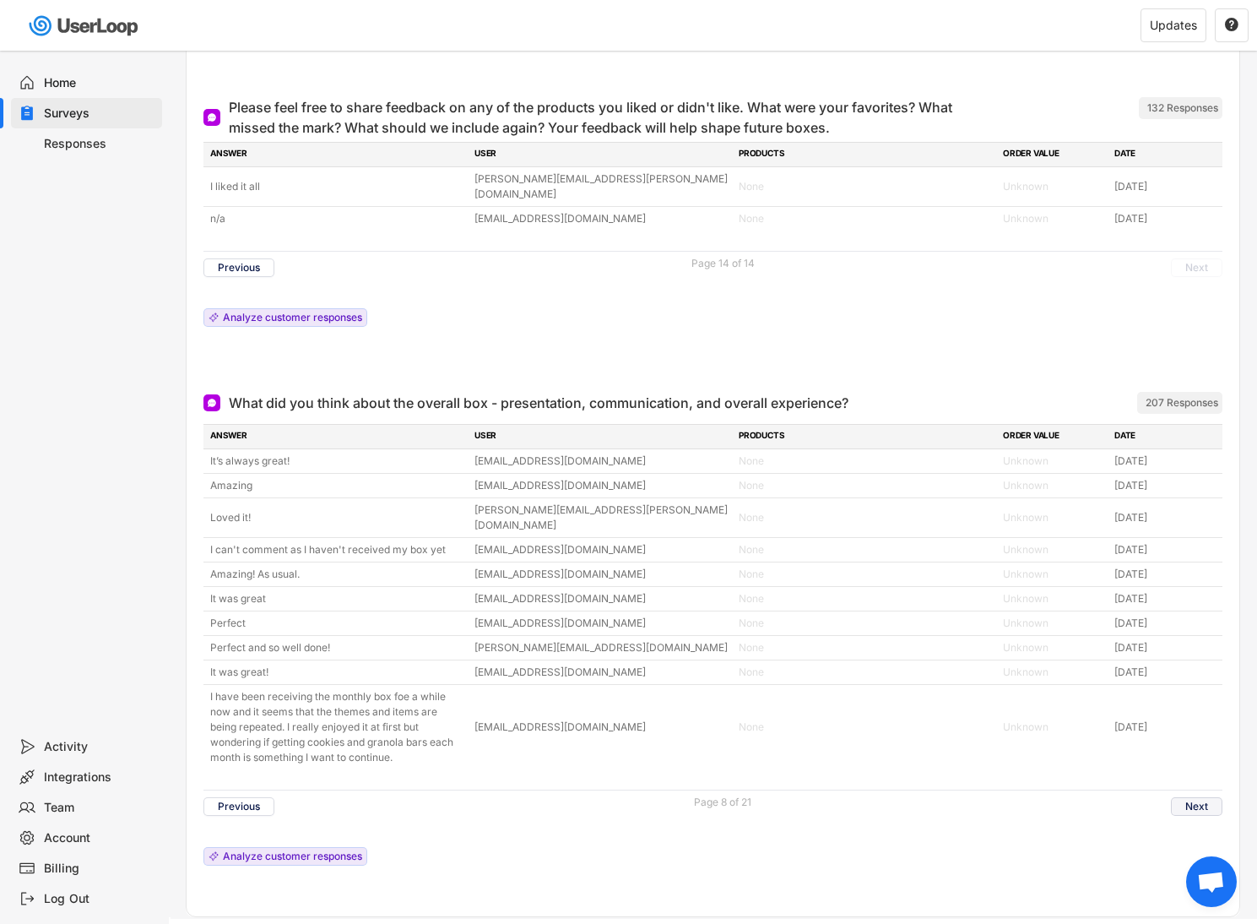
scroll to position [8496, 0]
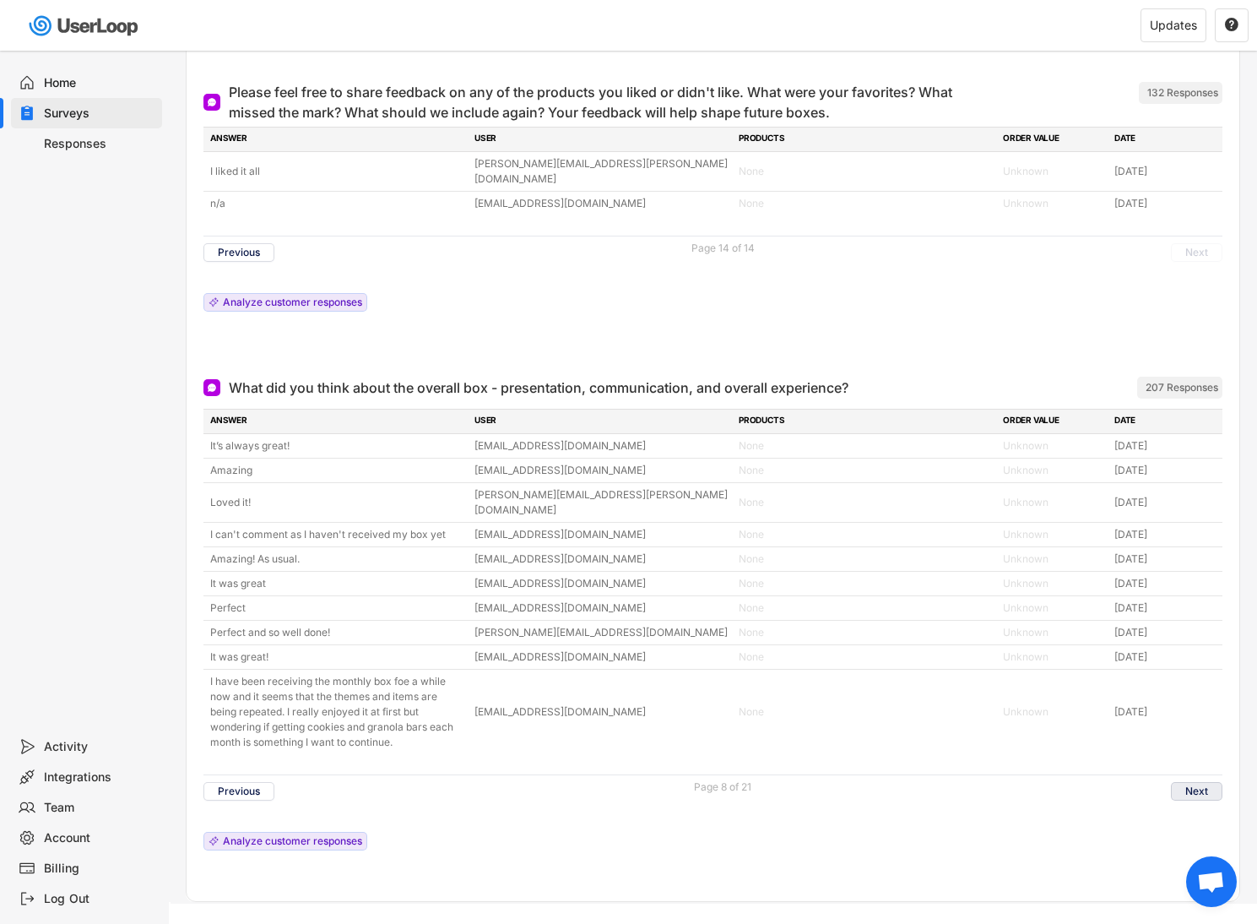
click at [1198, 782] on button "Next" at bounding box center [1196, 791] width 51 height 19
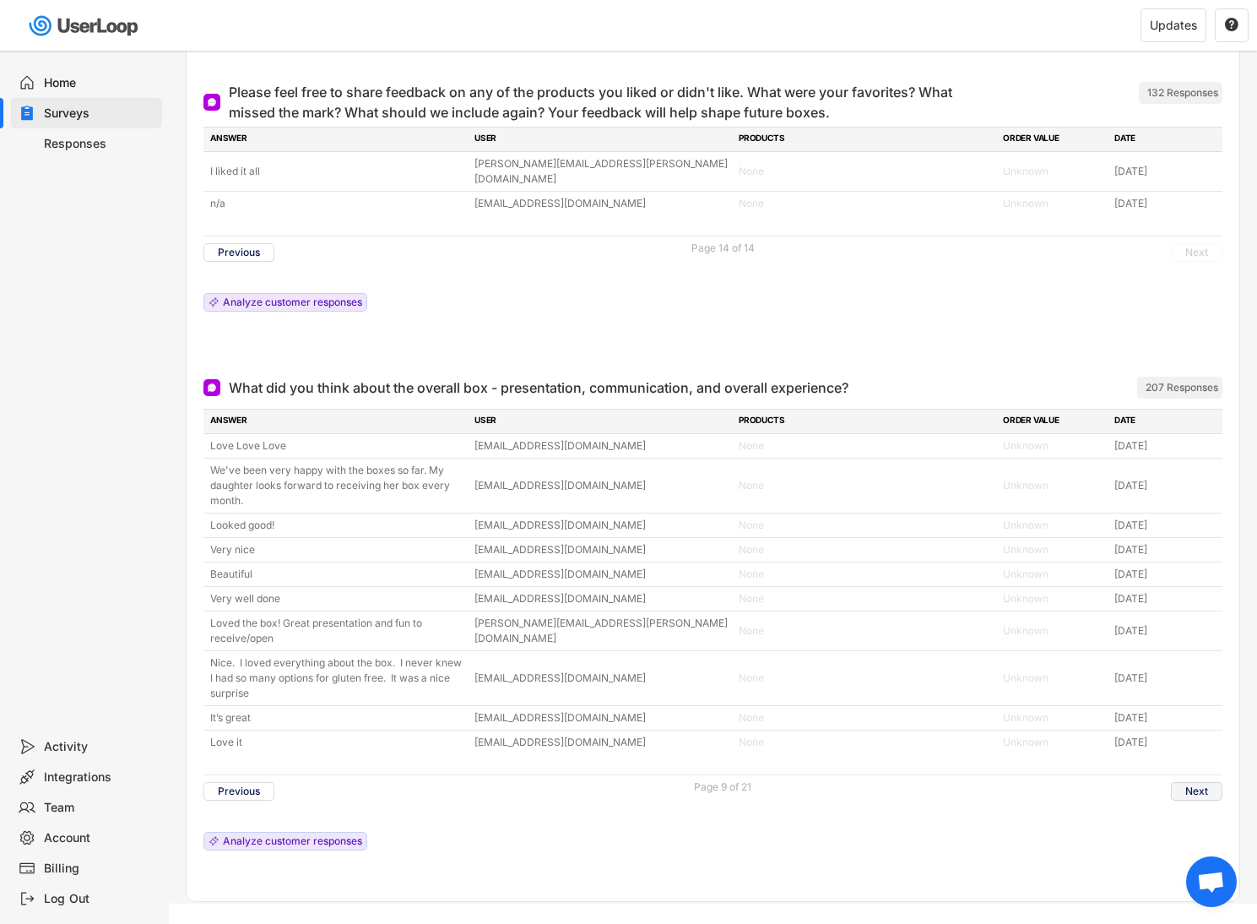
scroll to position [8511, 0]
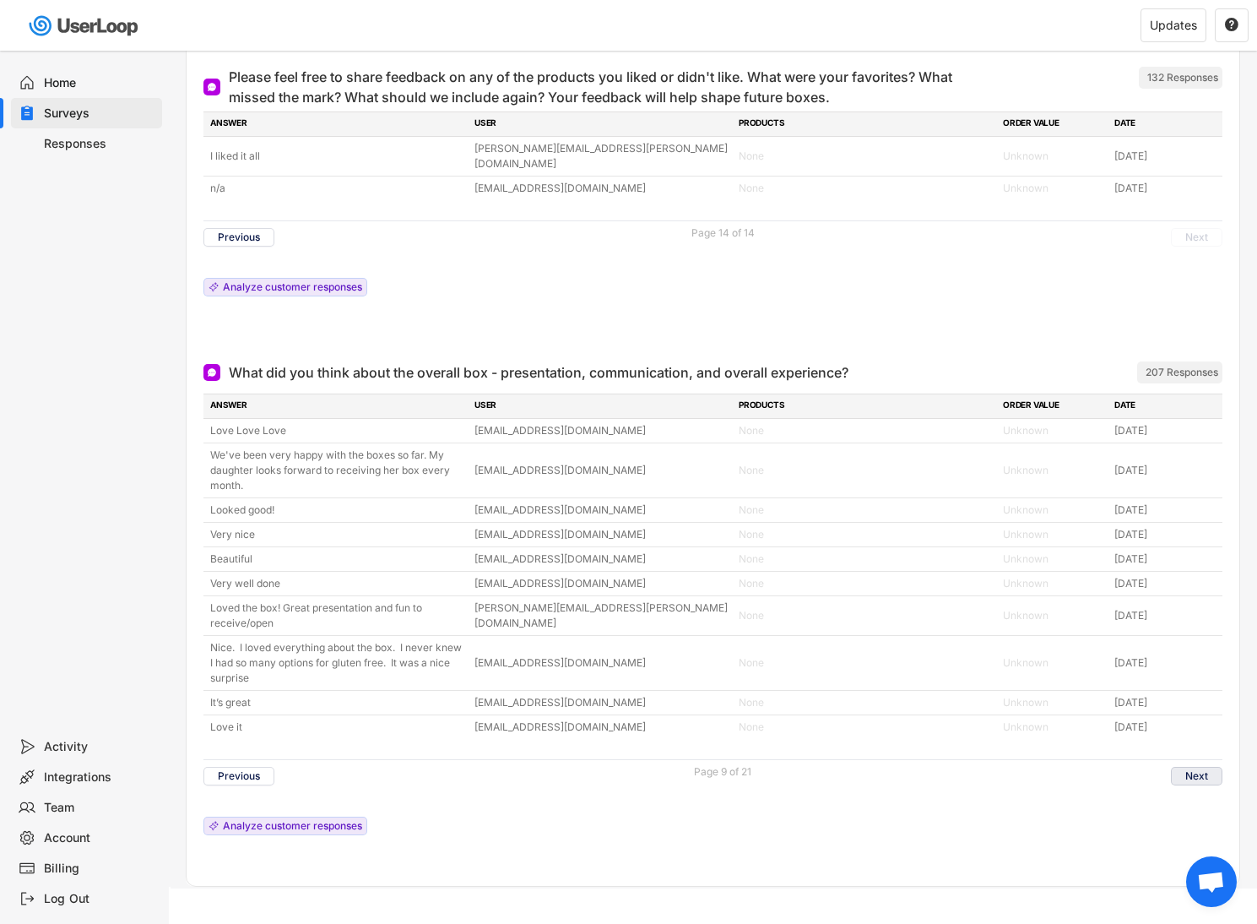
click at [1198, 767] on button "Next" at bounding box center [1196, 776] width 51 height 19
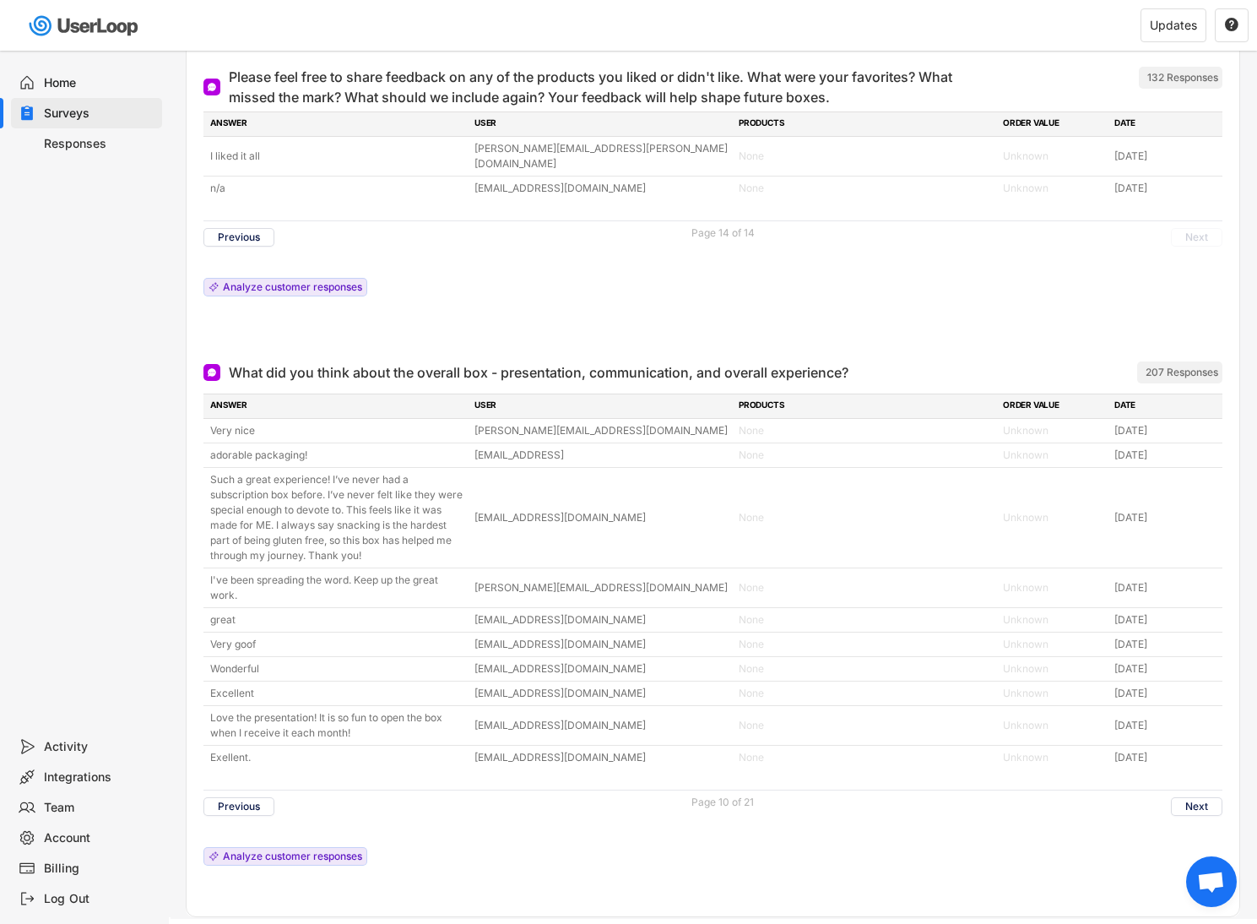
click at [1198, 762] on div "ANSWER USER PRODUCTS ORDER VALUE DATE Very nice [PERSON_NAME][EMAIL_ADDRESS][DO…" at bounding box center [712, 633] width 1019 height 480
click at [1184, 810] on div "ANSWER USER PRODUCTS ORDER VALUE DATE Very nice [PERSON_NAME][EMAIL_ADDRESS][DO…" at bounding box center [712, 633] width 1019 height 480
click at [1185, 799] on button "Next" at bounding box center [1196, 806] width 51 height 19
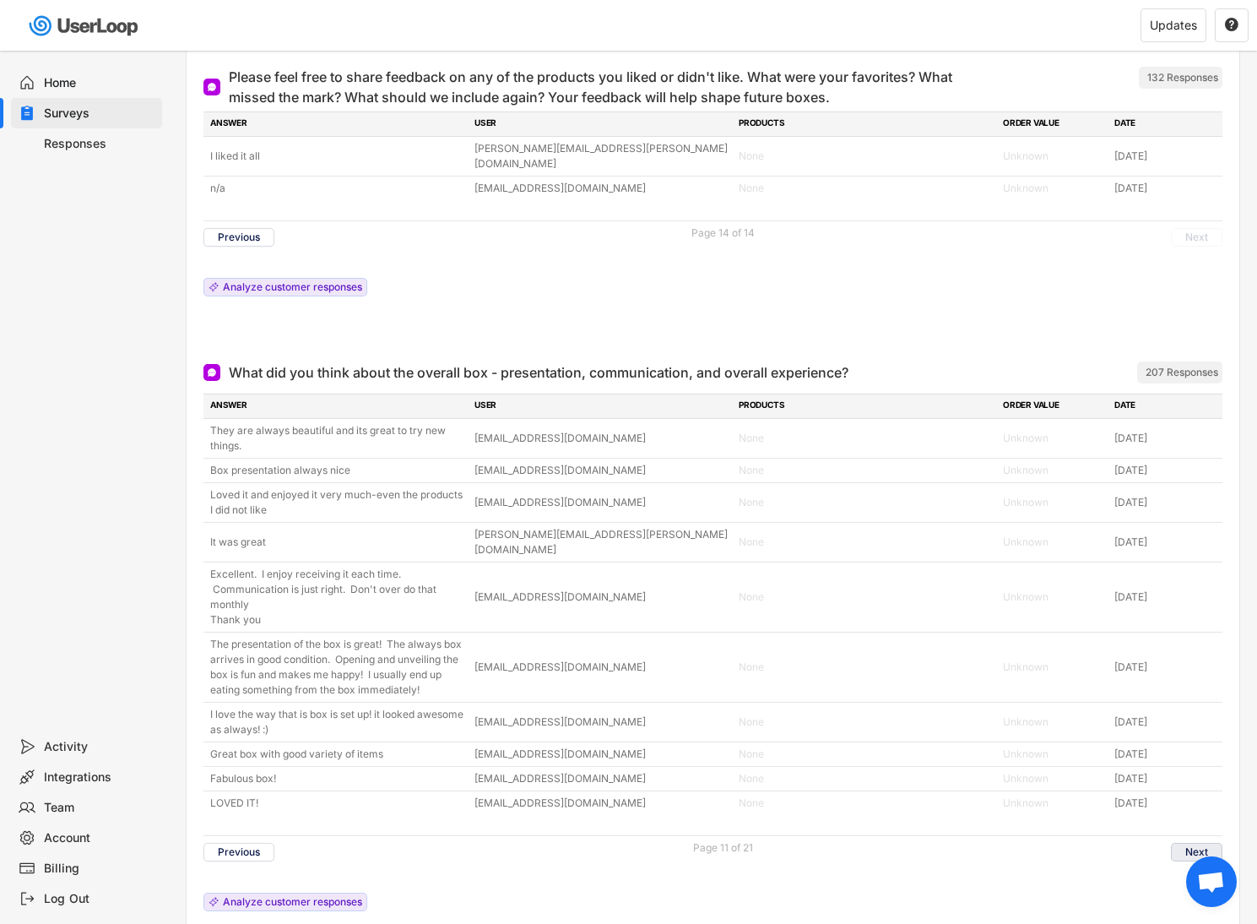
click at [1191, 843] on button "Next" at bounding box center [1196, 852] width 51 height 19
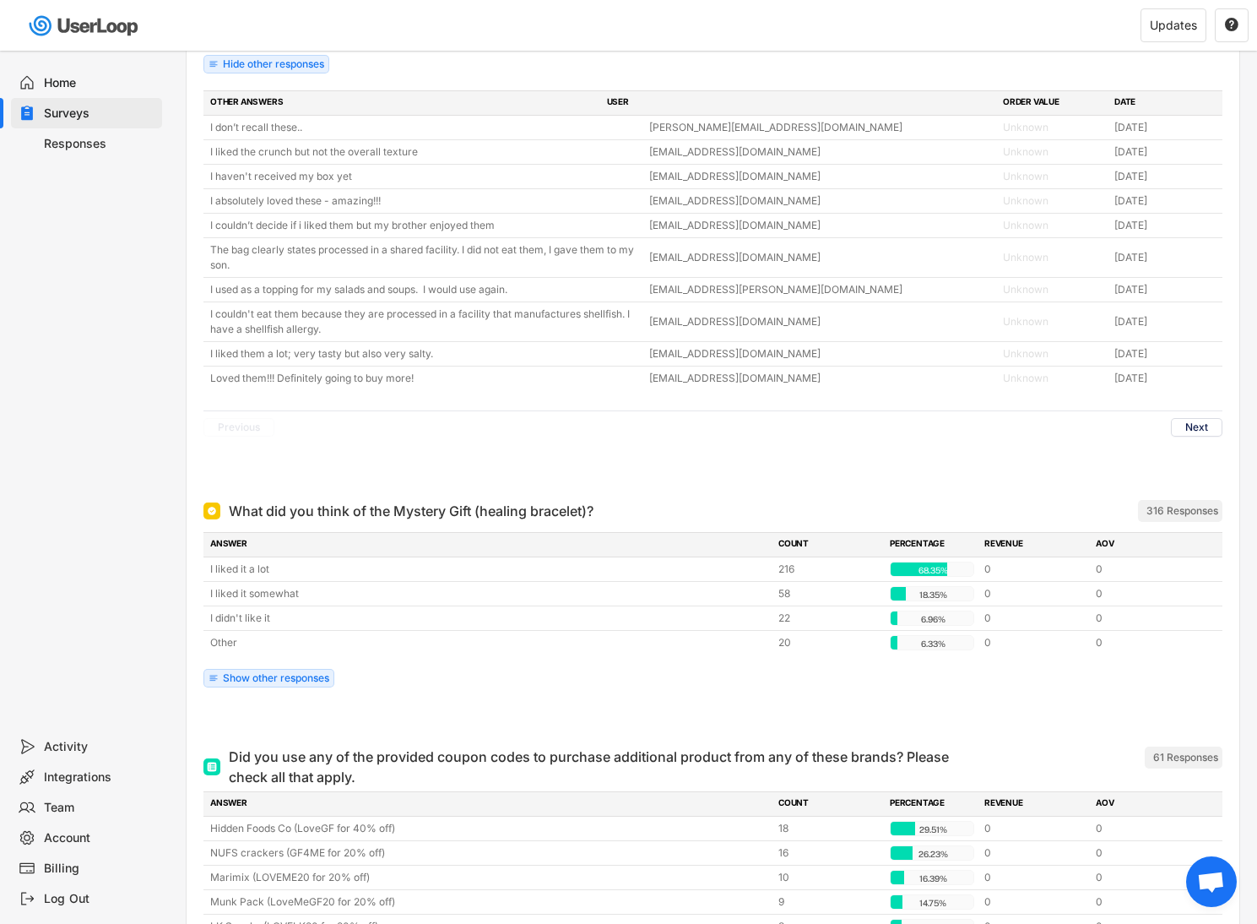
scroll to position [6240, 0]
